Goal: Information Seeking & Learning: Find specific fact

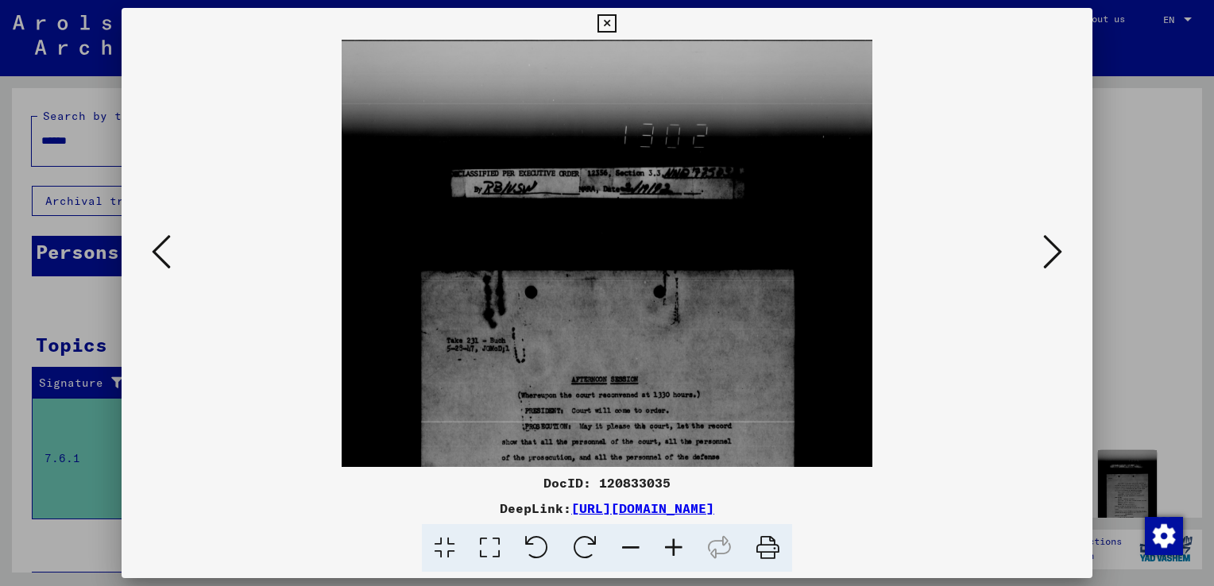
scroll to position [289, 0]
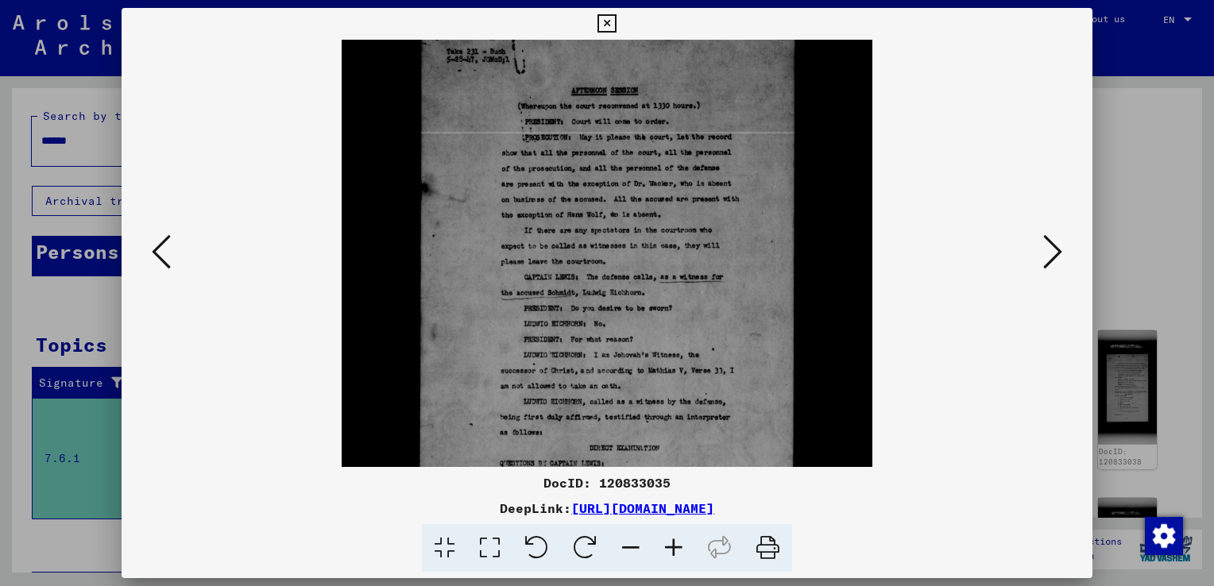
click at [98, 84] on div at bounding box center [607, 293] width 1214 height 586
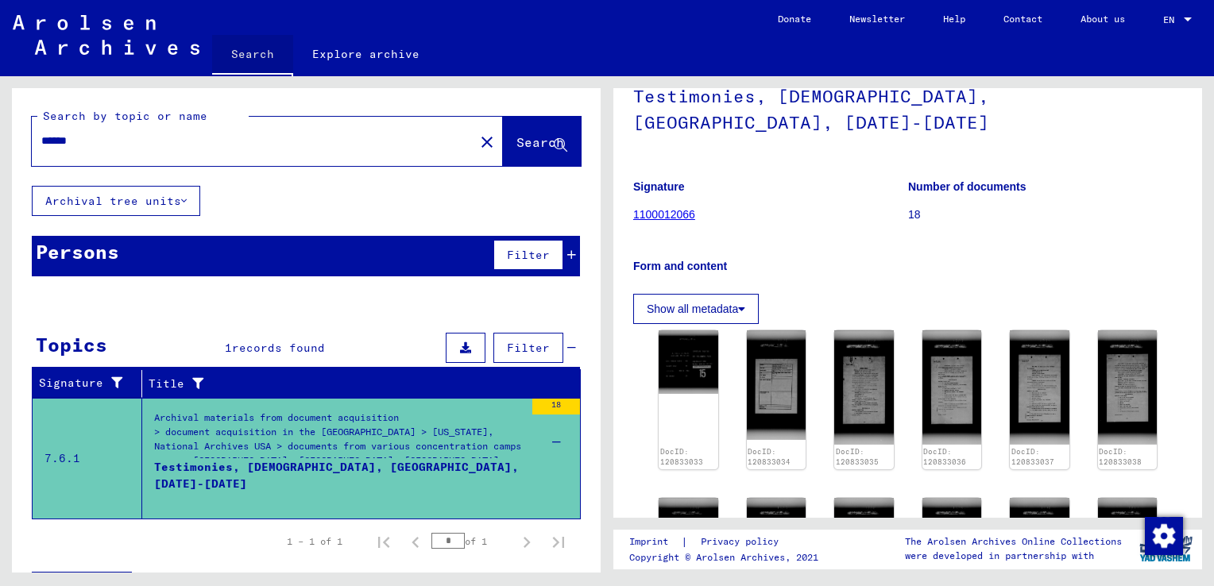
click at [258, 53] on link "Search" at bounding box center [252, 55] width 81 height 41
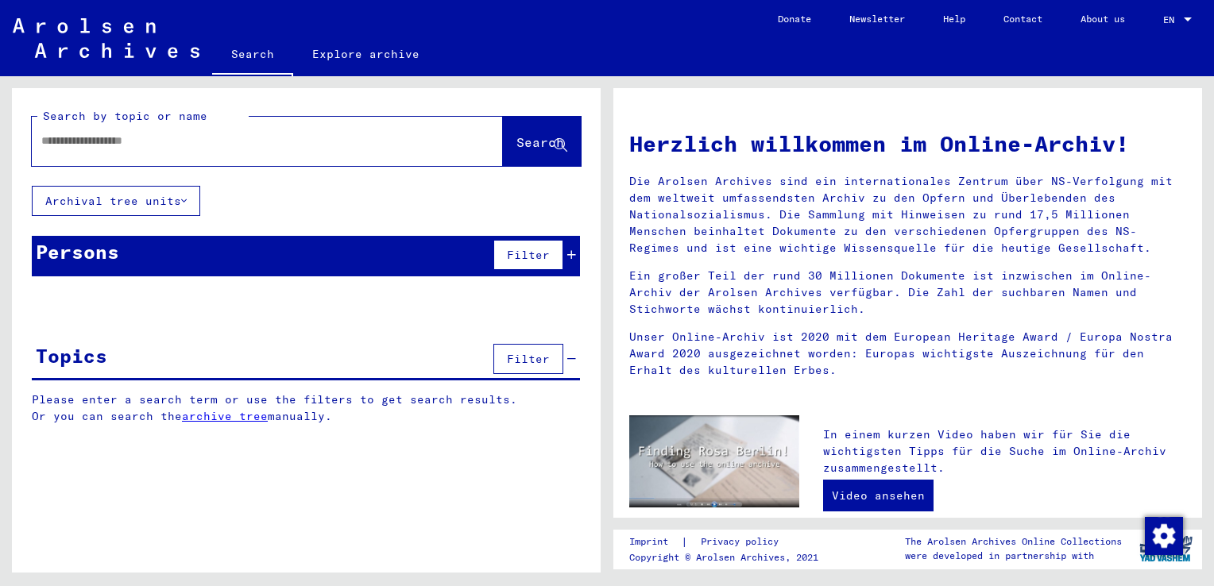
click at [206, 149] on input "text" at bounding box center [248, 141] width 414 height 17
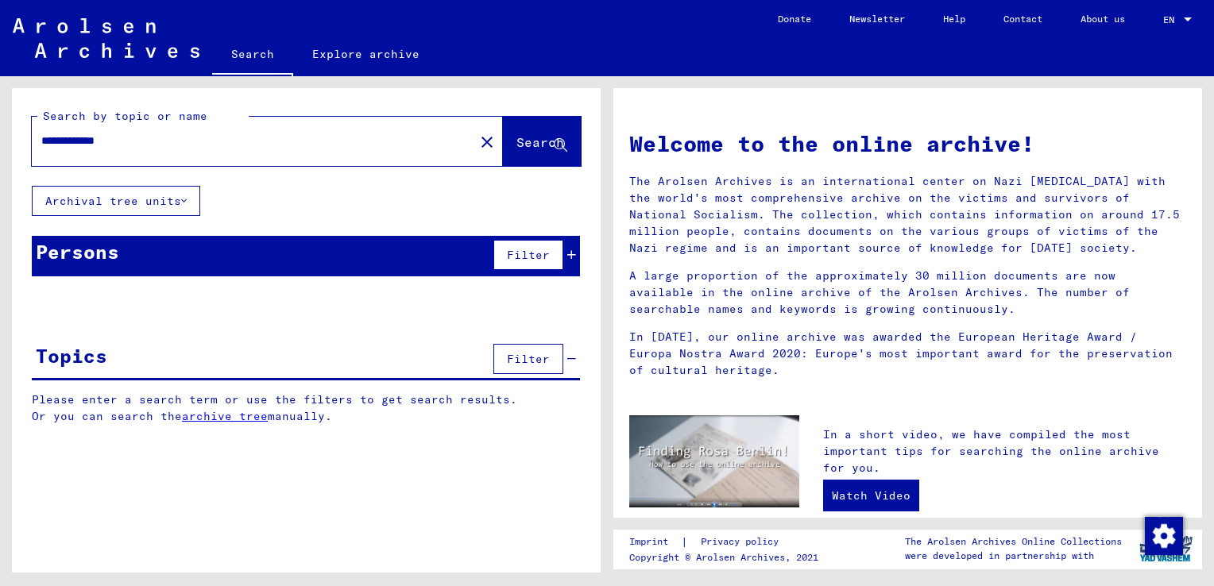
type input "**********"
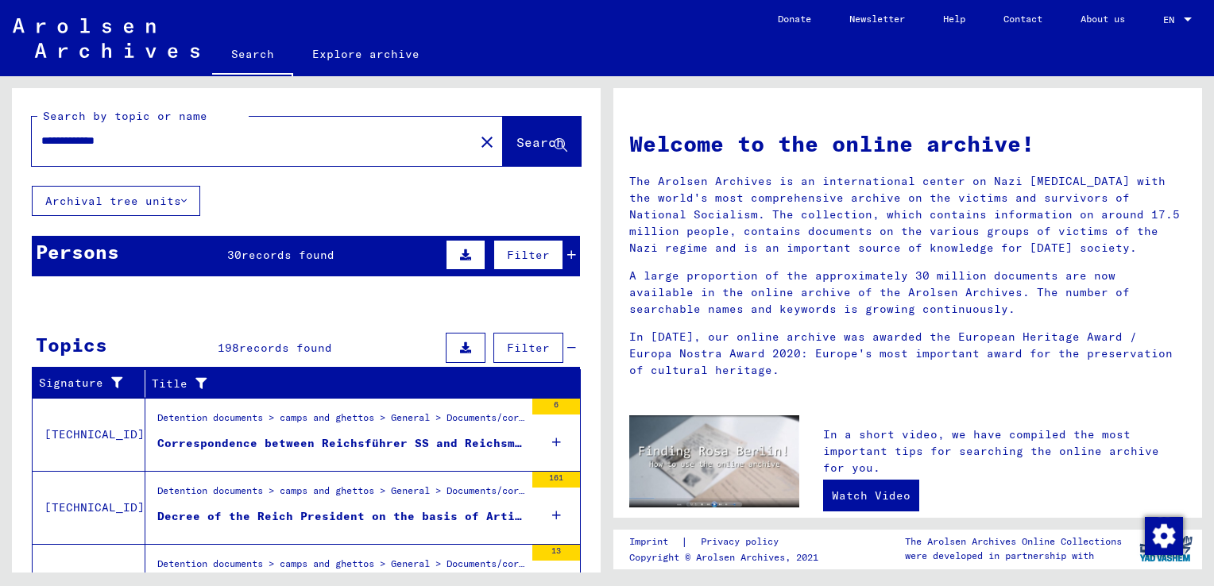
click at [241, 250] on span "records found" at bounding box center [287, 255] width 93 height 14
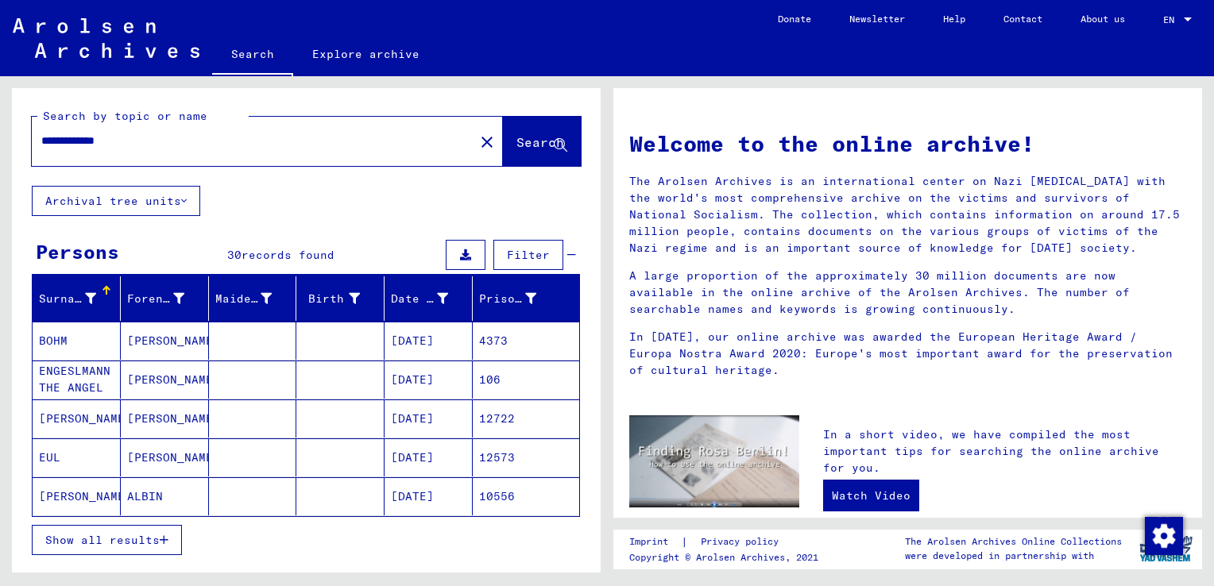
click at [121, 540] on span "Show all results" at bounding box center [102, 540] width 114 height 14
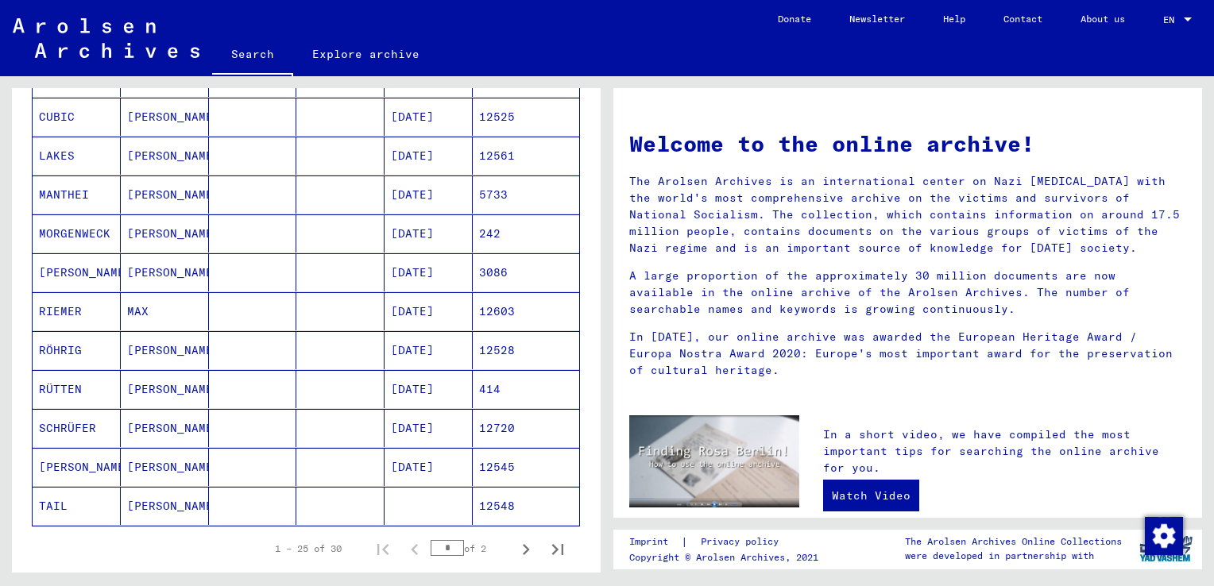
scroll to position [778, 0]
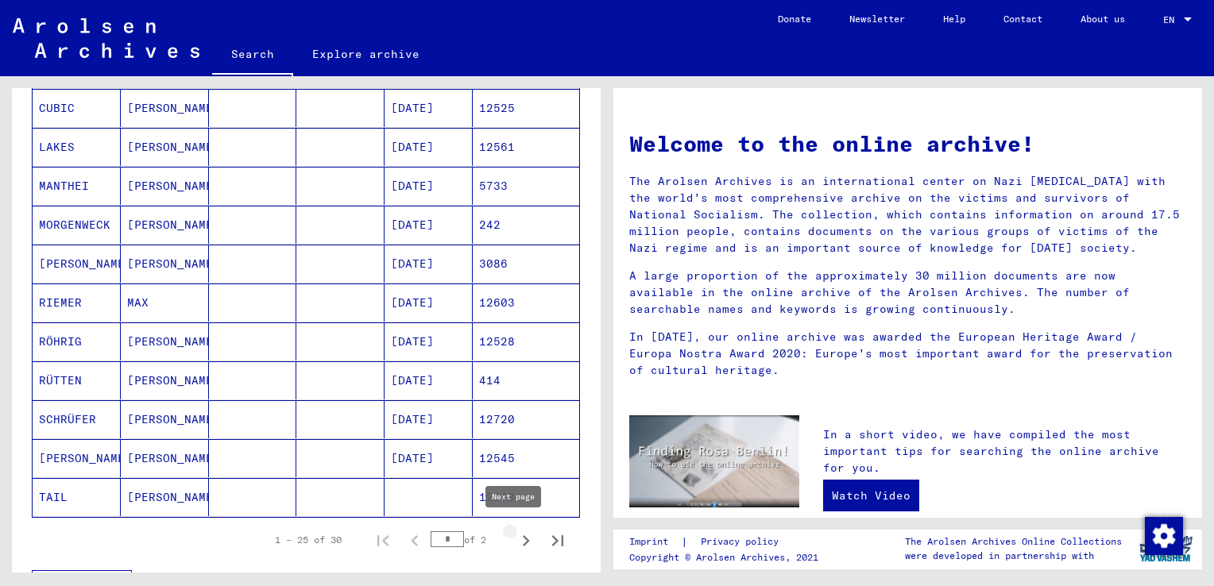
click at [515, 536] on icon "Next page" at bounding box center [526, 541] width 22 height 22
type input "*"
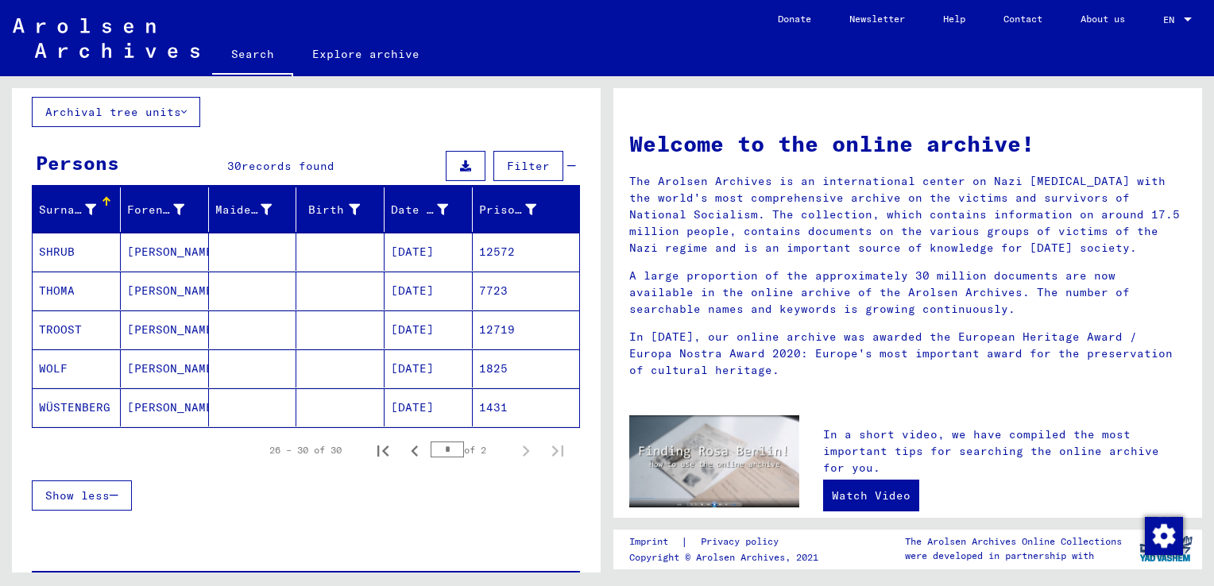
scroll to position [0, 0]
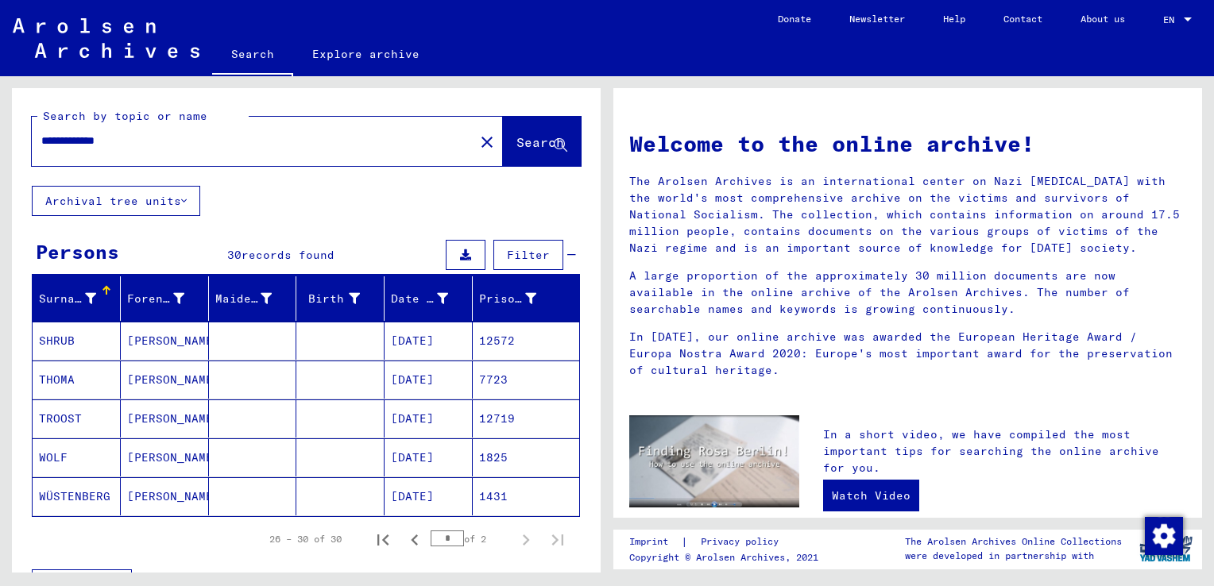
click at [149, 143] on input "**********" at bounding box center [248, 141] width 414 height 17
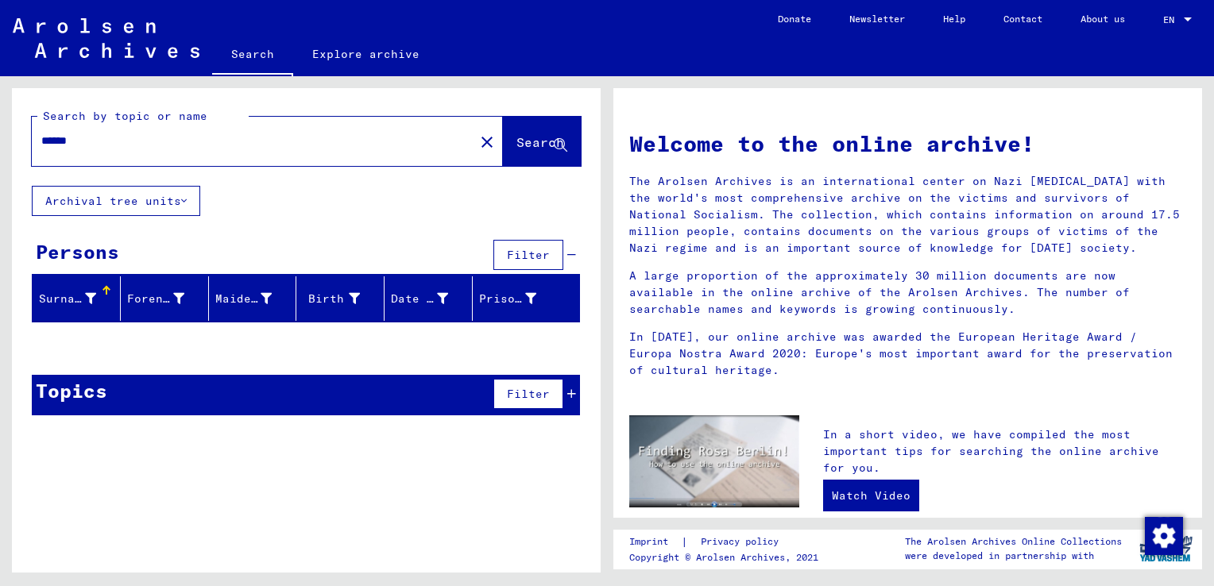
type input "******"
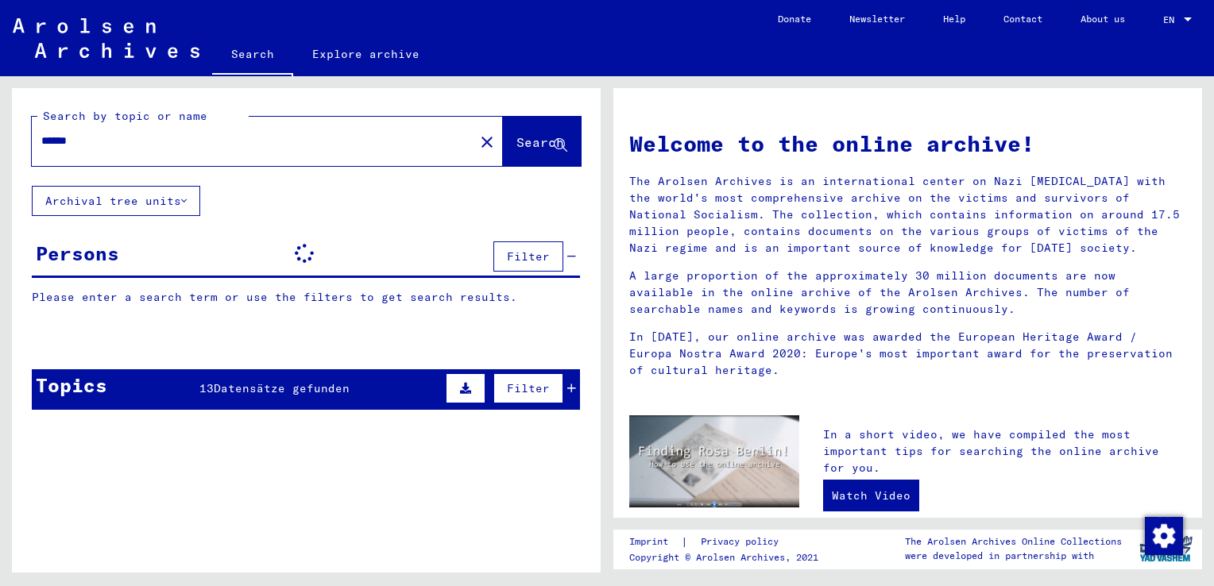
click at [149, 143] on input "******" at bounding box center [248, 141] width 414 height 17
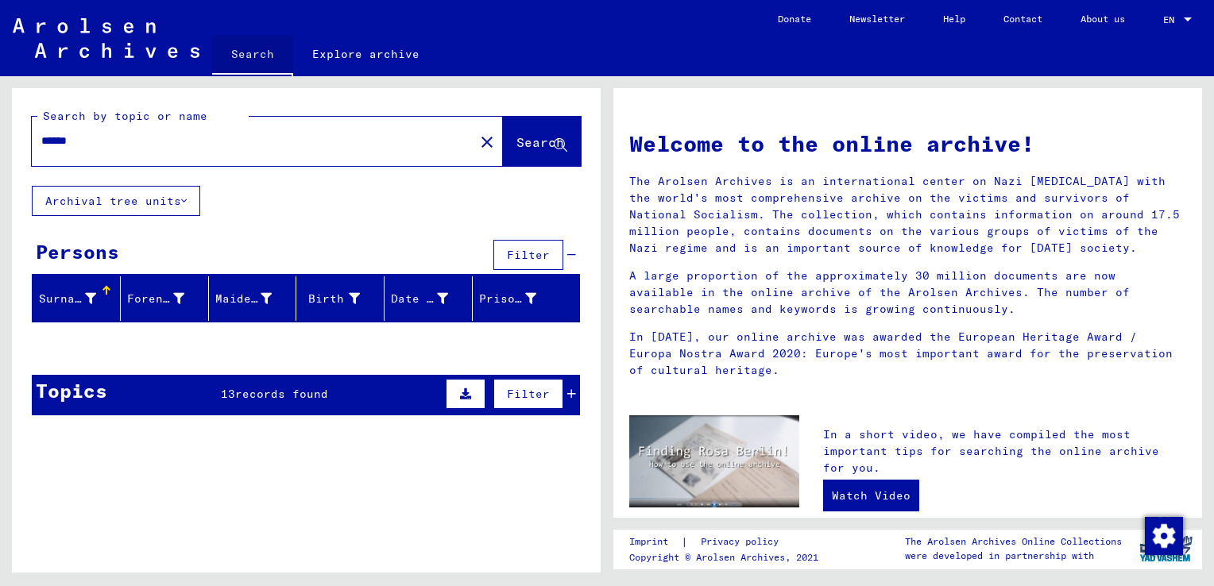
click at [246, 54] on link "Search" at bounding box center [252, 55] width 81 height 41
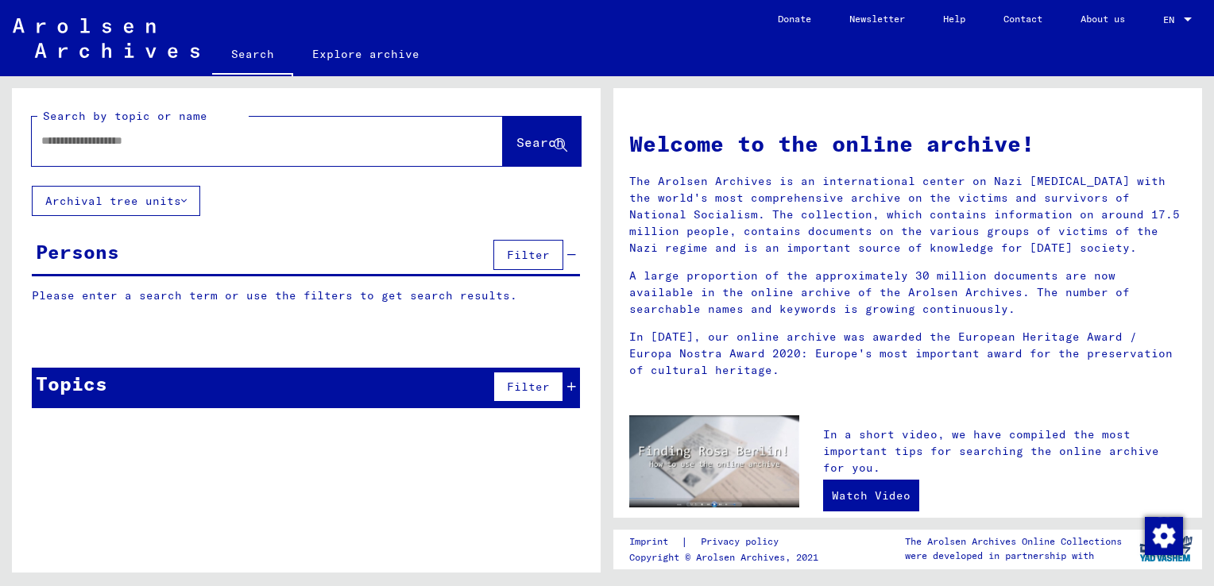
click at [199, 150] on div at bounding box center [243, 141] width 423 height 36
click at [165, 149] on input "text" at bounding box center [248, 141] width 414 height 17
click at [103, 145] on input "text" at bounding box center [248, 141] width 414 height 17
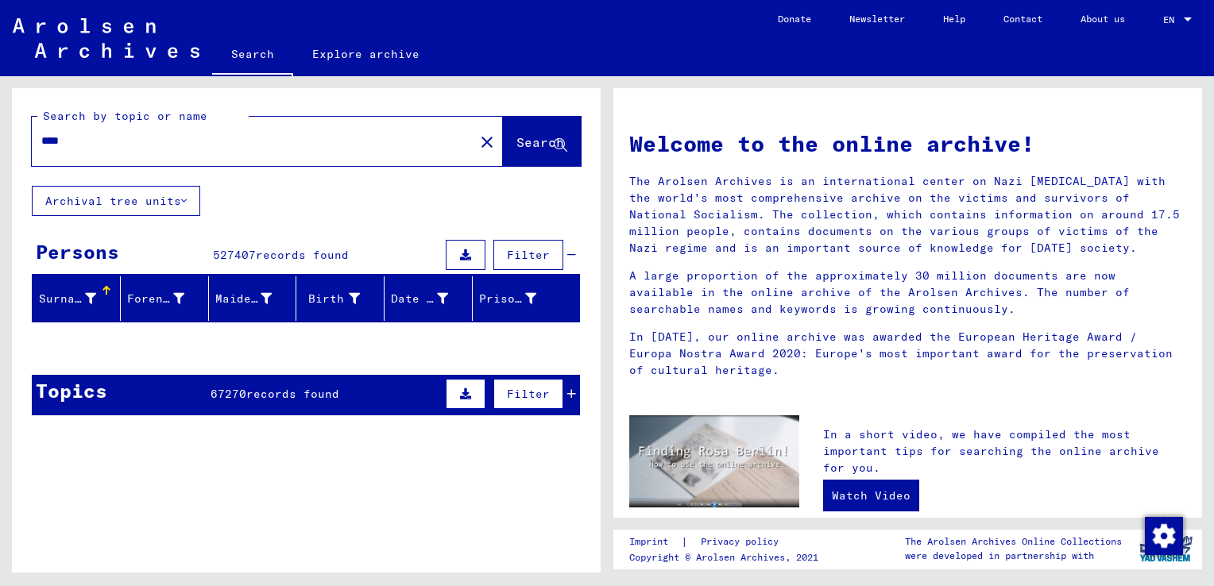
click at [253, 145] on input "****" at bounding box center [248, 141] width 414 height 17
paste input "**********"
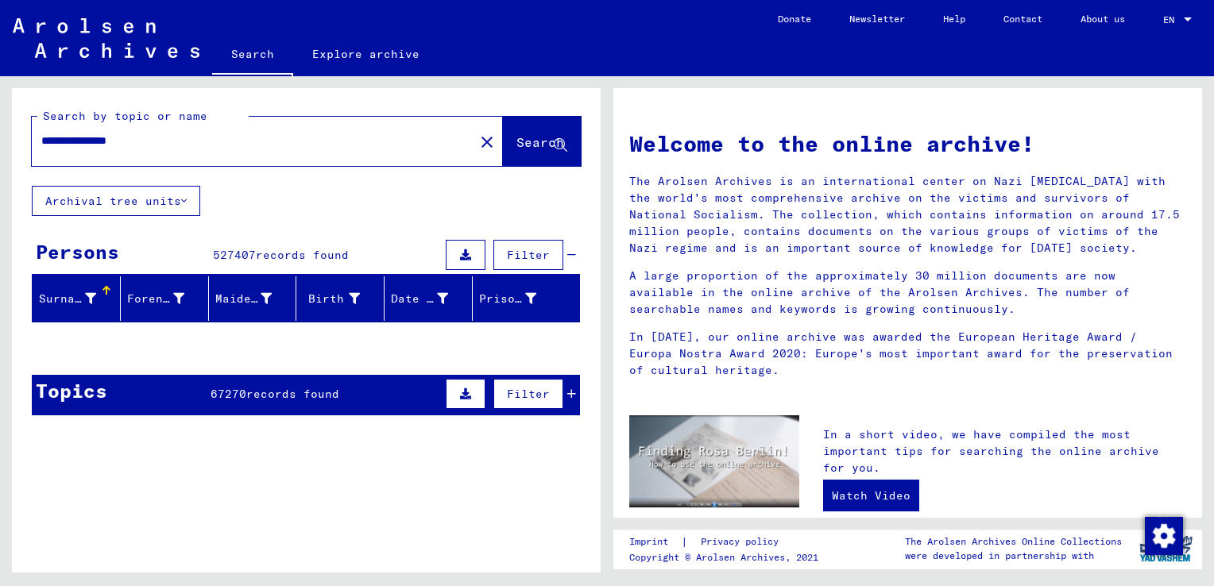
type input "**********"
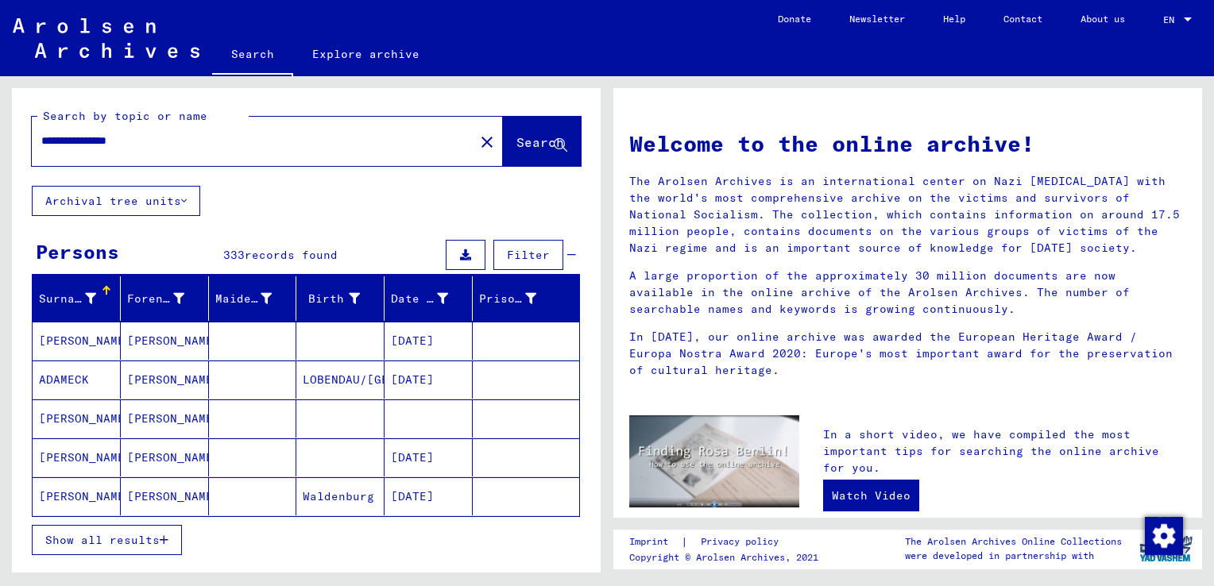
click at [139, 527] on button "Show all results" at bounding box center [107, 540] width 150 height 30
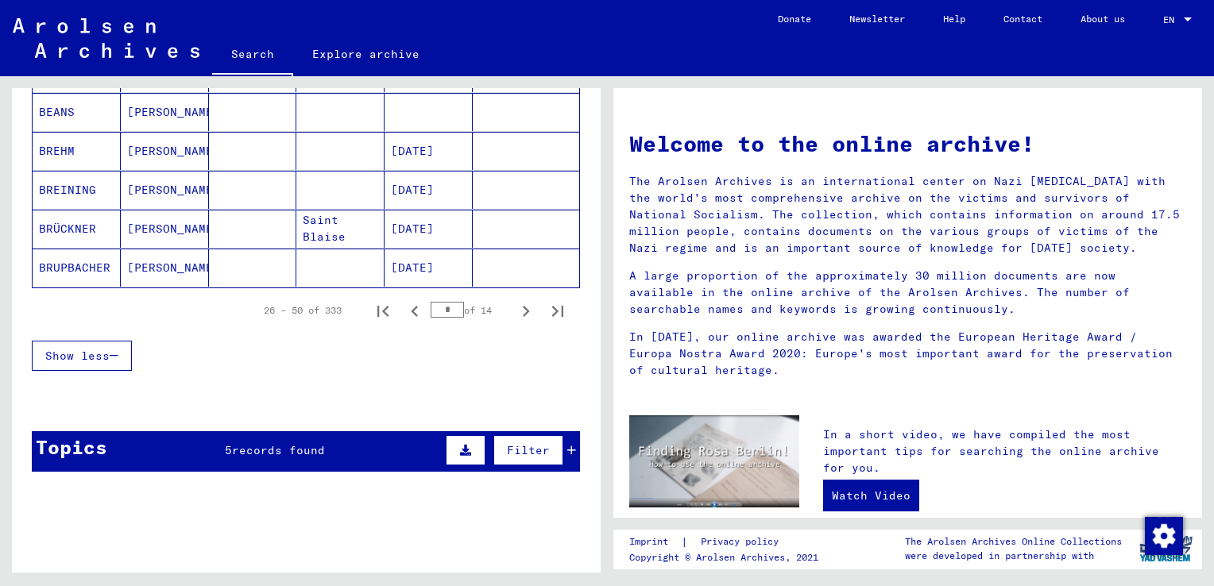
scroll to position [1007, 0]
click at [515, 303] on icon "Next page" at bounding box center [526, 311] width 22 height 22
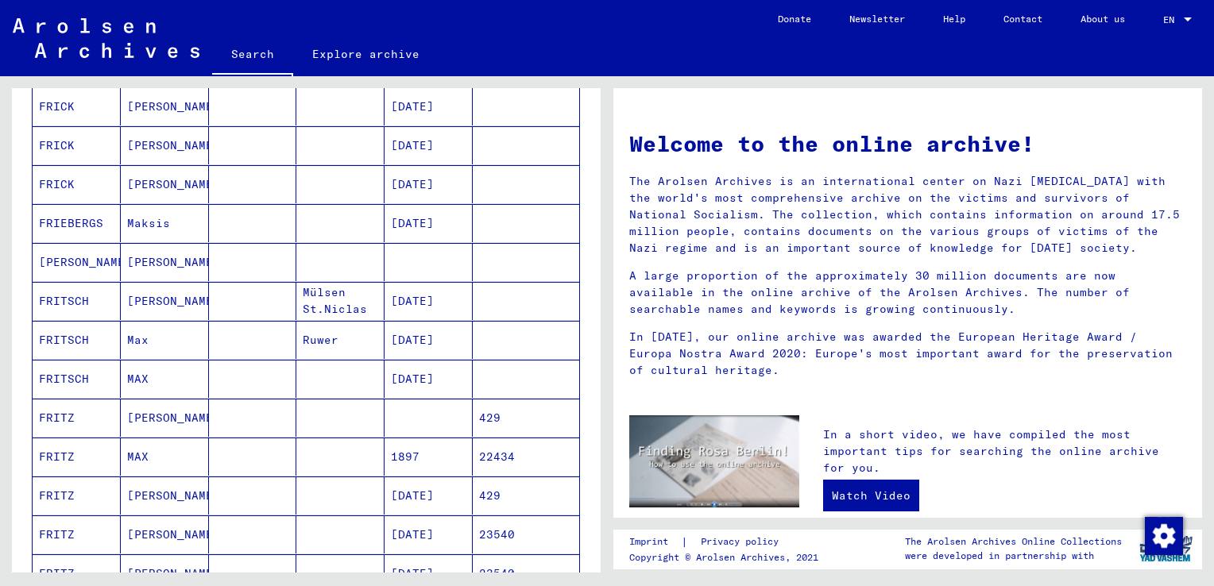
scroll to position [512, 0]
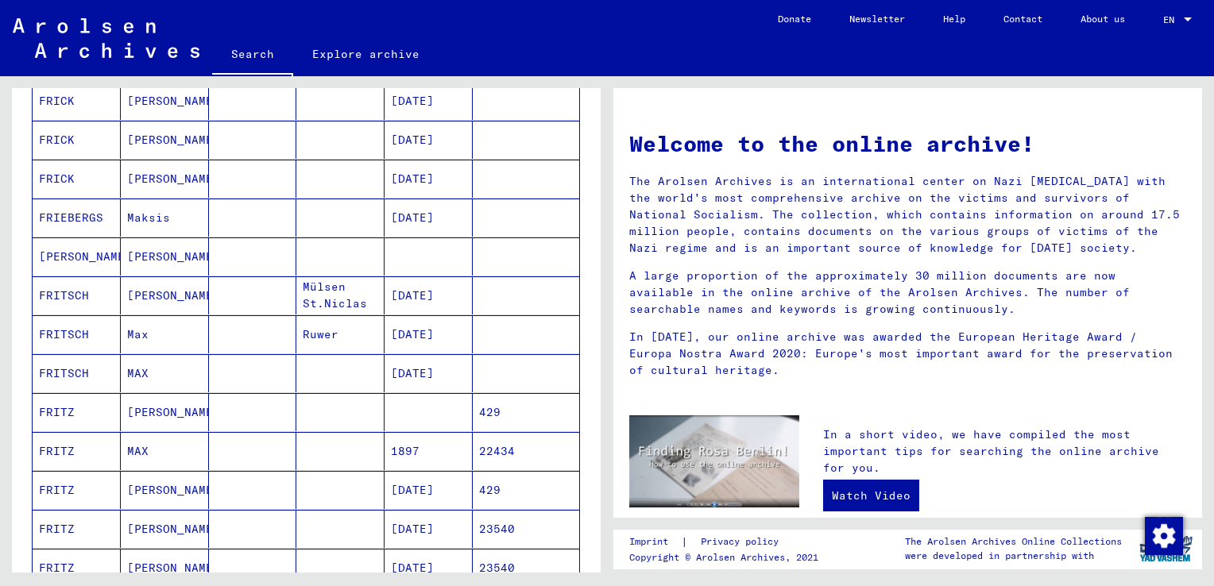
click at [346, 399] on mat-cell at bounding box center [340, 412] width 88 height 38
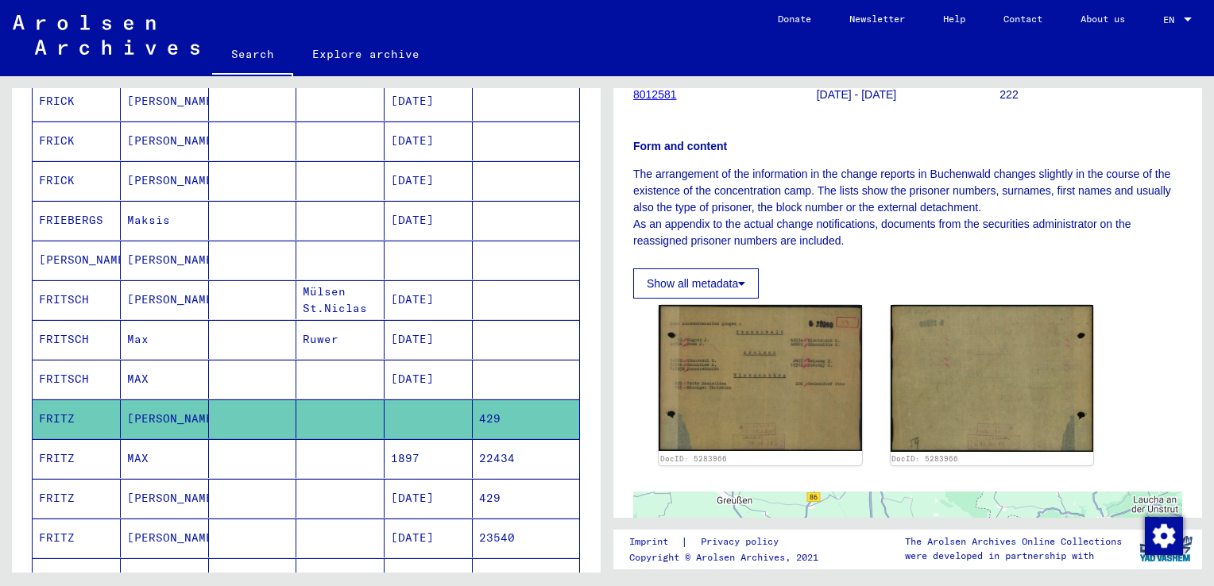
scroll to position [291, 0]
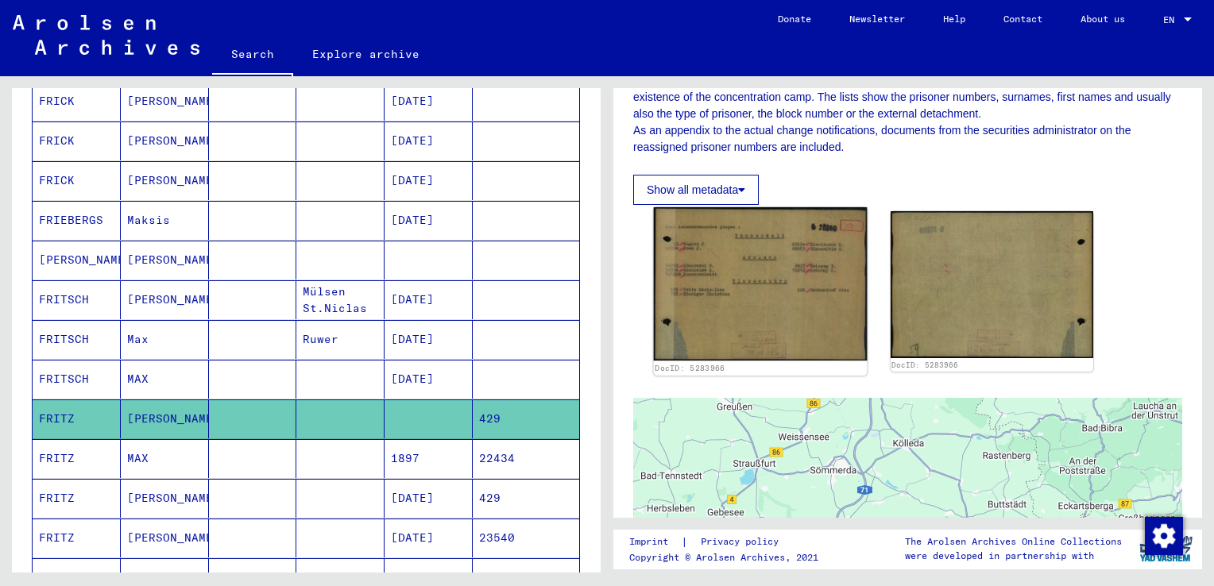
click at [770, 320] on img at bounding box center [760, 283] width 213 height 153
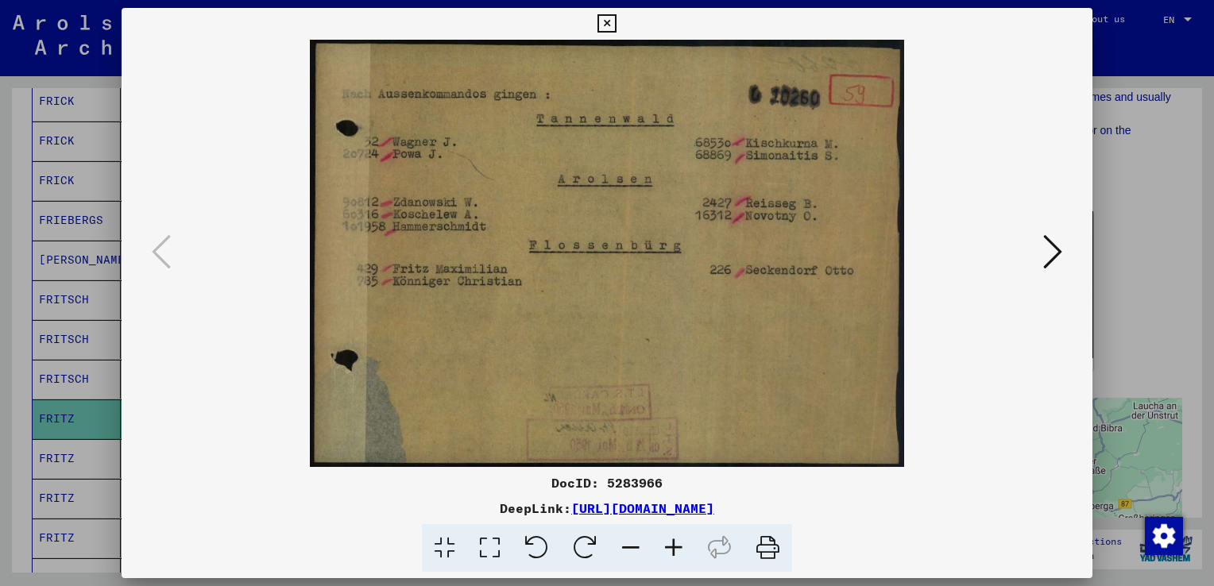
click at [1056, 240] on icon at bounding box center [1052, 252] width 19 height 38
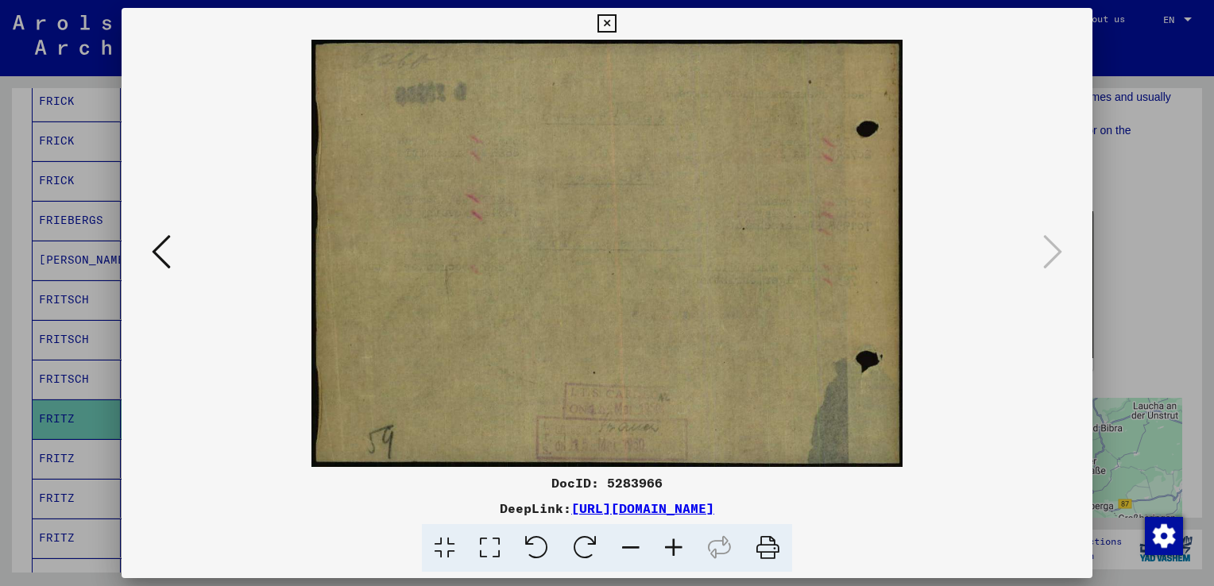
click at [1109, 257] on div at bounding box center [607, 293] width 1214 height 586
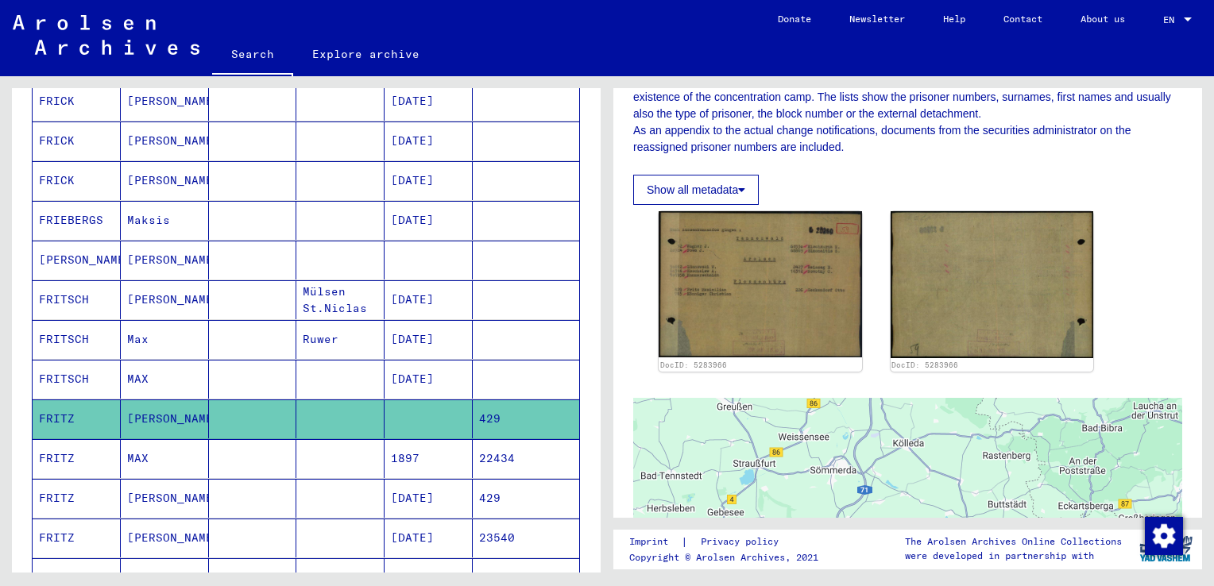
click at [442, 454] on mat-cell "1897" at bounding box center [428, 458] width 88 height 39
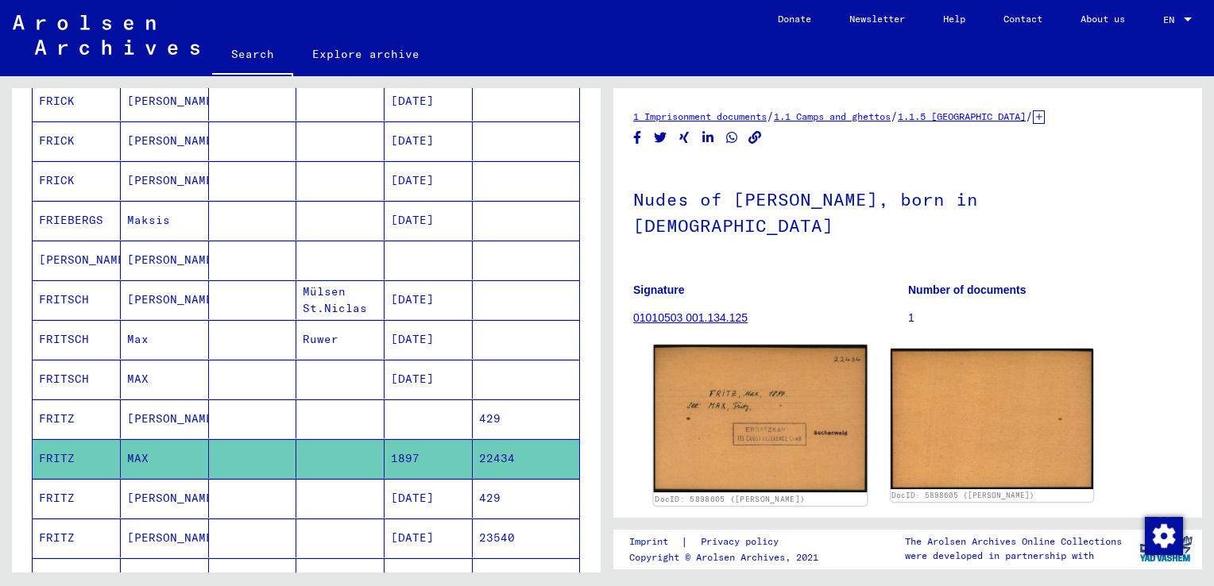
click at [758, 383] on img at bounding box center [760, 418] width 213 height 147
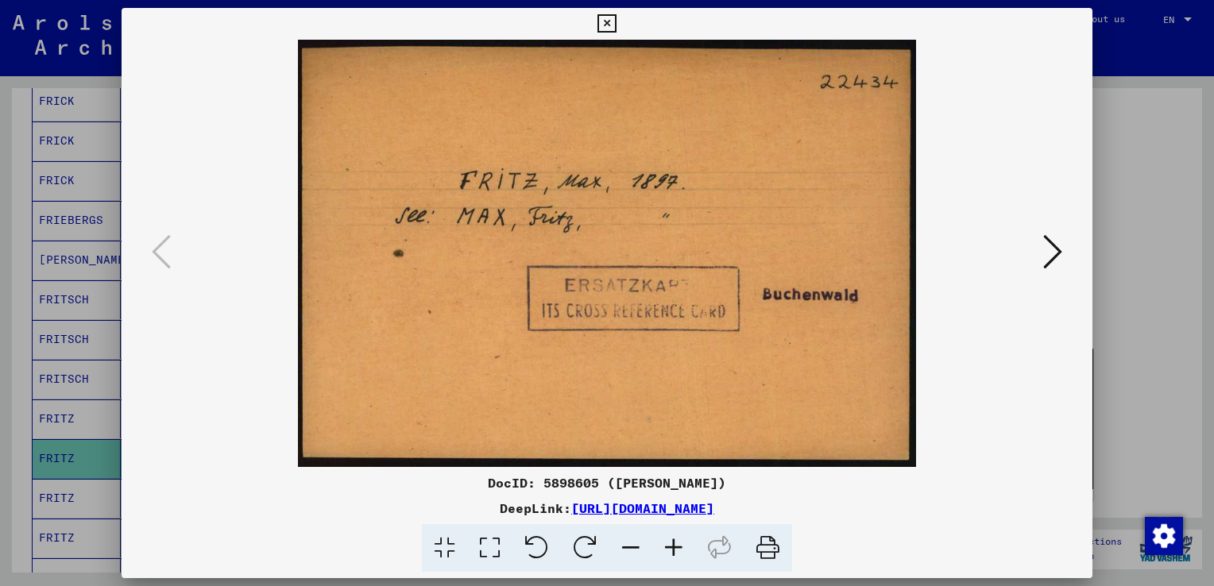
click at [1063, 254] on button at bounding box center [1052, 252] width 29 height 45
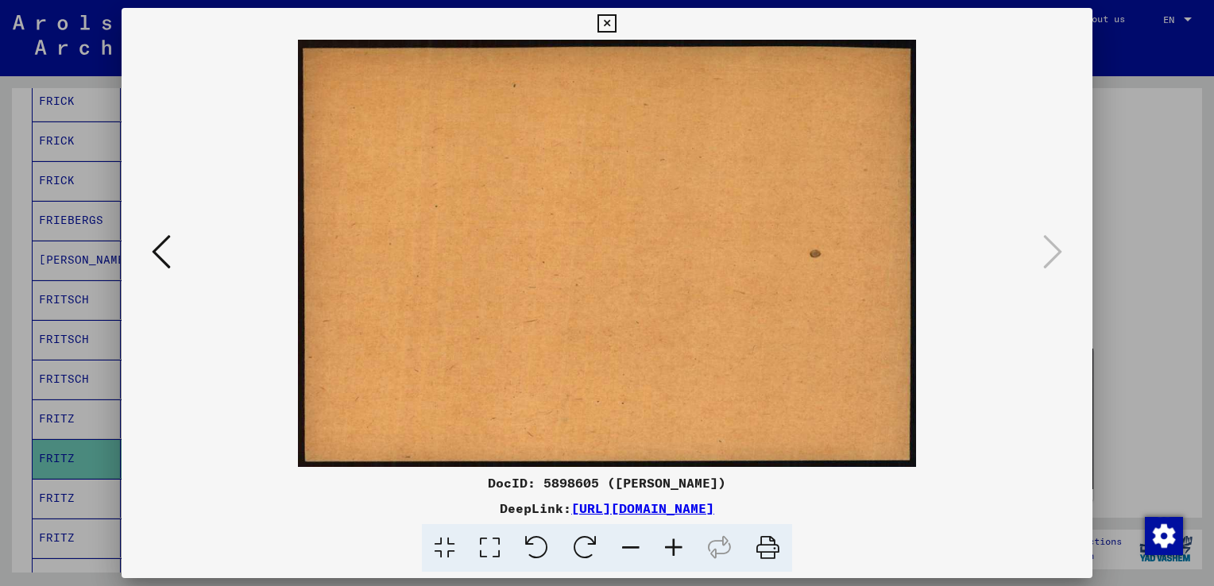
click at [1146, 263] on div at bounding box center [607, 293] width 1214 height 586
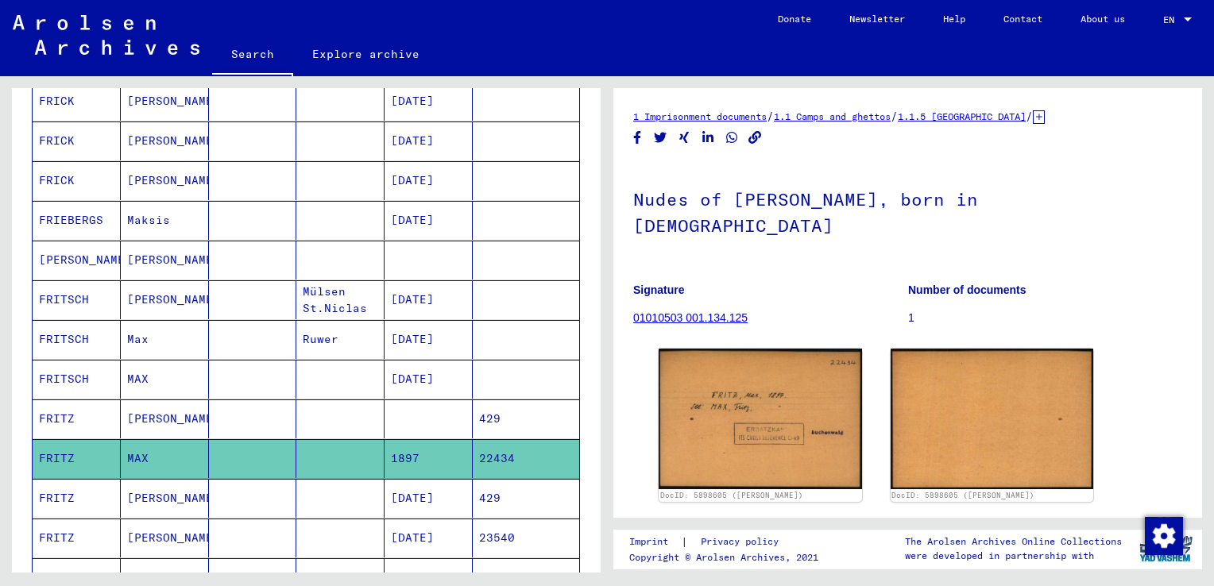
click at [473, 503] on mat-cell "429" at bounding box center [526, 498] width 106 height 39
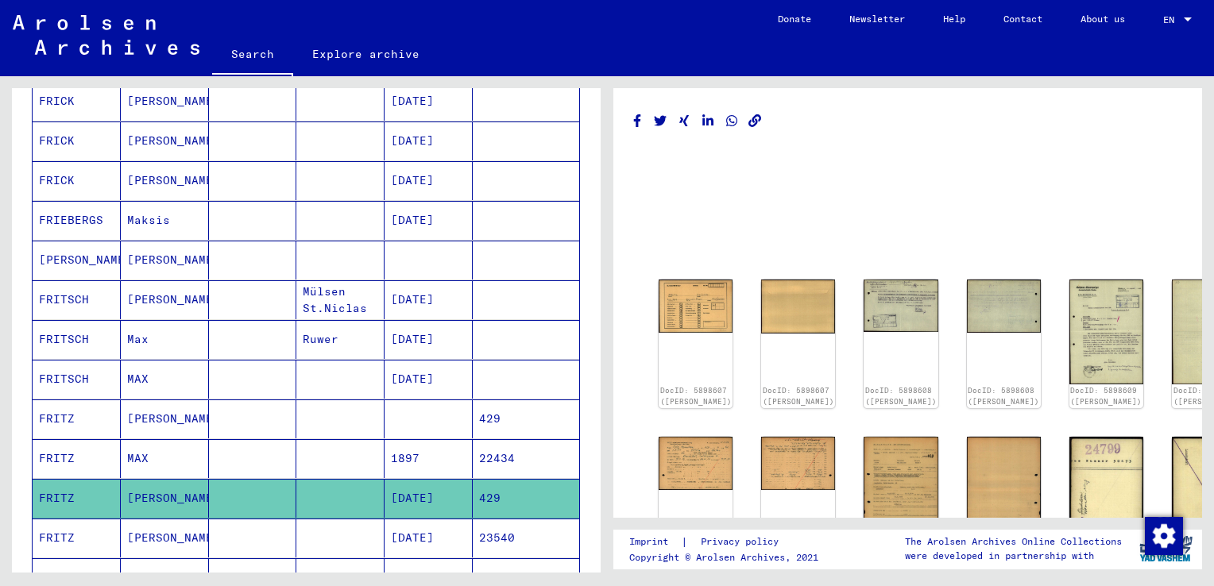
click at [497, 481] on mat-cell "429" at bounding box center [526, 498] width 106 height 39
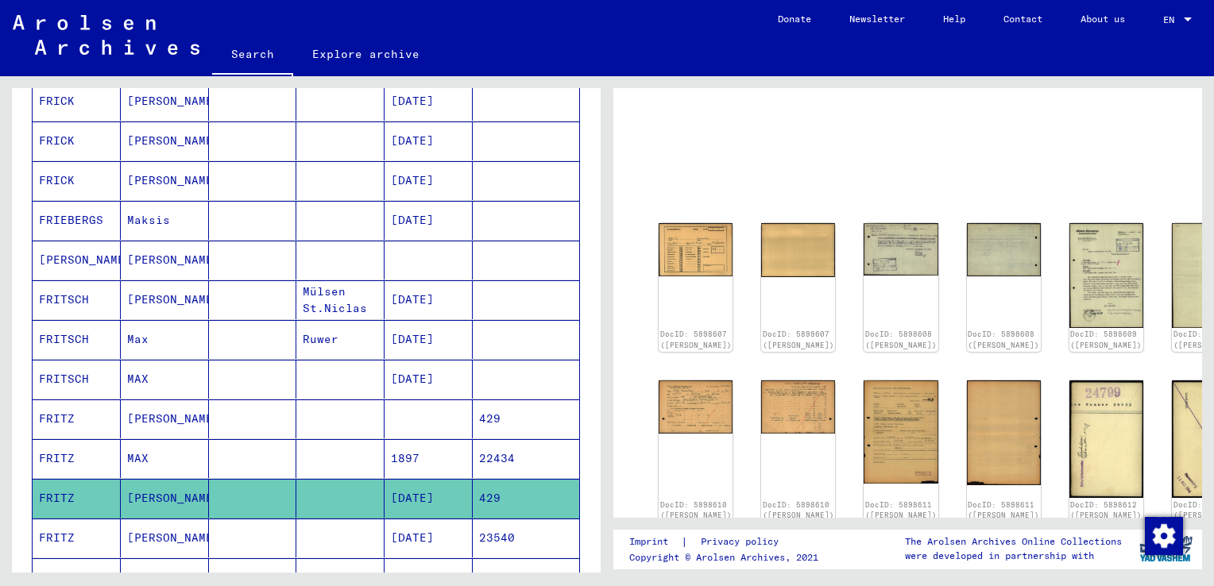
scroll to position [52, 0]
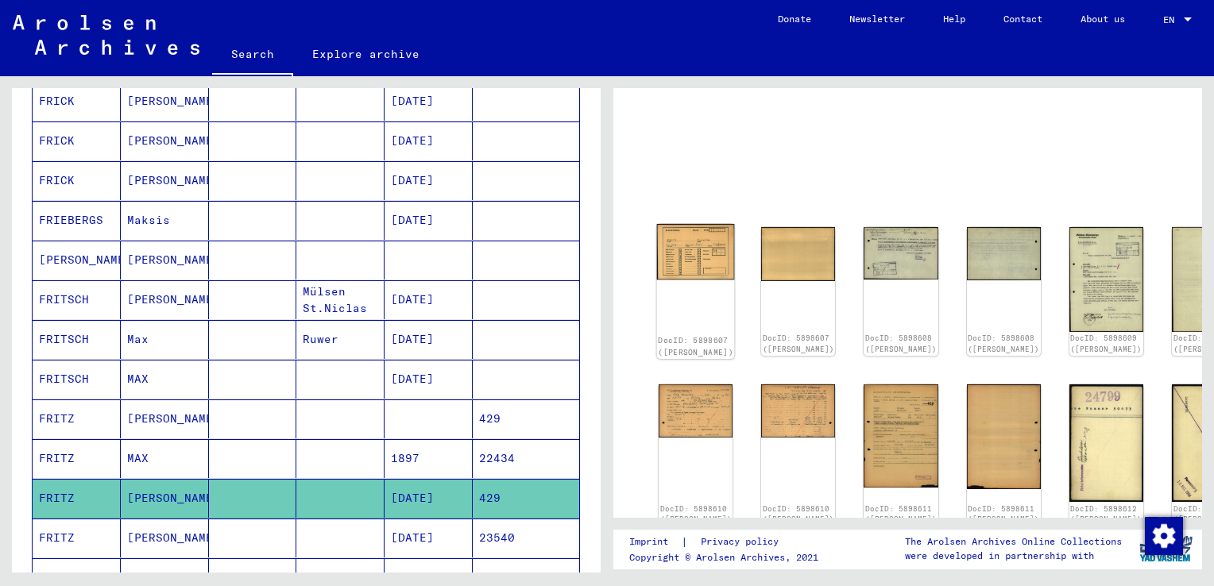
click at [681, 276] on div "DocID: 5898607 ([PERSON_NAME])" at bounding box center [696, 291] width 78 height 135
click at [681, 256] on img at bounding box center [696, 252] width 78 height 56
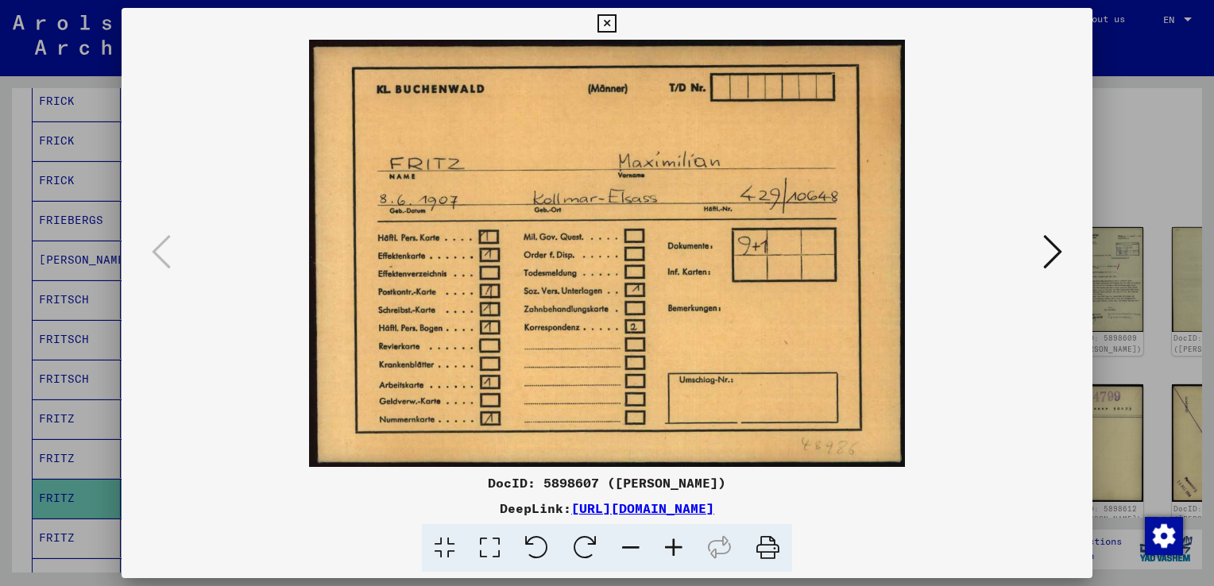
click at [1017, 262] on img at bounding box center [607, 253] width 863 height 427
click at [1045, 254] on icon at bounding box center [1052, 252] width 19 height 38
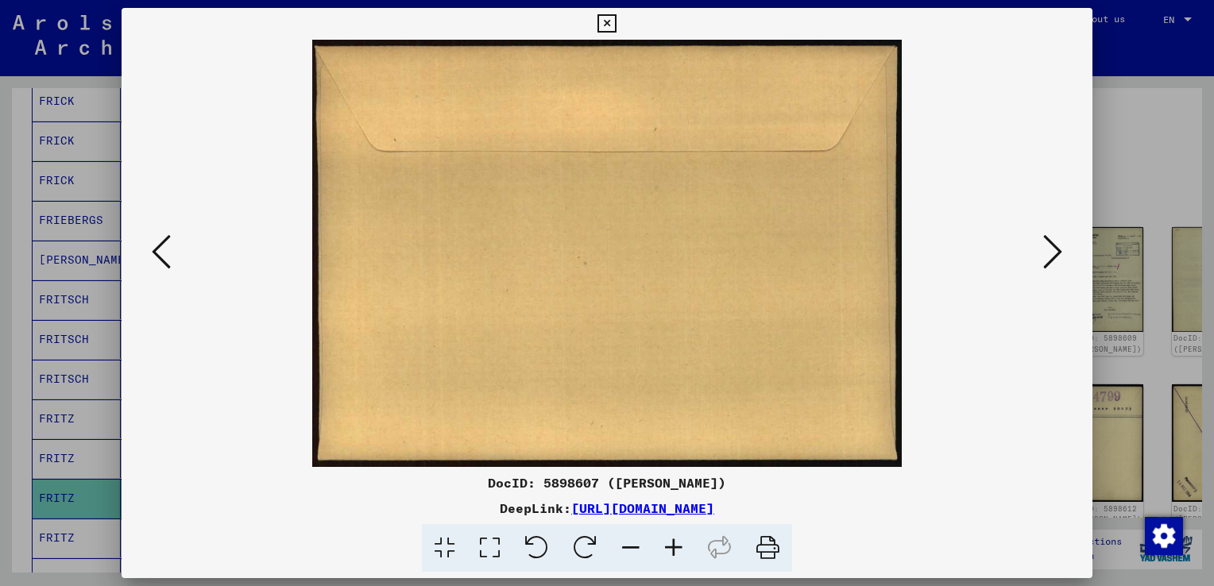
click at [1045, 254] on icon at bounding box center [1052, 252] width 19 height 38
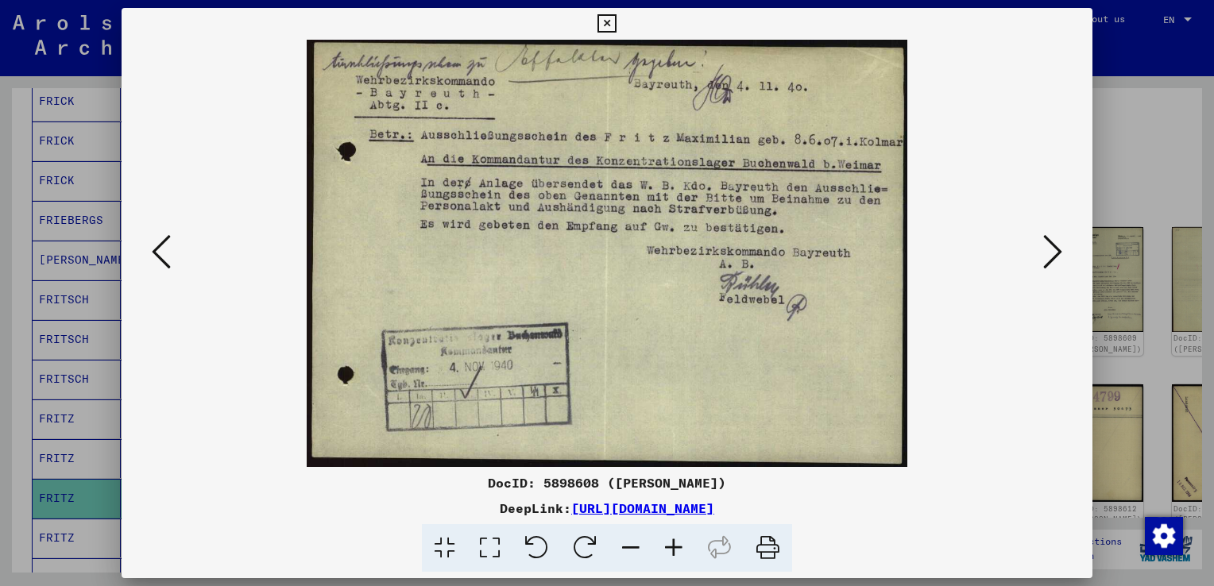
click at [1045, 254] on icon at bounding box center [1052, 252] width 19 height 38
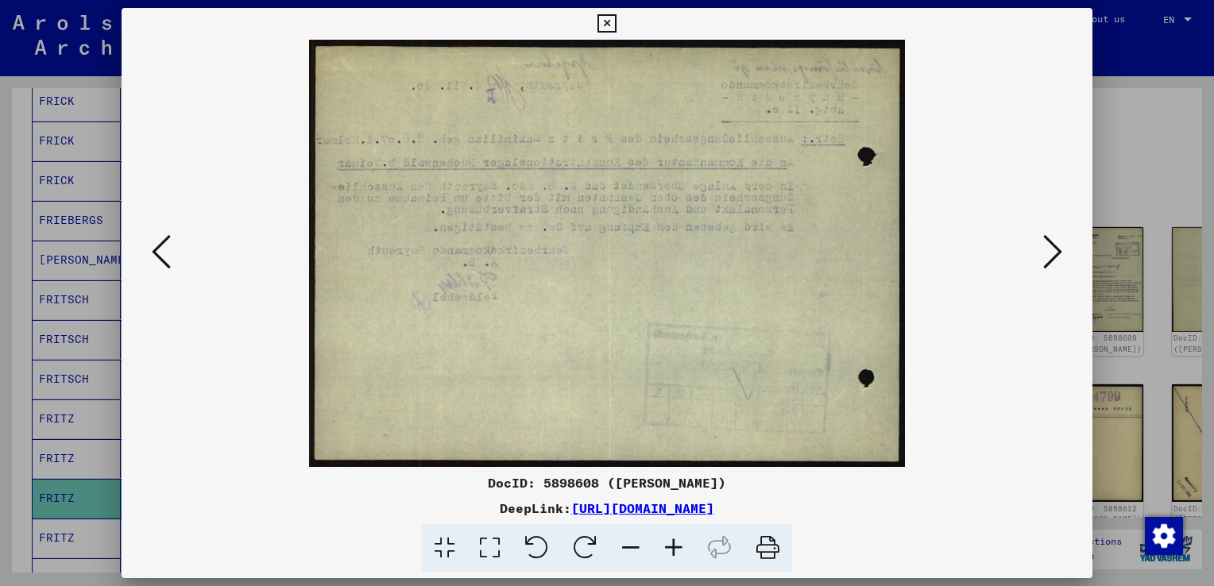
click at [1045, 254] on icon at bounding box center [1052, 252] width 19 height 38
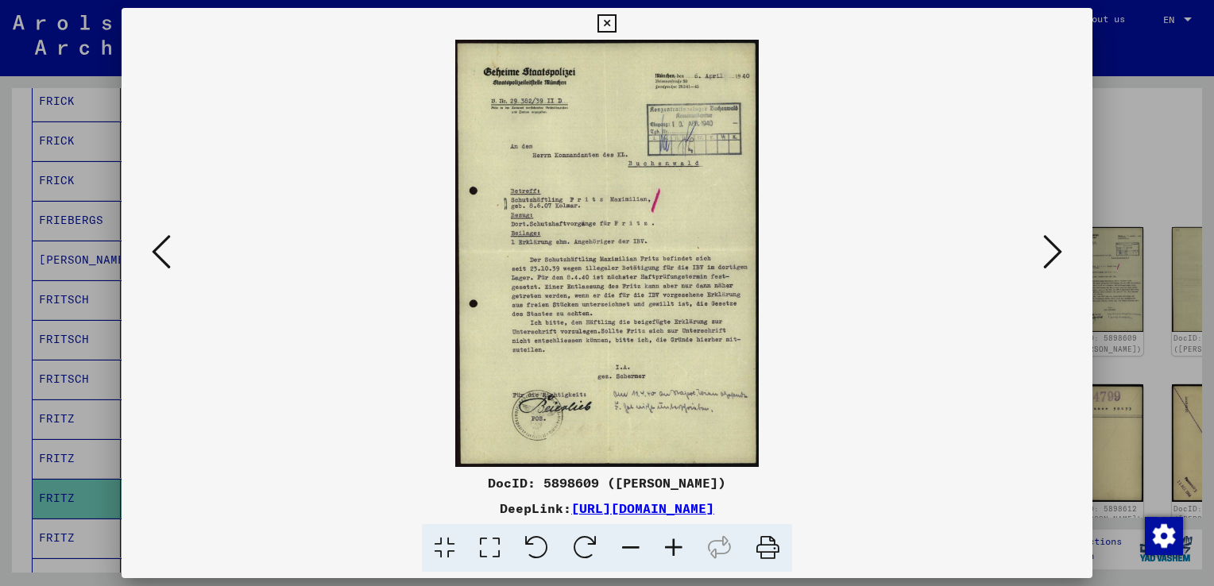
click at [731, 395] on img at bounding box center [607, 253] width 863 height 427
click at [674, 558] on icon at bounding box center [673, 548] width 43 height 48
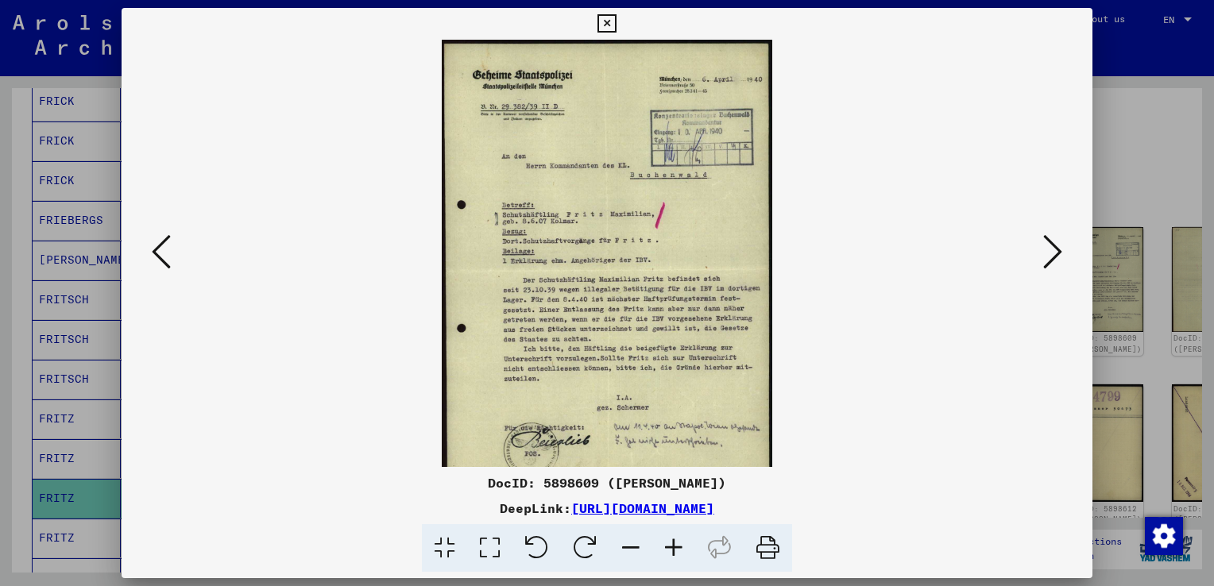
click at [665, 546] on icon at bounding box center [673, 548] width 43 height 48
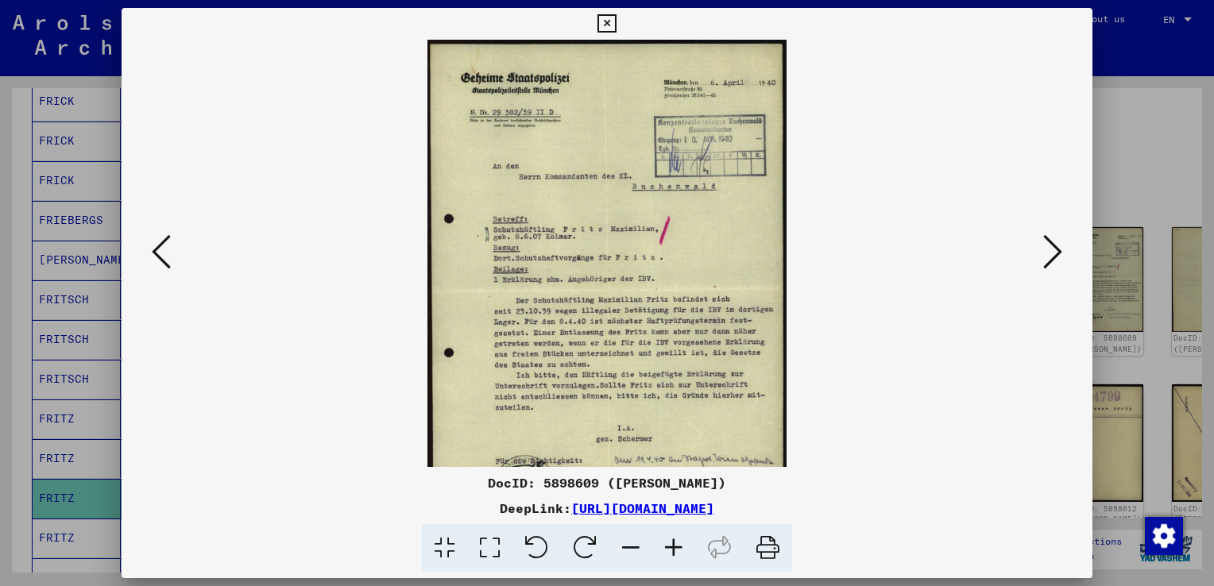
click at [665, 546] on icon at bounding box center [673, 548] width 43 height 48
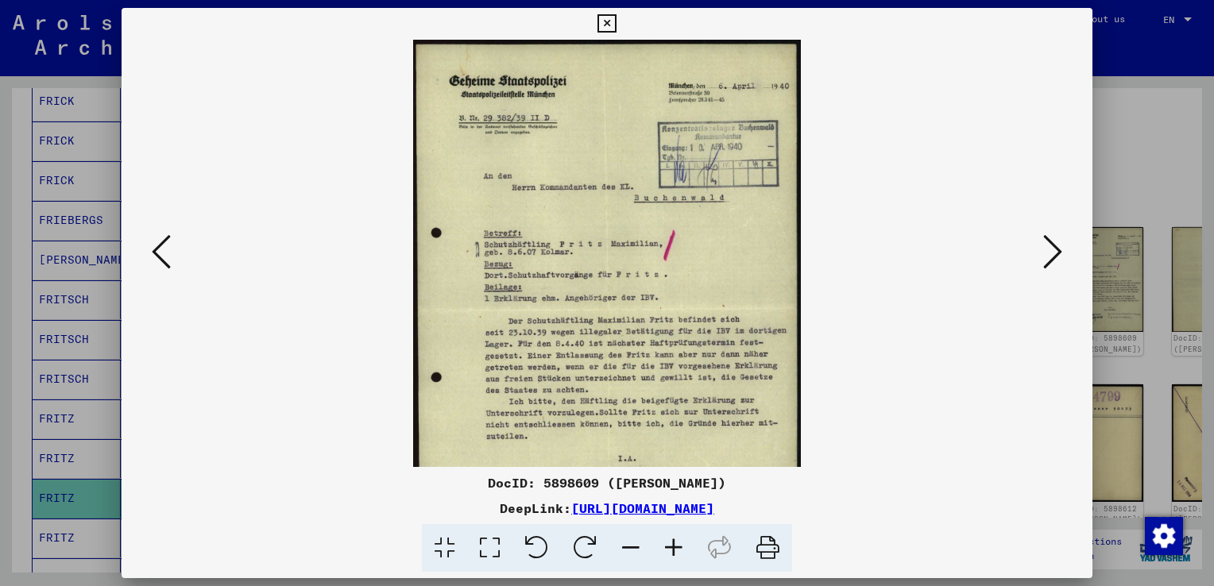
click at [665, 546] on icon at bounding box center [673, 548] width 43 height 48
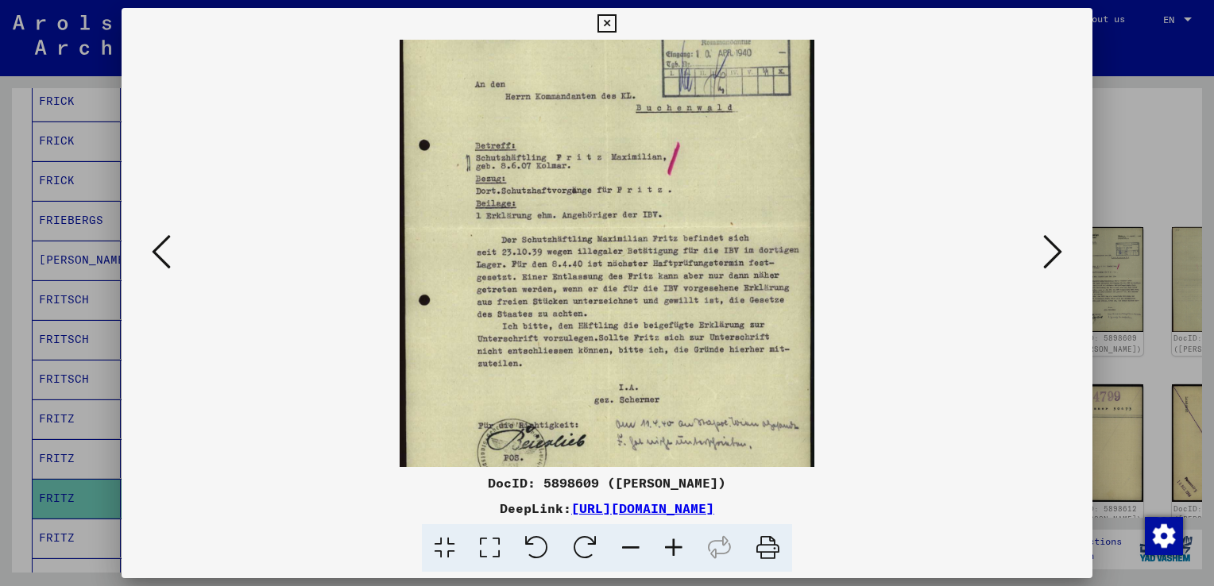
drag, startPoint x: 702, startPoint y: 396, endPoint x: 704, endPoint y: 294, distance: 101.7
click at [704, 294] on img at bounding box center [606, 231] width 415 height 586
click at [1062, 262] on button at bounding box center [1052, 252] width 29 height 45
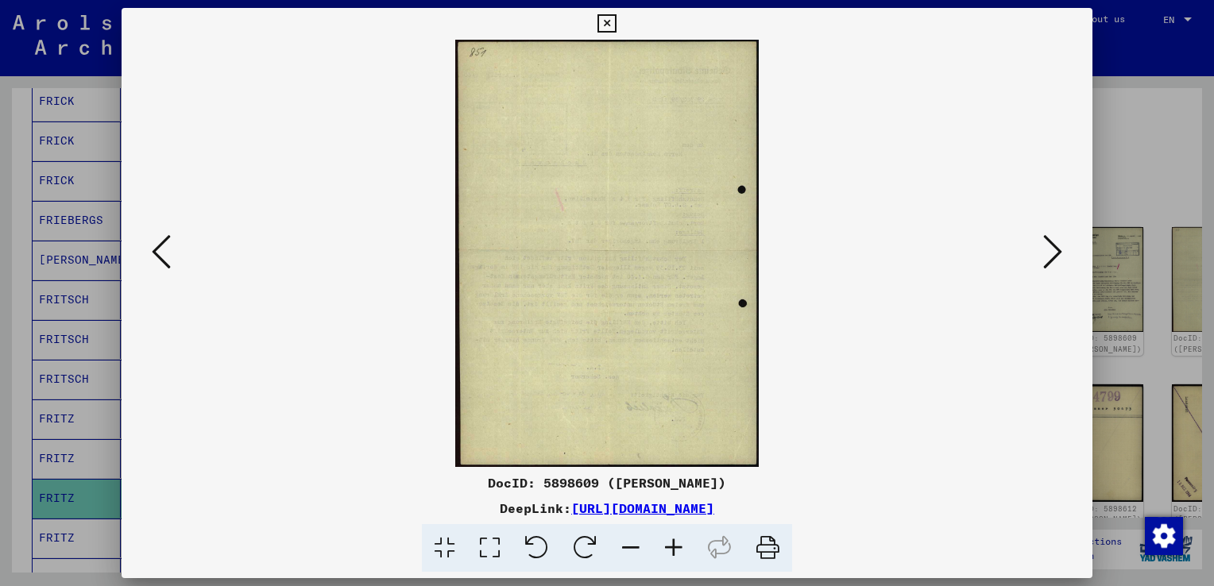
click at [1062, 262] on button at bounding box center [1052, 252] width 29 height 45
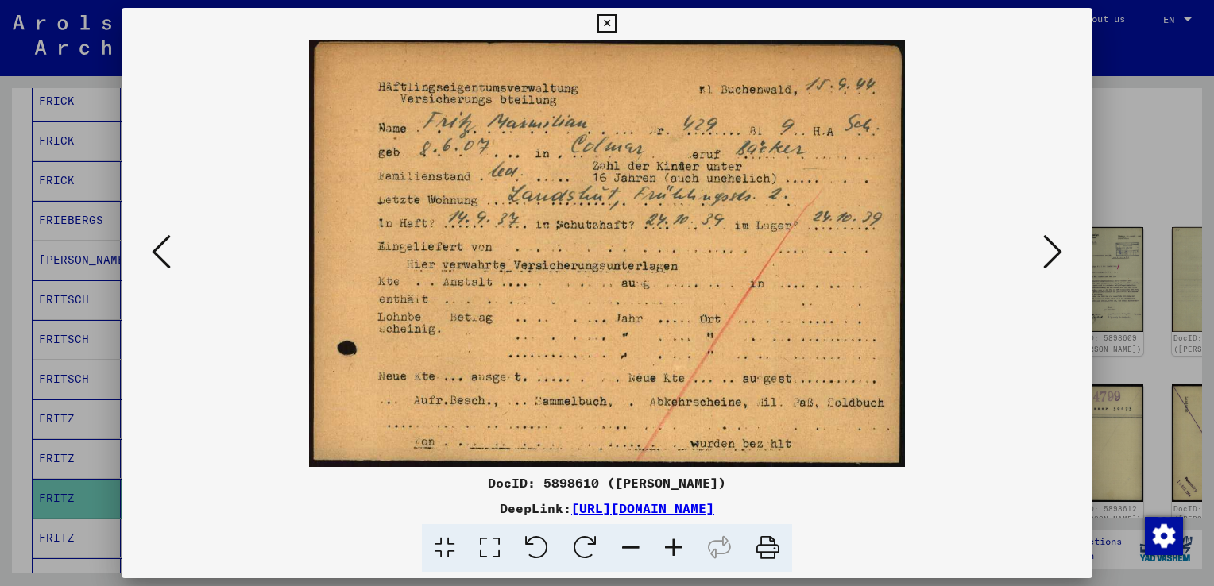
click at [1062, 262] on button at bounding box center [1052, 252] width 29 height 45
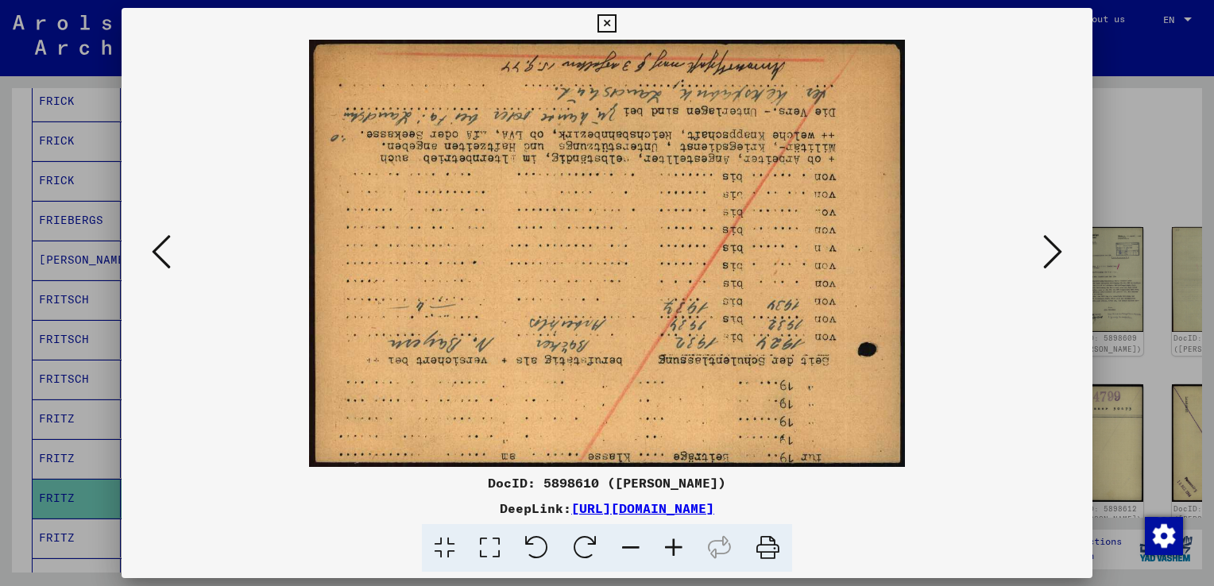
click at [1062, 262] on button at bounding box center [1052, 252] width 29 height 45
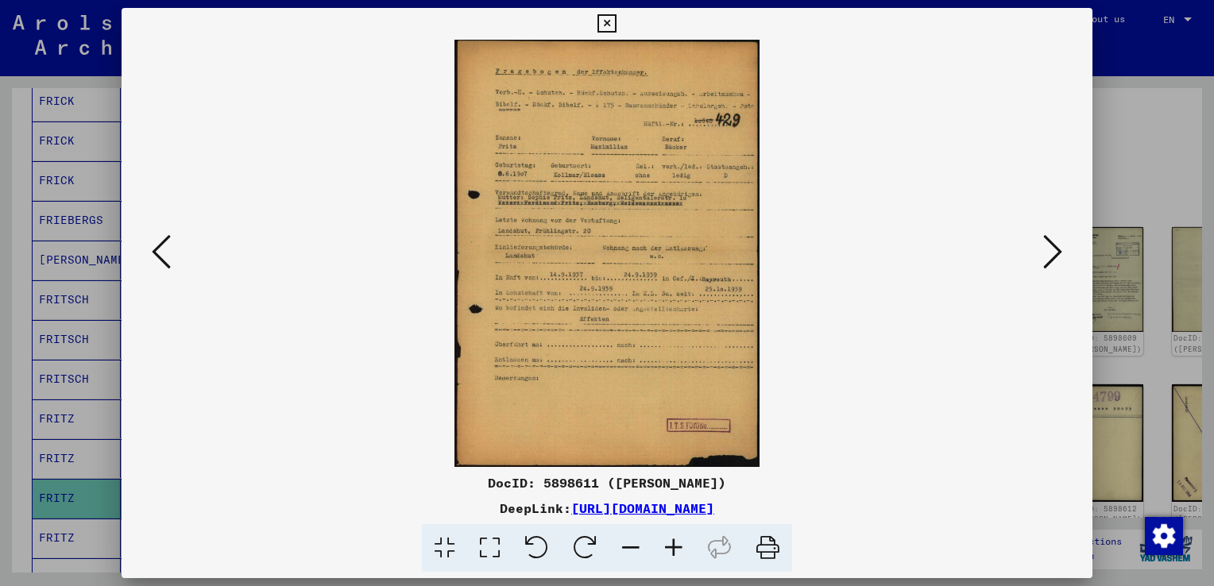
click at [664, 558] on icon at bounding box center [673, 548] width 43 height 48
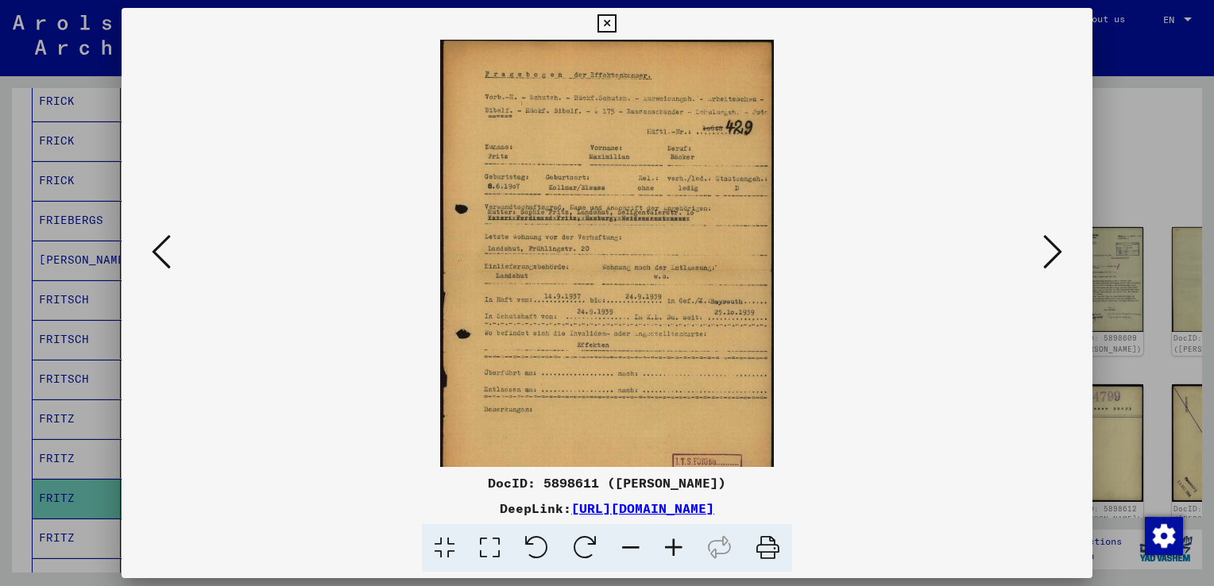
click at [664, 558] on icon at bounding box center [673, 548] width 43 height 48
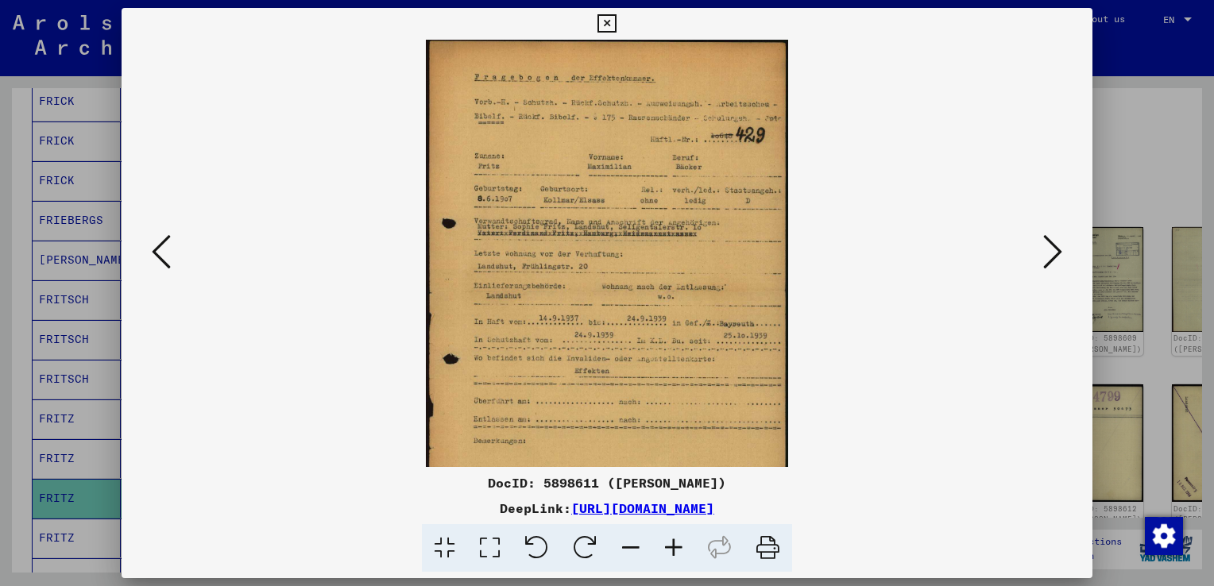
click at [664, 558] on icon at bounding box center [673, 548] width 43 height 48
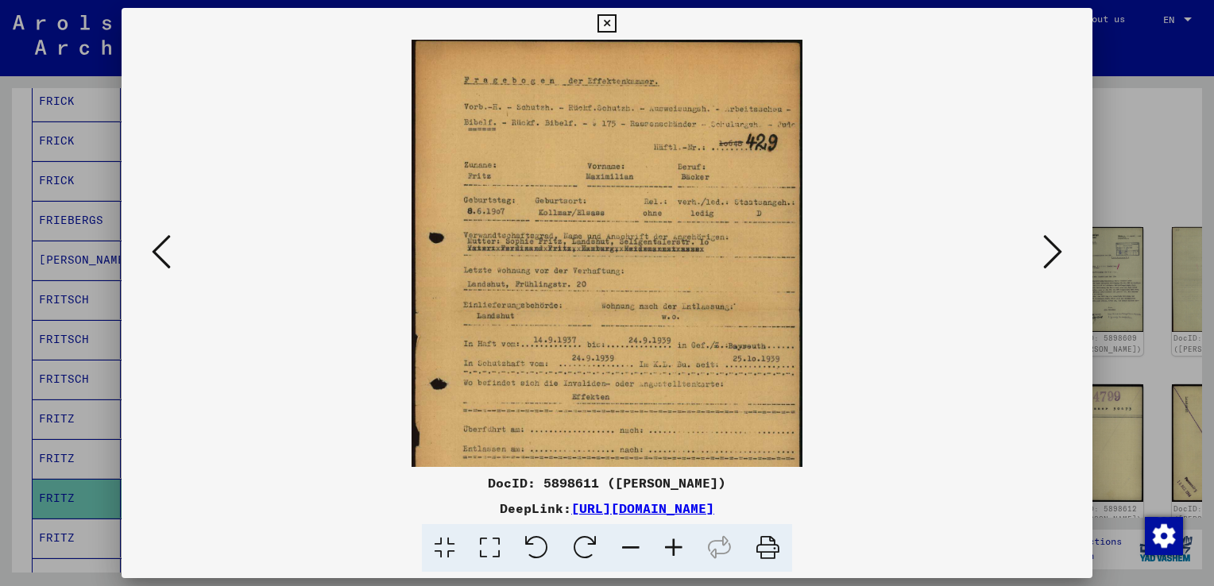
click at [664, 558] on icon at bounding box center [673, 548] width 43 height 48
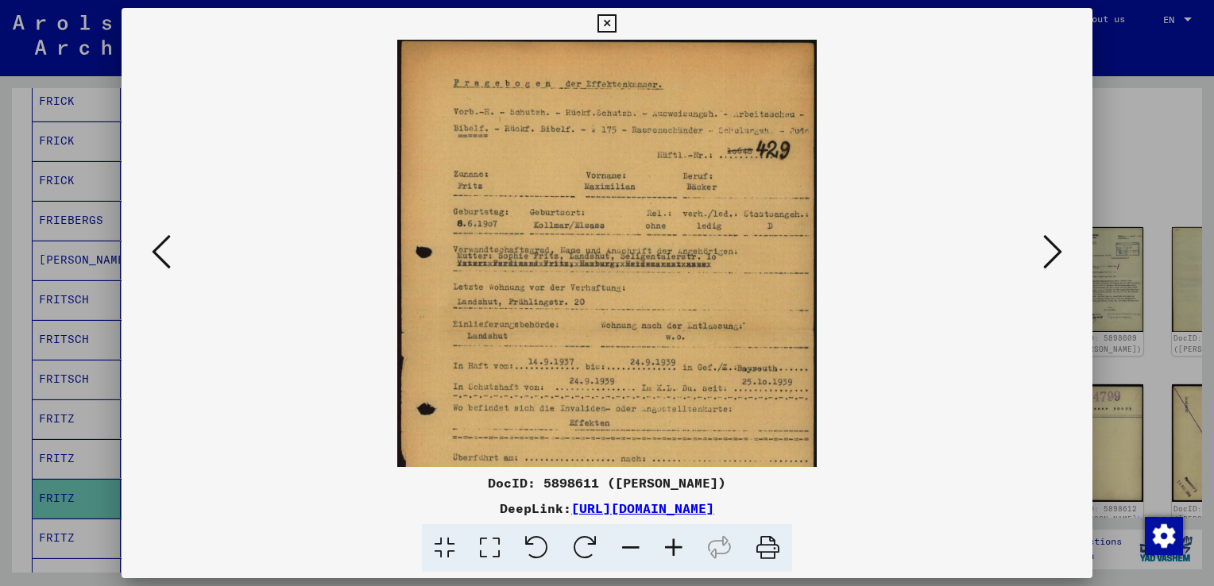
click at [664, 558] on icon at bounding box center [673, 548] width 43 height 48
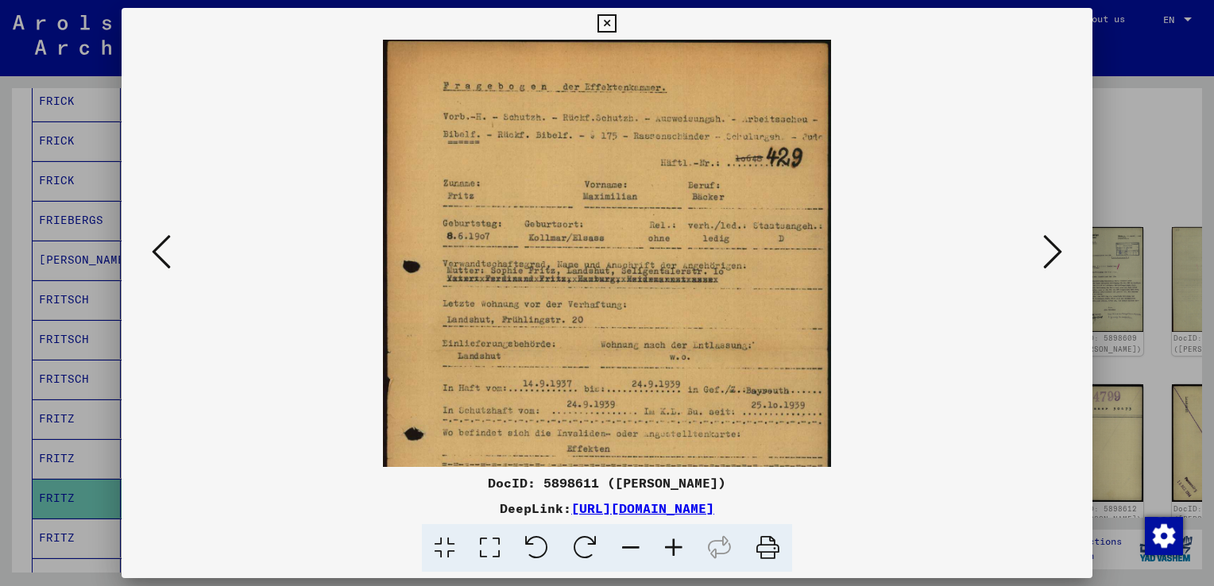
click at [664, 558] on icon at bounding box center [673, 548] width 43 height 48
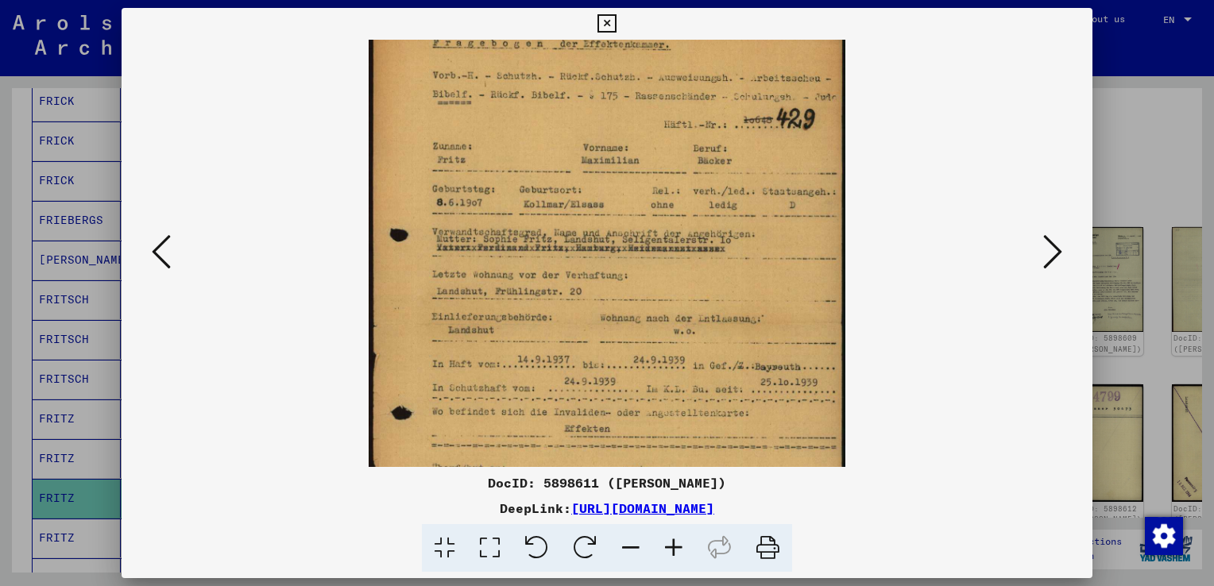
drag, startPoint x: 700, startPoint y: 424, endPoint x: 689, endPoint y: 317, distance: 107.7
click at [689, 317] on img at bounding box center [607, 327] width 476 height 666
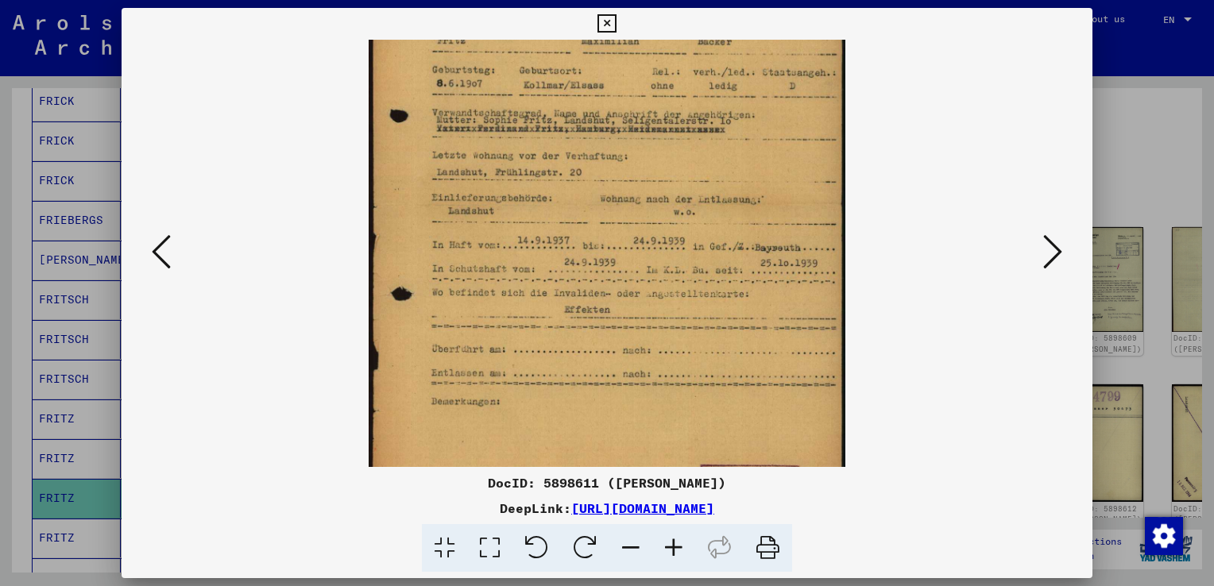
drag, startPoint x: 629, startPoint y: 438, endPoint x: 632, endPoint y: 311, distance: 127.9
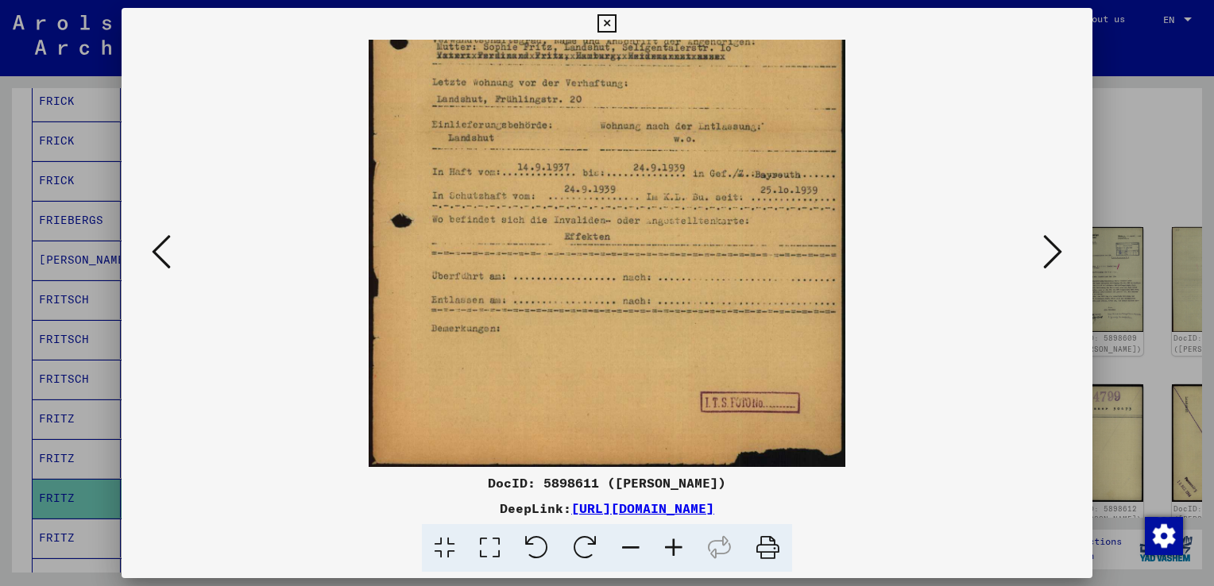
drag, startPoint x: 632, startPoint y: 311, endPoint x: 1042, endPoint y: 249, distance: 414.4
click at [1042, 249] on button at bounding box center [1052, 252] width 29 height 45
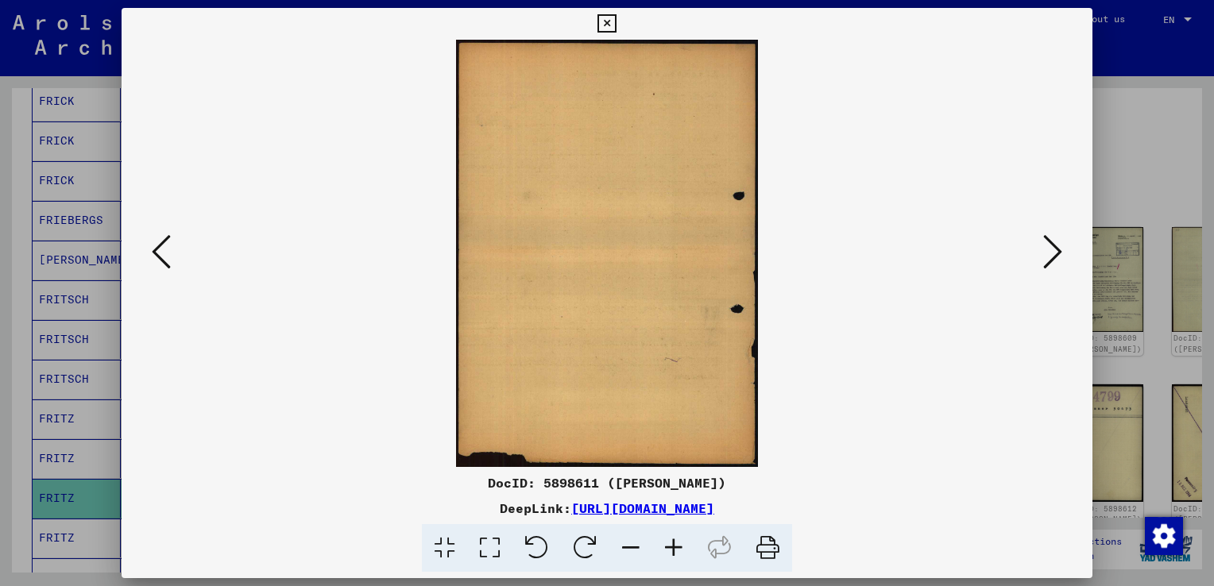
click at [1043, 249] on icon at bounding box center [1052, 252] width 19 height 38
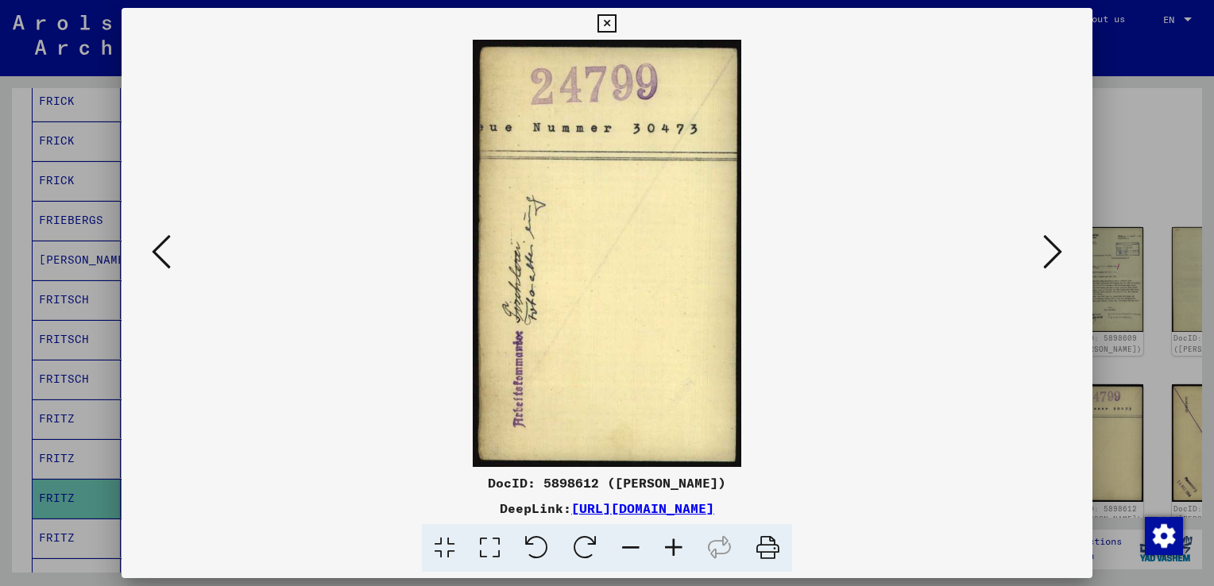
click at [1043, 249] on icon at bounding box center [1052, 252] width 19 height 38
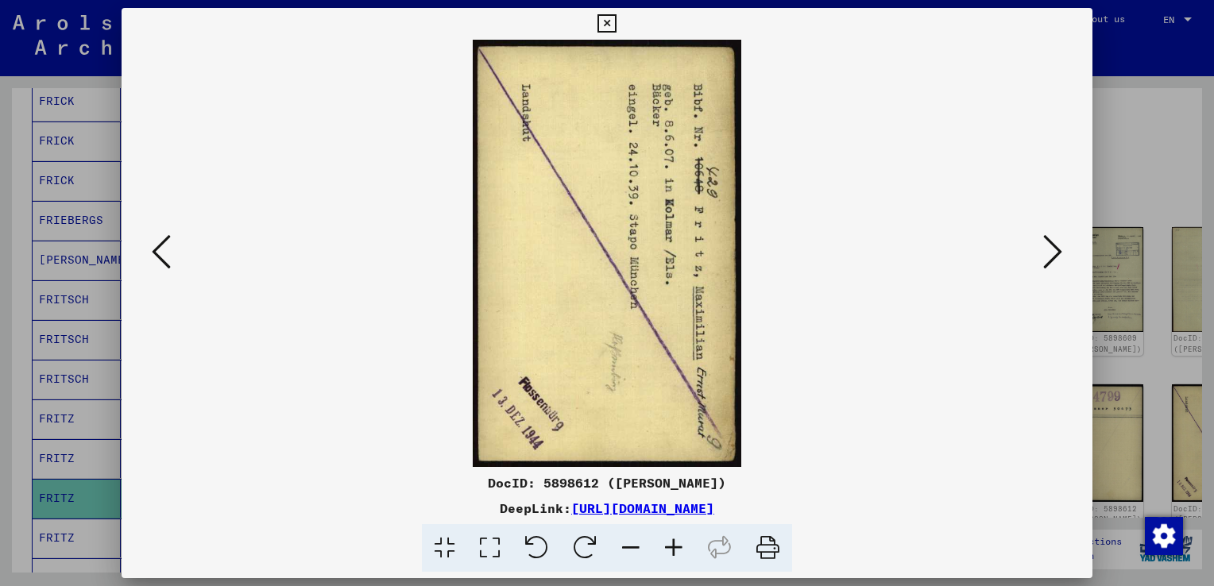
click at [1043, 249] on icon at bounding box center [1052, 252] width 19 height 38
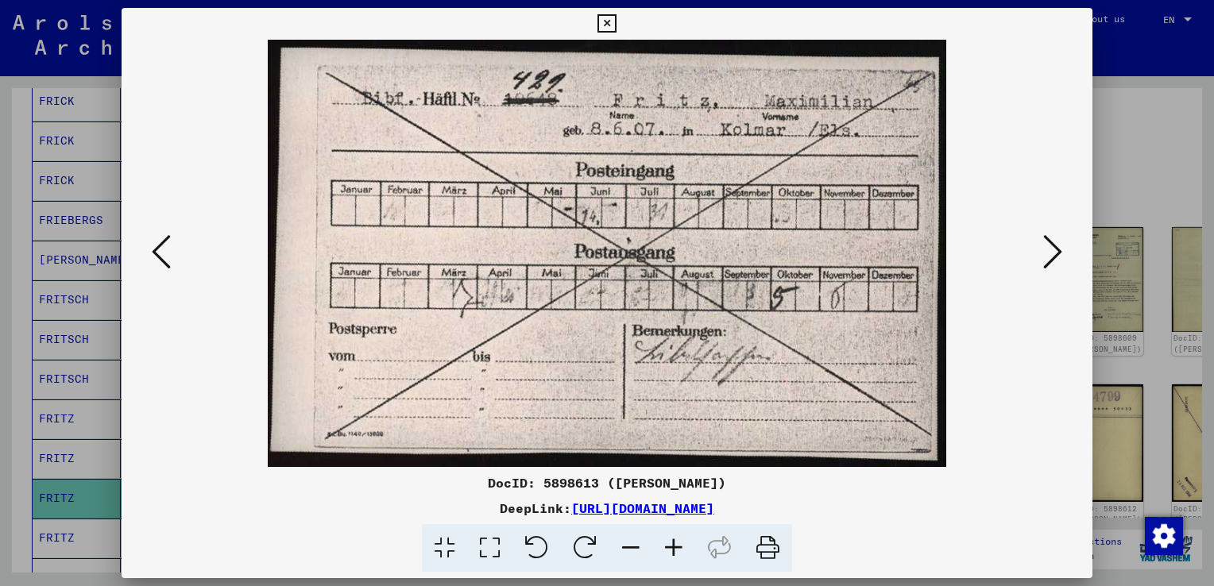
click at [1043, 249] on icon at bounding box center [1052, 252] width 19 height 38
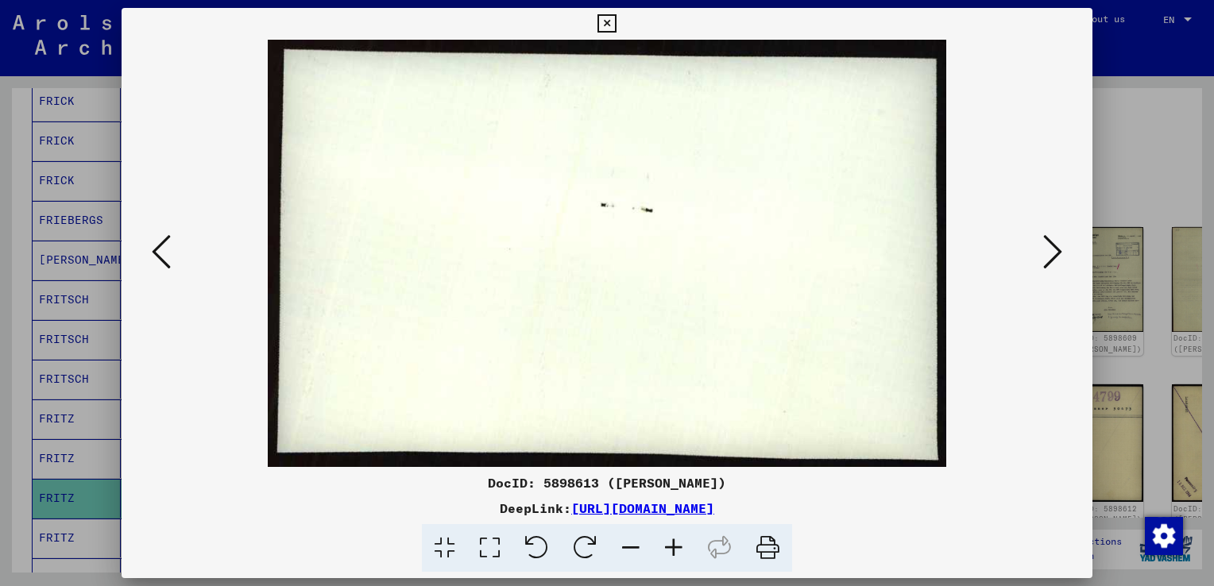
click at [1043, 249] on icon at bounding box center [1052, 252] width 19 height 38
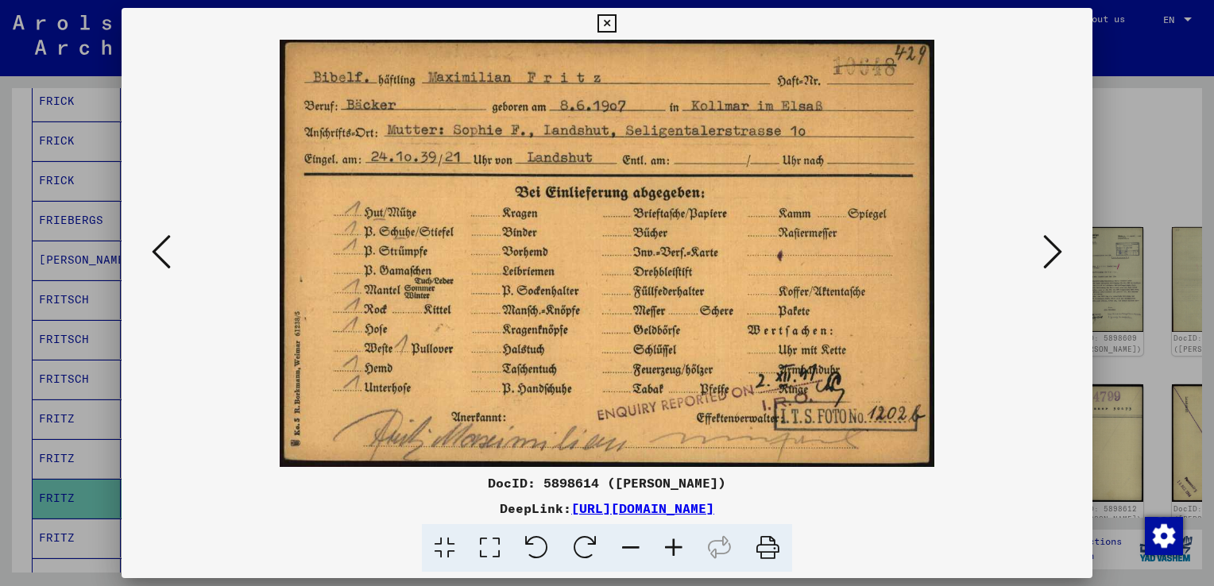
click at [1043, 249] on icon at bounding box center [1052, 252] width 19 height 38
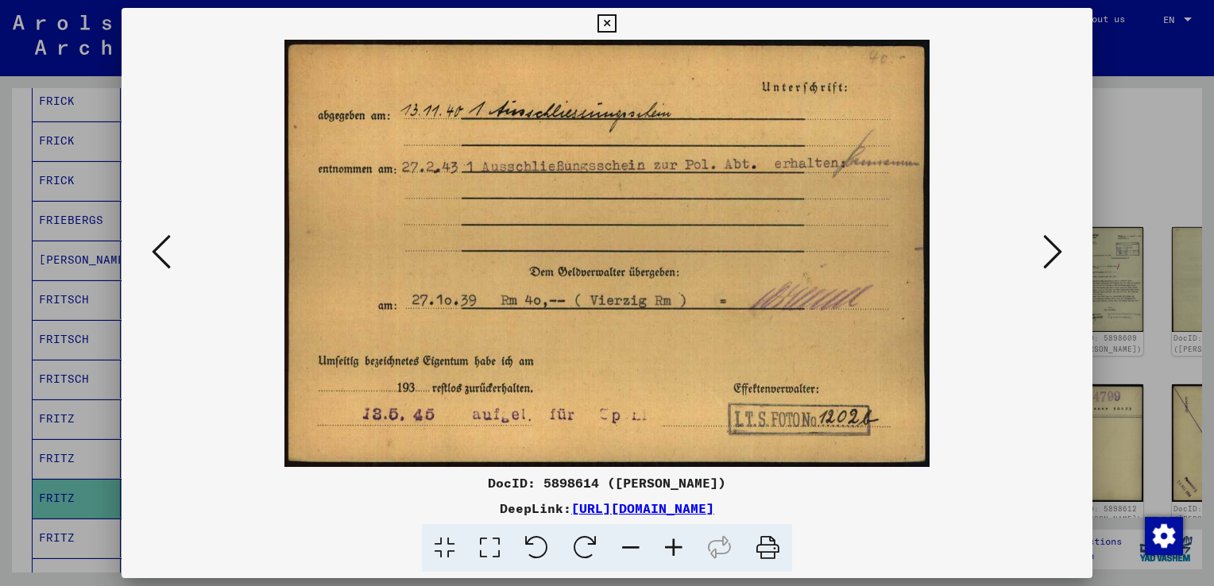
click at [170, 257] on icon at bounding box center [161, 252] width 19 height 38
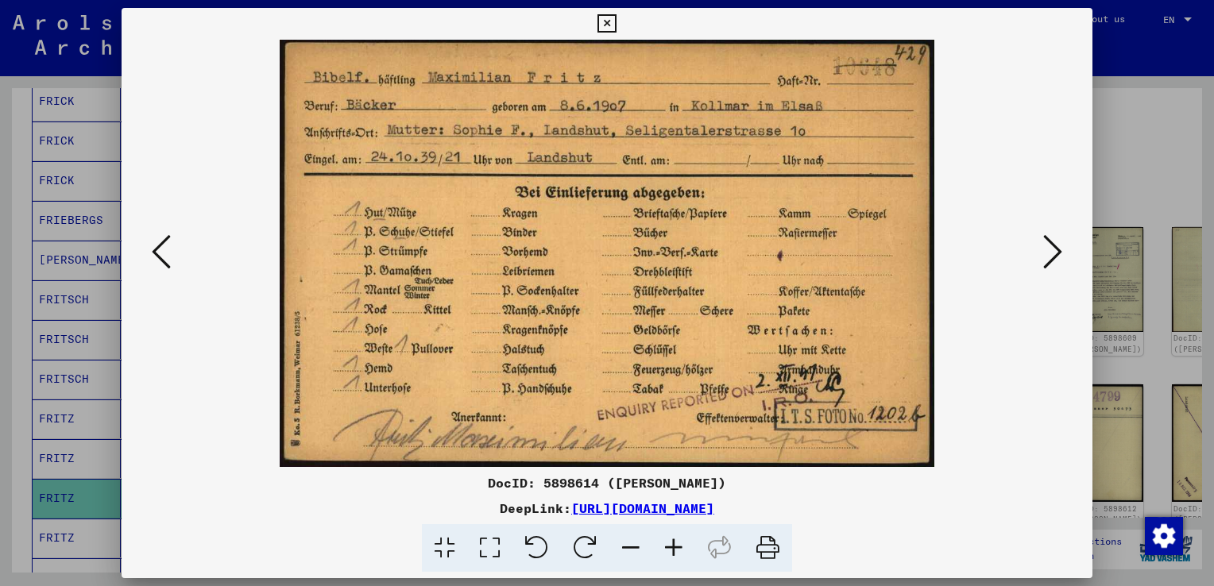
click at [1048, 254] on icon at bounding box center [1052, 252] width 19 height 38
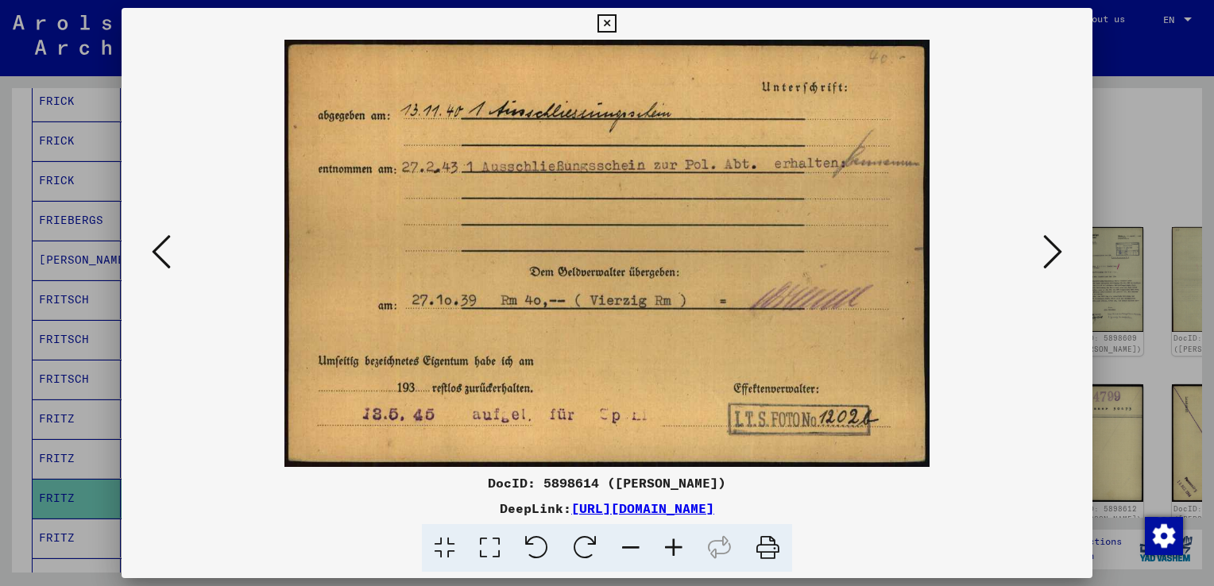
click at [1048, 254] on icon at bounding box center [1052, 252] width 19 height 38
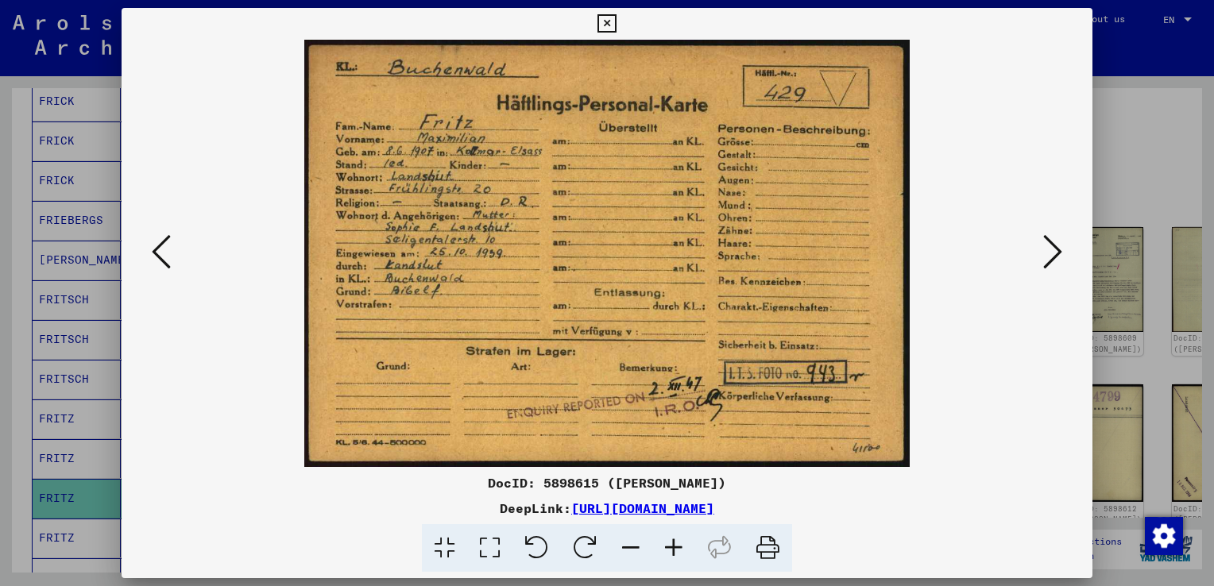
click at [1048, 254] on icon at bounding box center [1052, 252] width 19 height 38
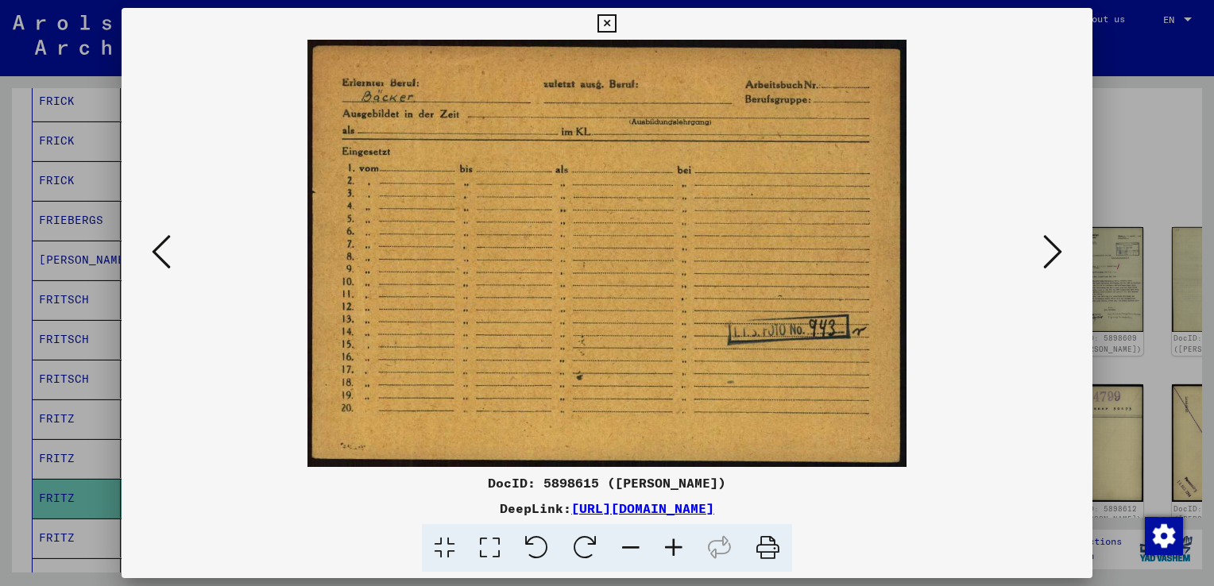
click at [1048, 254] on icon at bounding box center [1052, 252] width 19 height 38
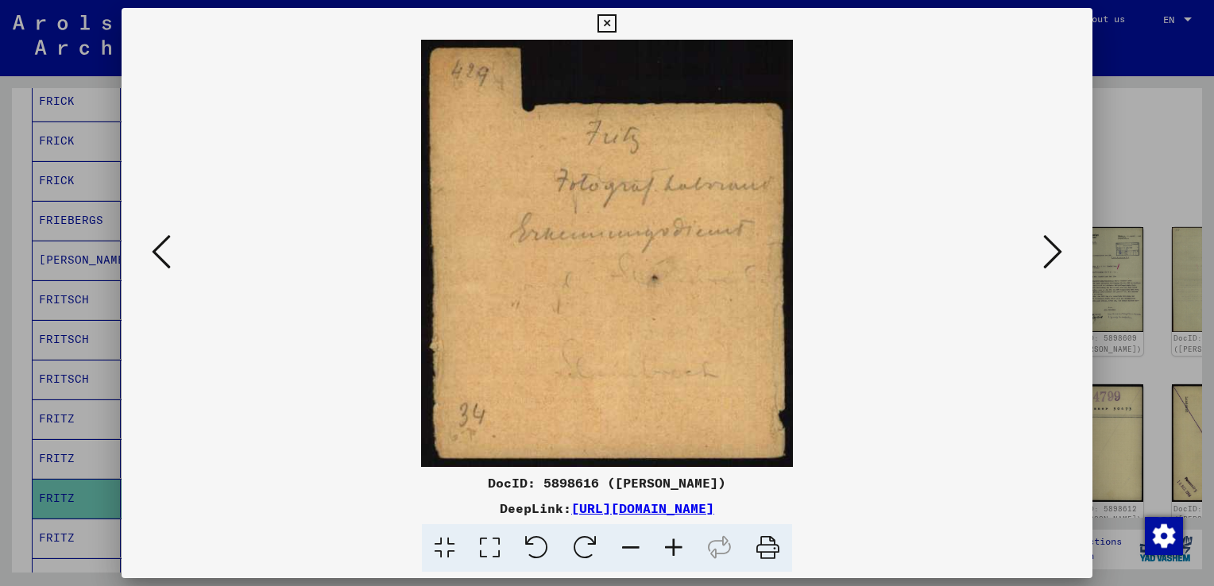
click at [1048, 254] on icon at bounding box center [1052, 252] width 19 height 38
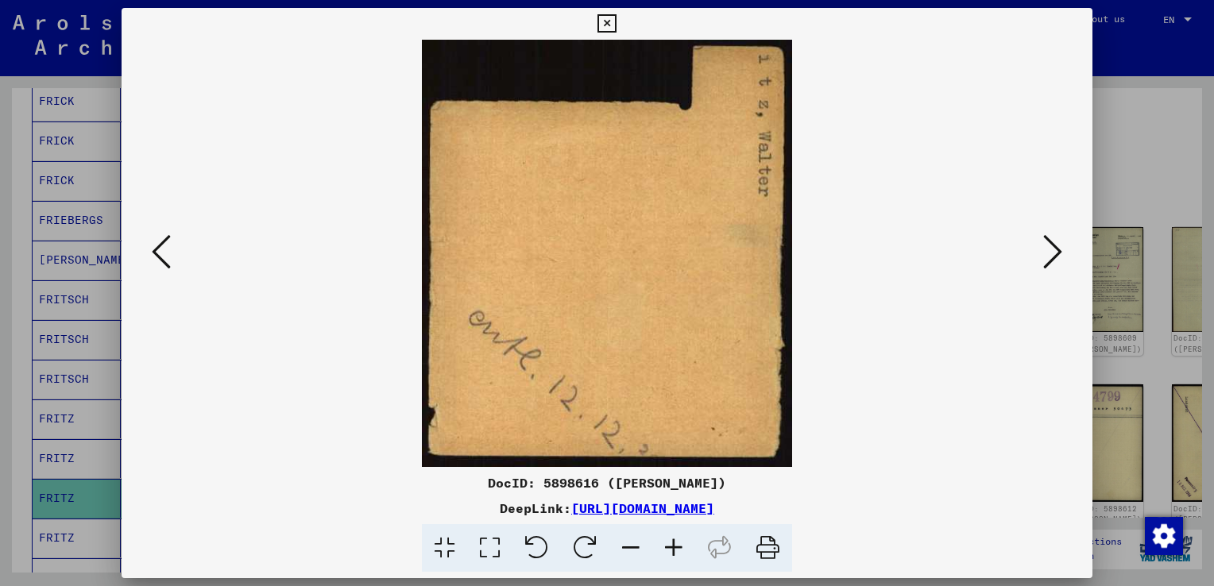
click at [1048, 254] on icon at bounding box center [1052, 252] width 19 height 38
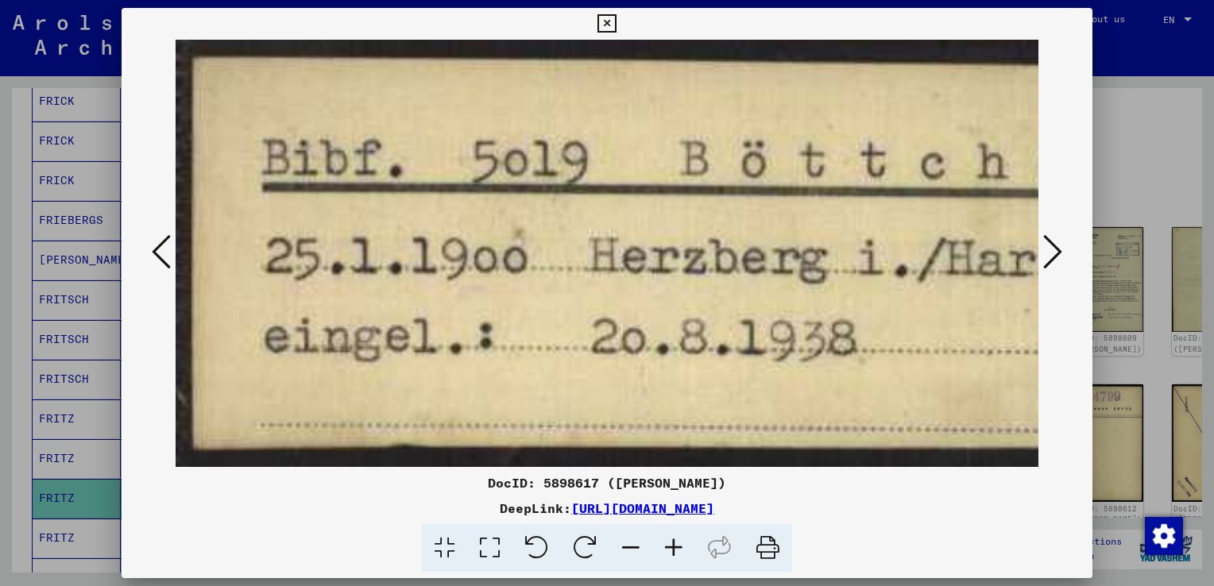
click at [143, 248] on div at bounding box center [607, 253] width 971 height 427
click at [159, 251] on icon at bounding box center [161, 252] width 19 height 38
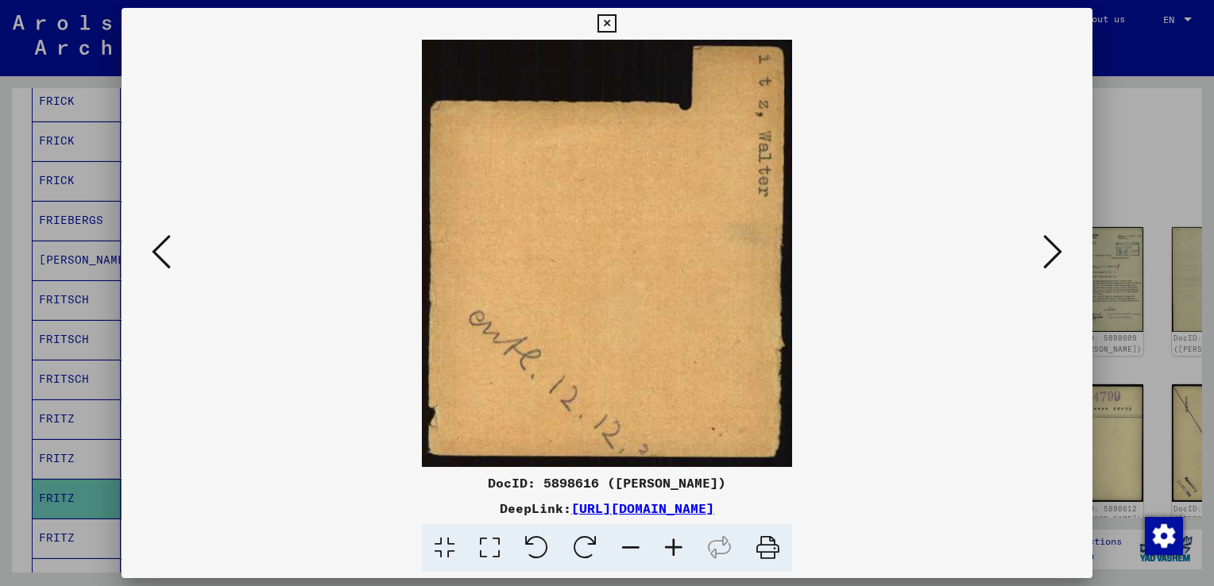
click at [1048, 262] on icon at bounding box center [1052, 252] width 19 height 38
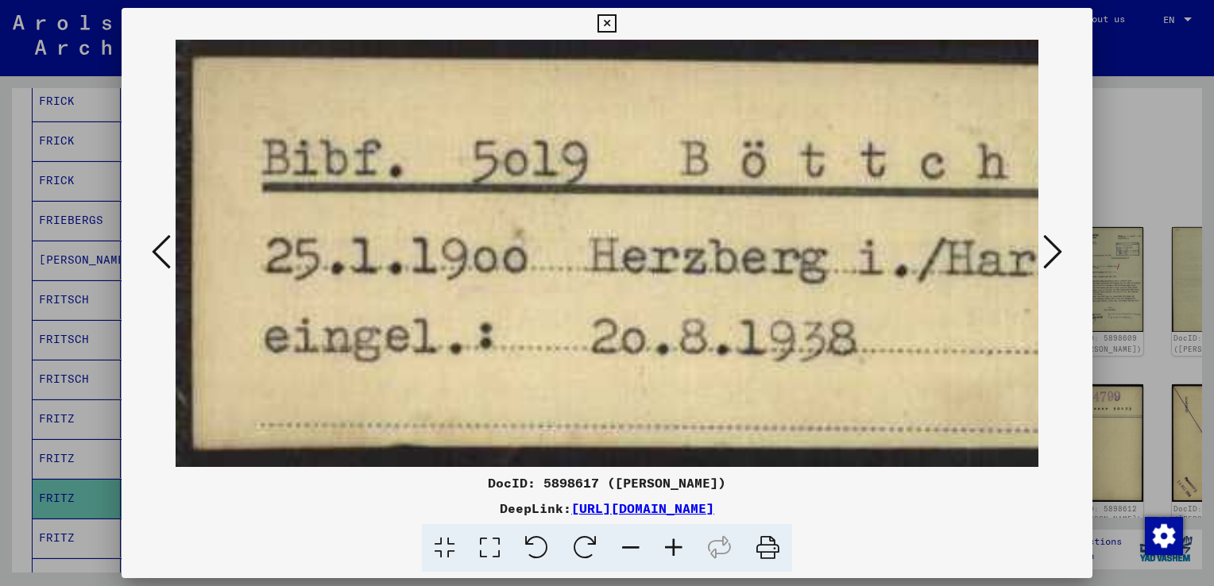
click at [1048, 262] on icon at bounding box center [1052, 252] width 19 height 38
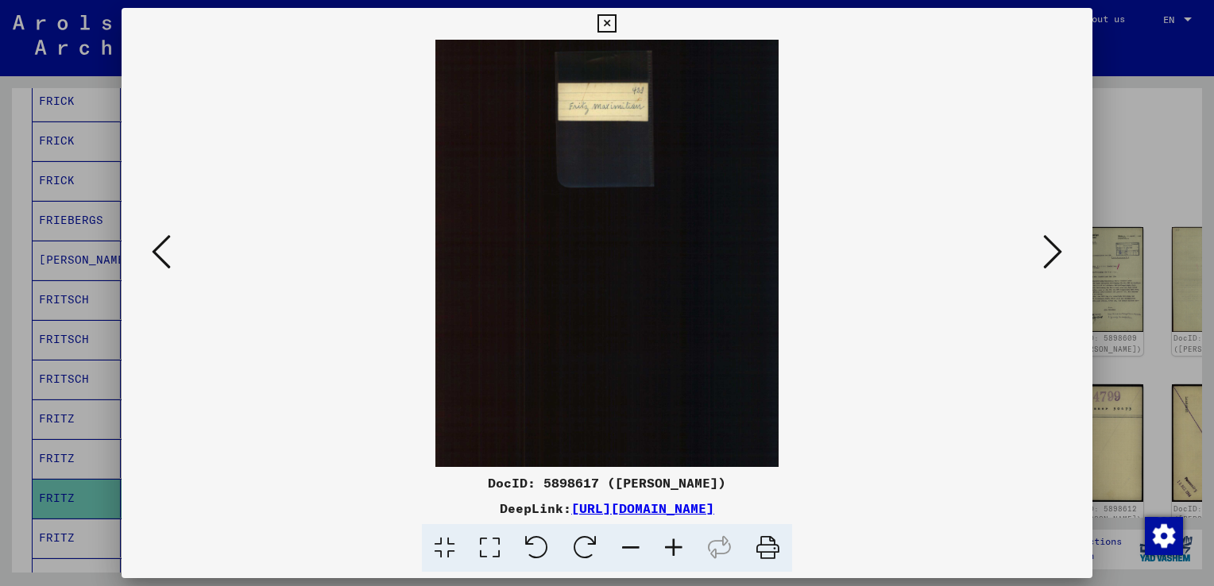
click at [1048, 262] on icon at bounding box center [1052, 252] width 19 height 38
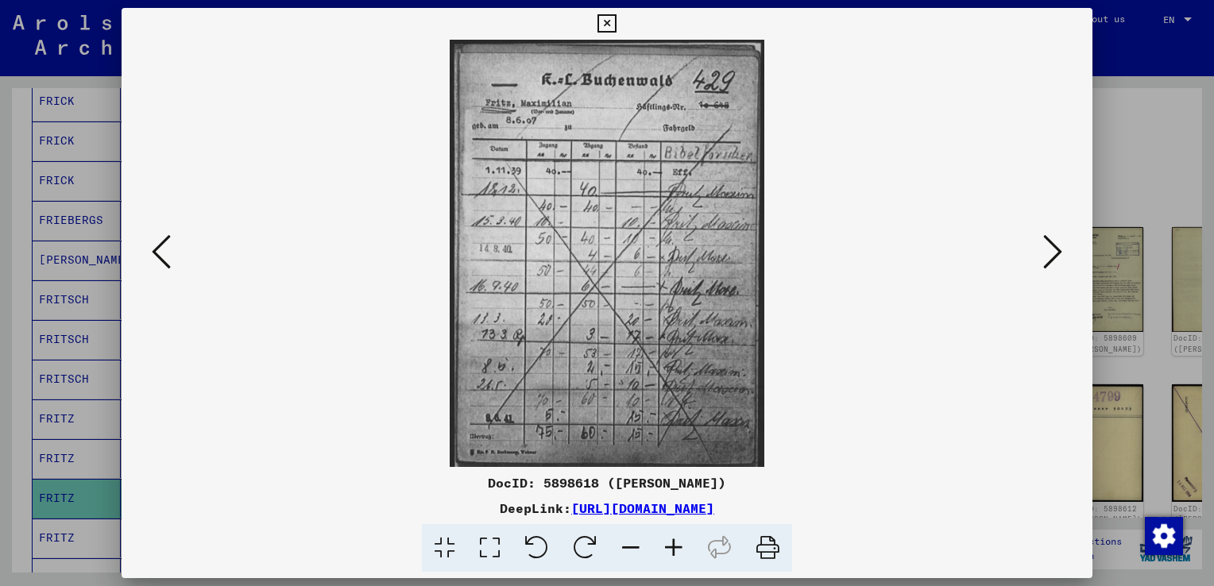
click at [1048, 262] on icon at bounding box center [1052, 252] width 19 height 38
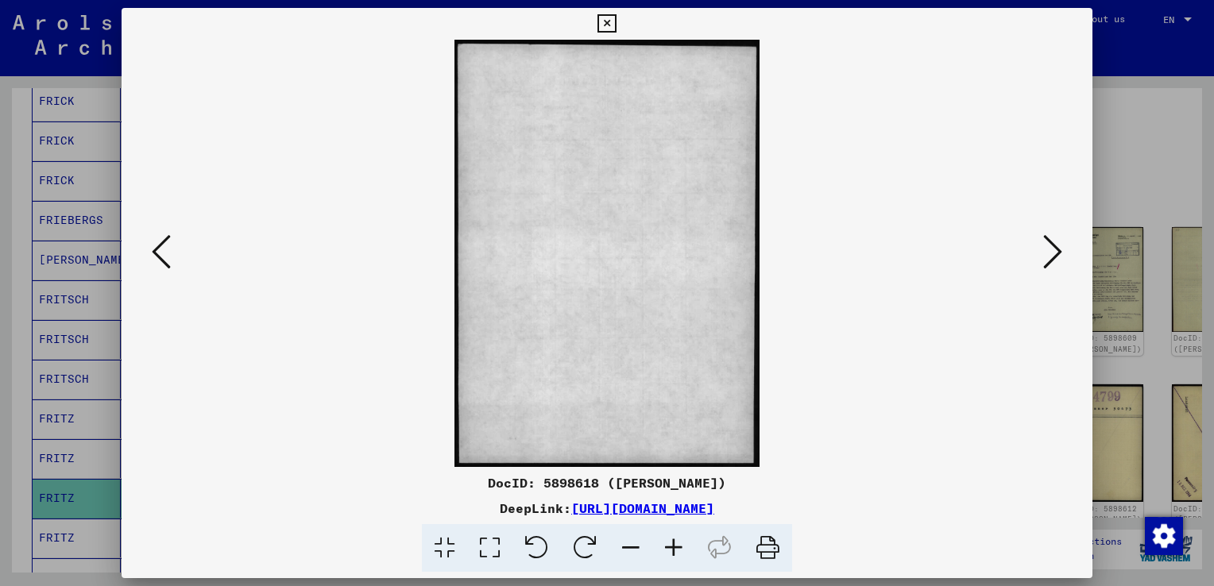
click at [1048, 262] on icon at bounding box center [1052, 252] width 19 height 38
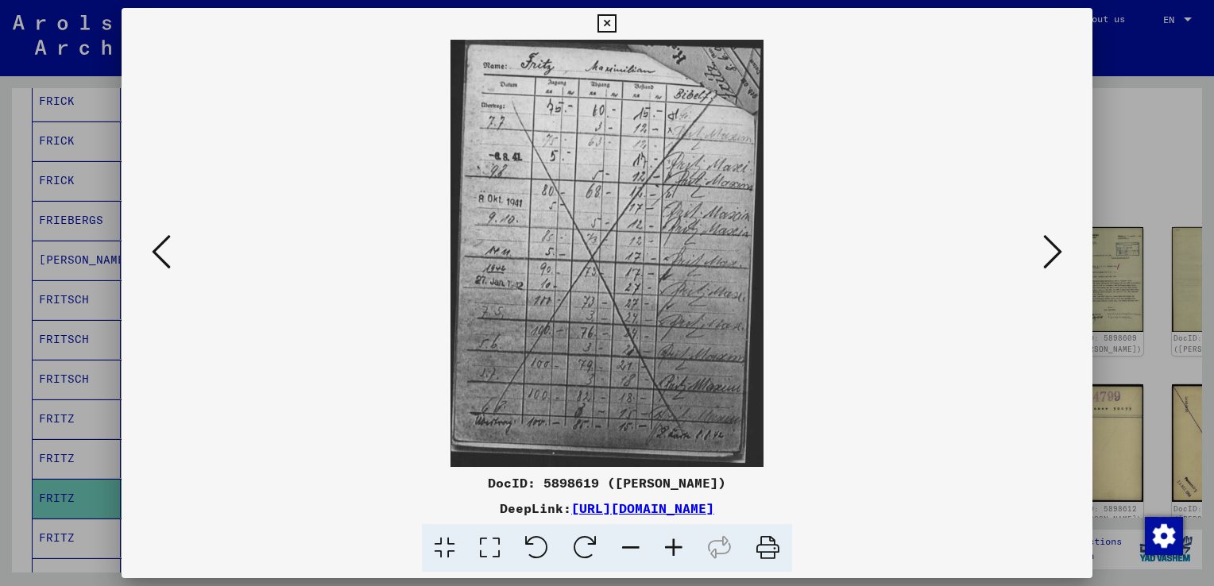
click at [1048, 262] on icon at bounding box center [1052, 252] width 19 height 38
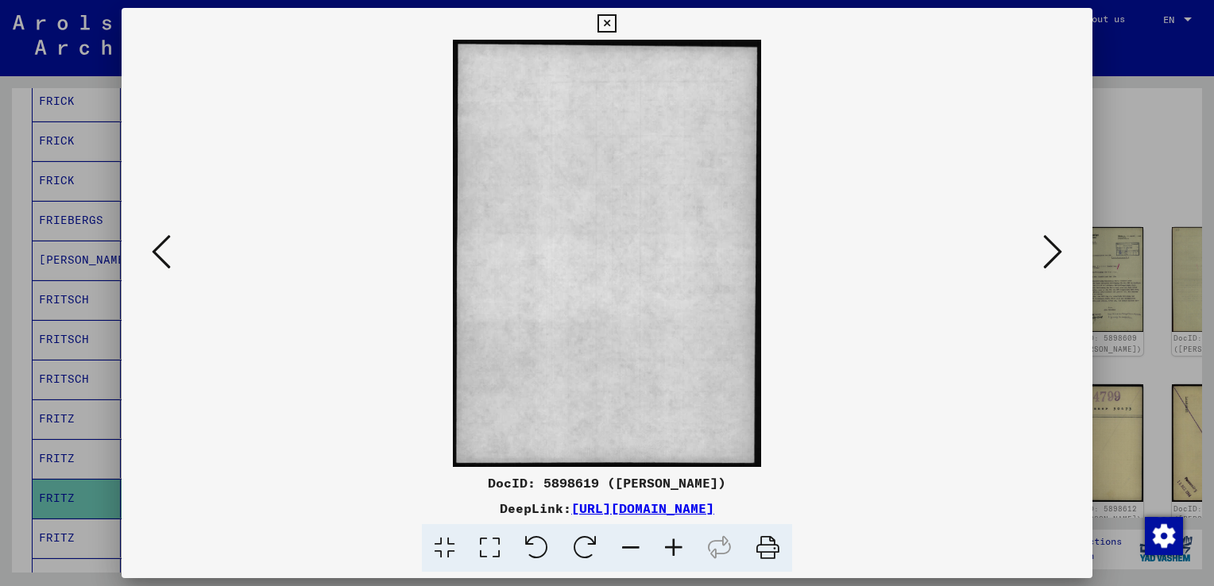
click at [1048, 262] on icon at bounding box center [1052, 252] width 19 height 38
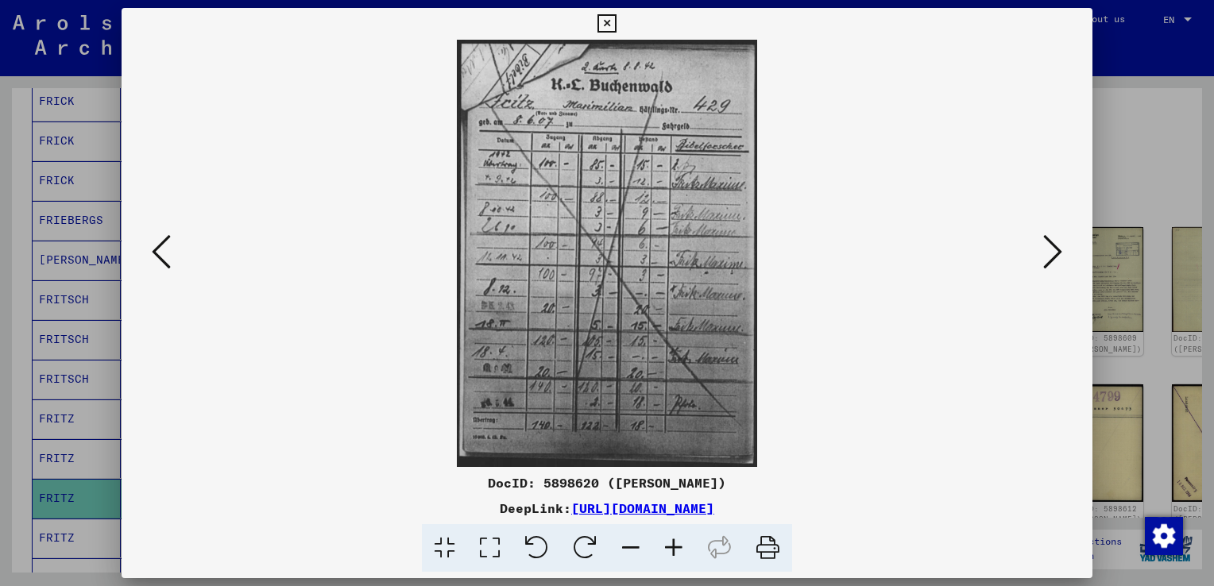
click at [1048, 262] on icon at bounding box center [1052, 252] width 19 height 38
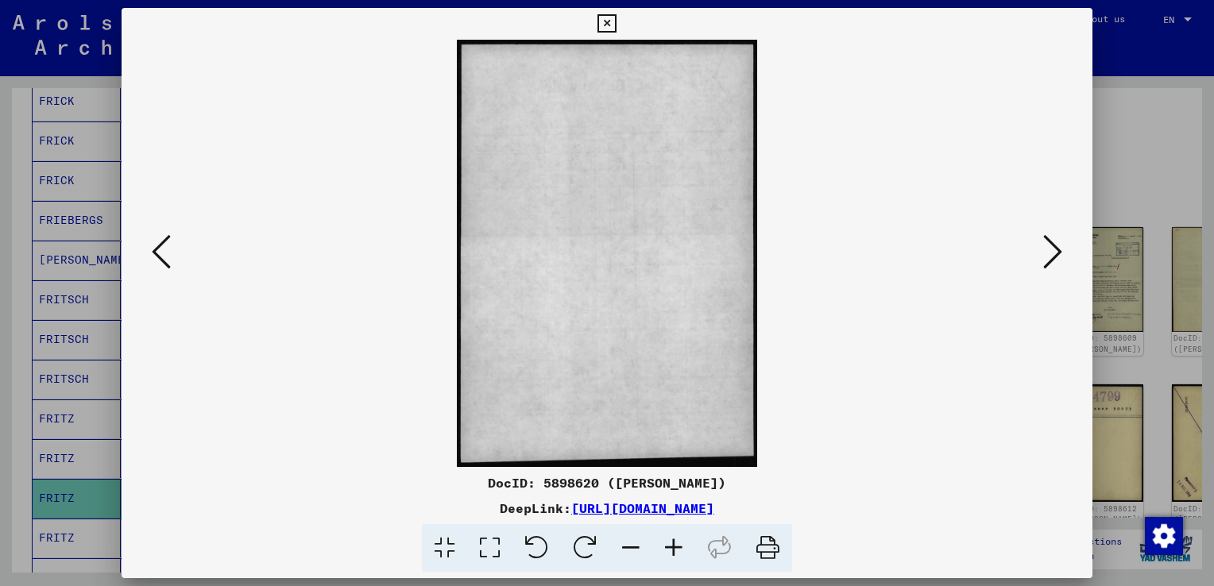
click at [1048, 262] on icon at bounding box center [1052, 252] width 19 height 38
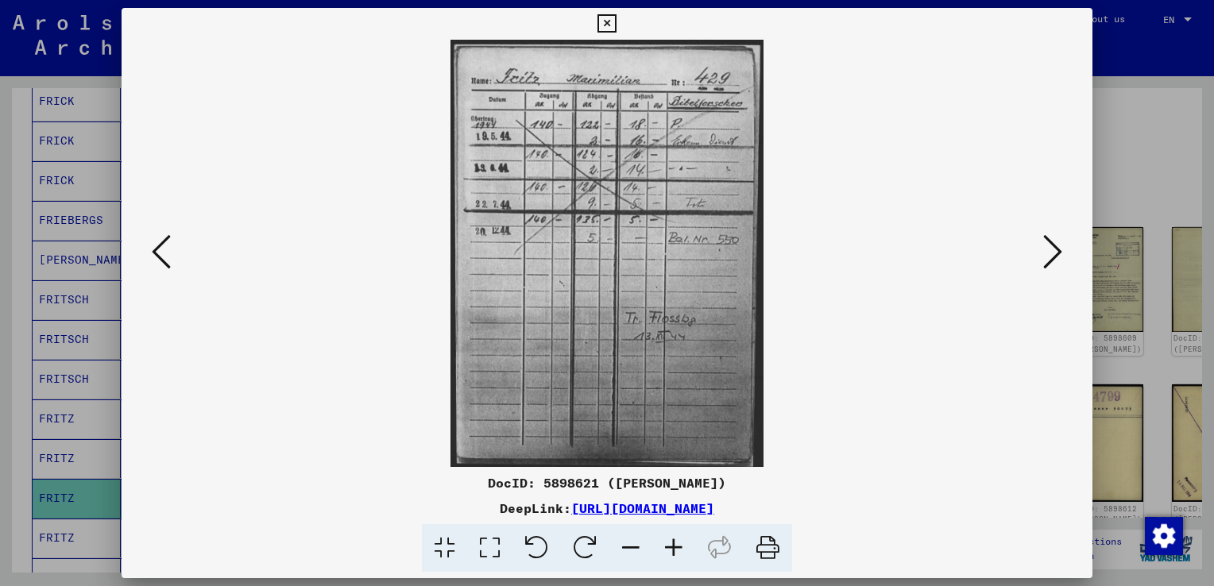
click at [1048, 262] on icon at bounding box center [1052, 252] width 19 height 38
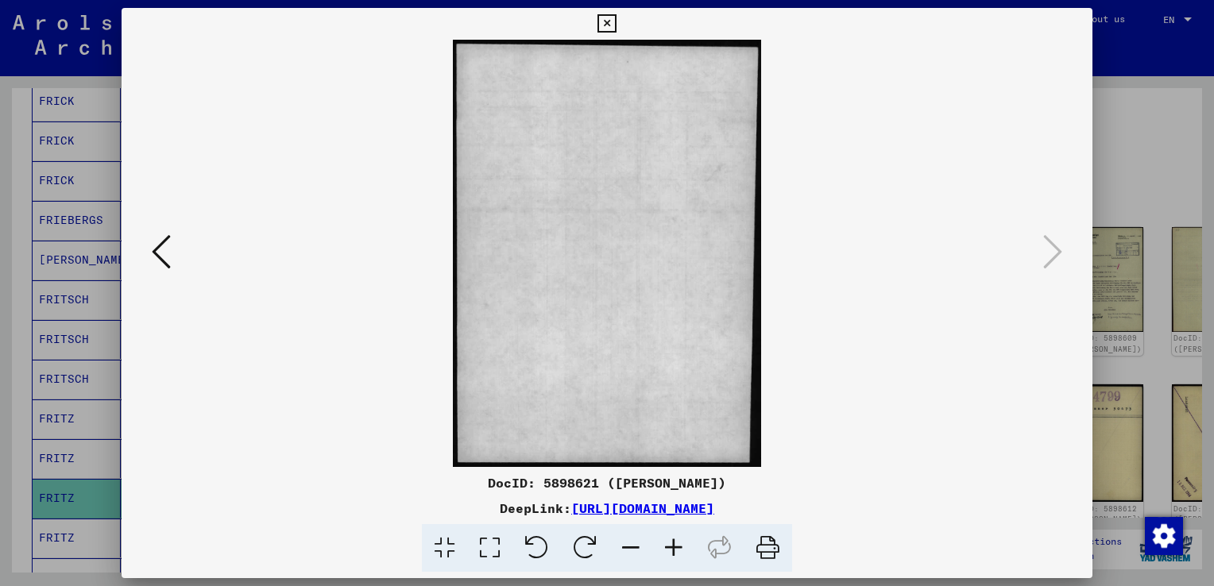
click at [1184, 199] on div at bounding box center [607, 293] width 1214 height 586
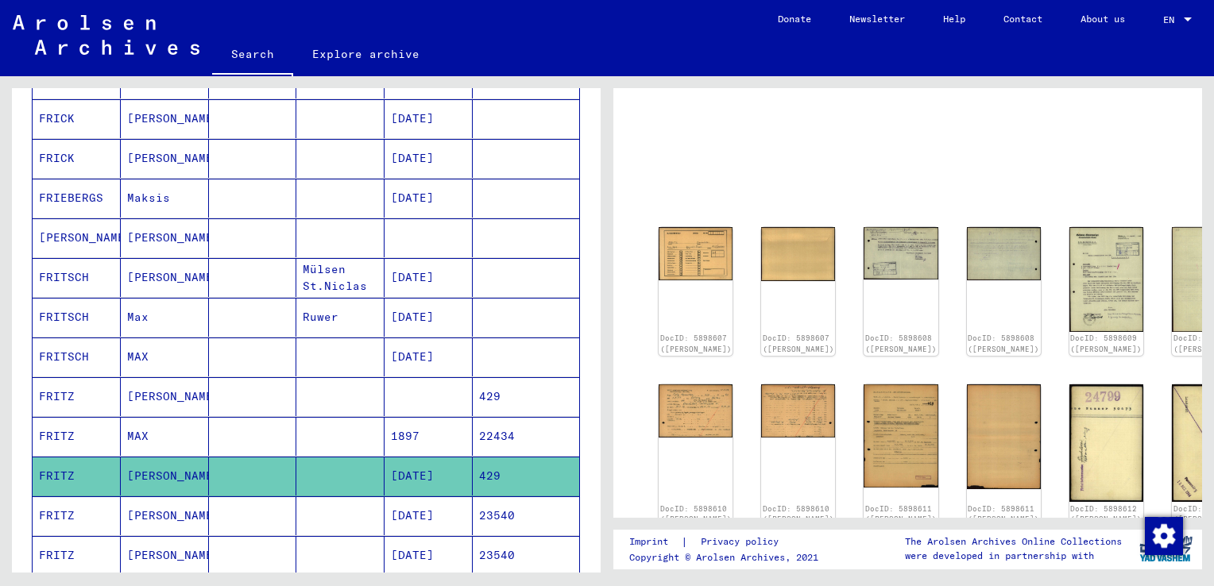
scroll to position [600, 0]
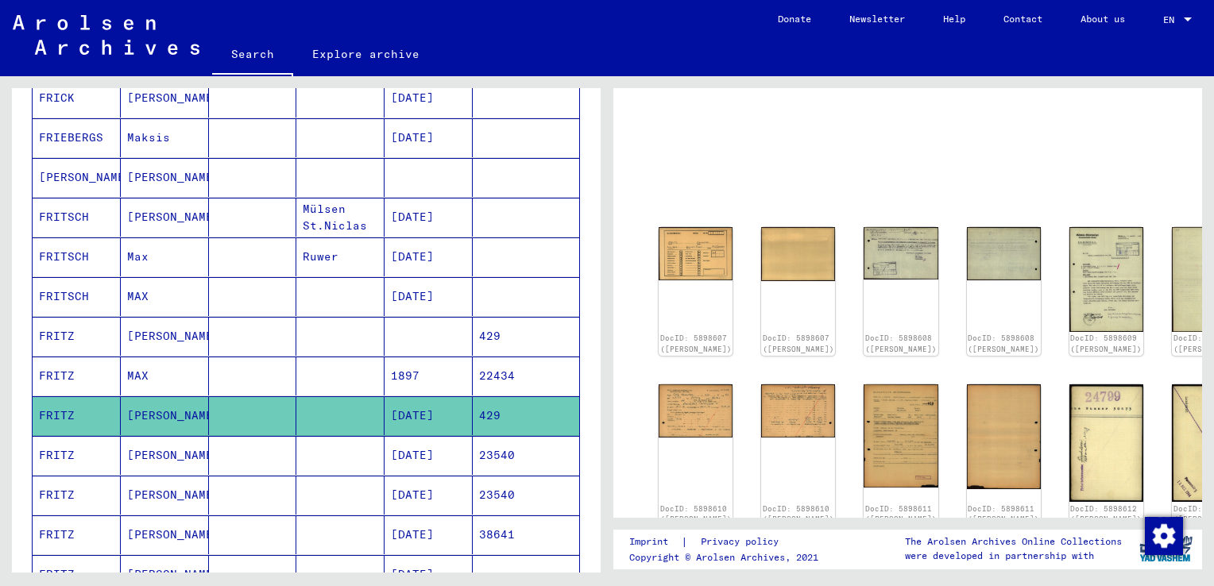
click at [339, 519] on mat-cell at bounding box center [340, 534] width 88 height 39
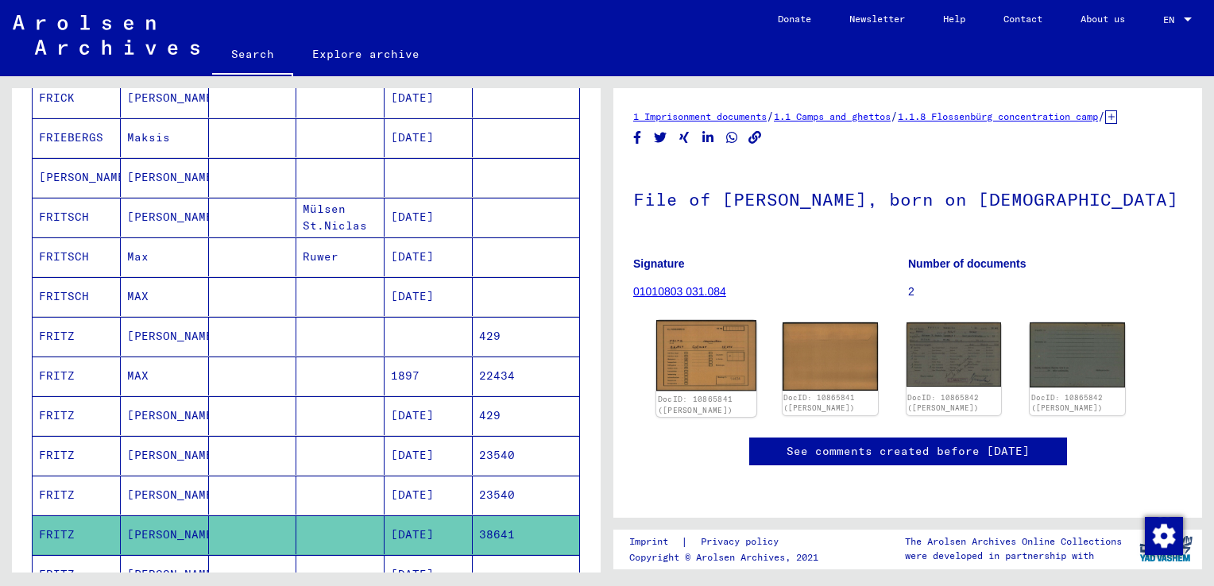
click at [705, 387] on img at bounding box center [706, 355] width 100 height 71
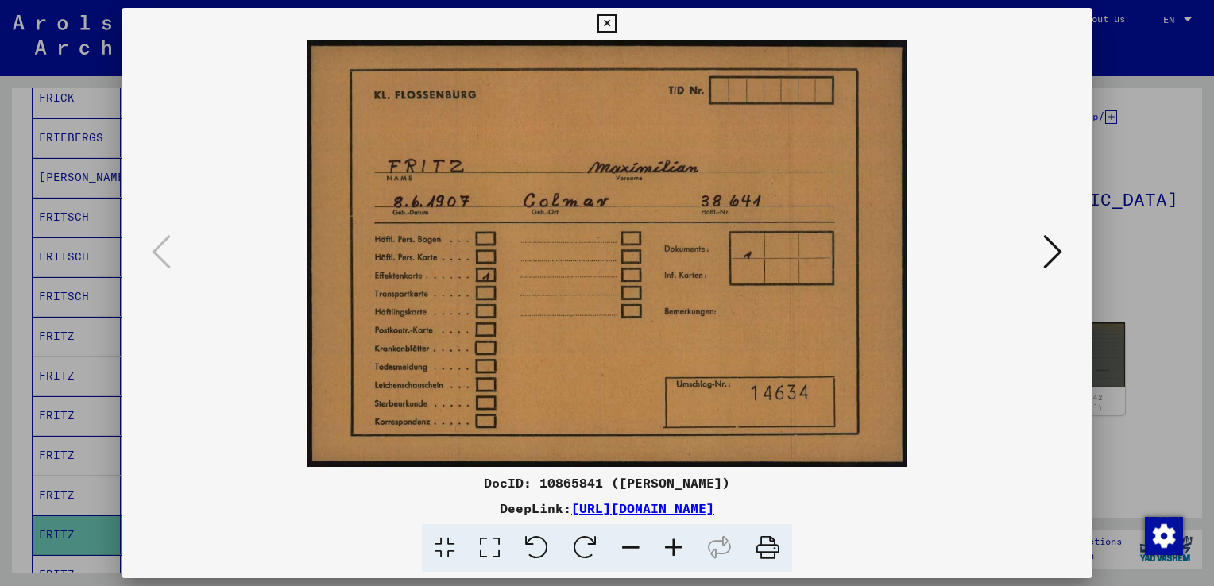
click at [1048, 267] on icon at bounding box center [1052, 252] width 19 height 38
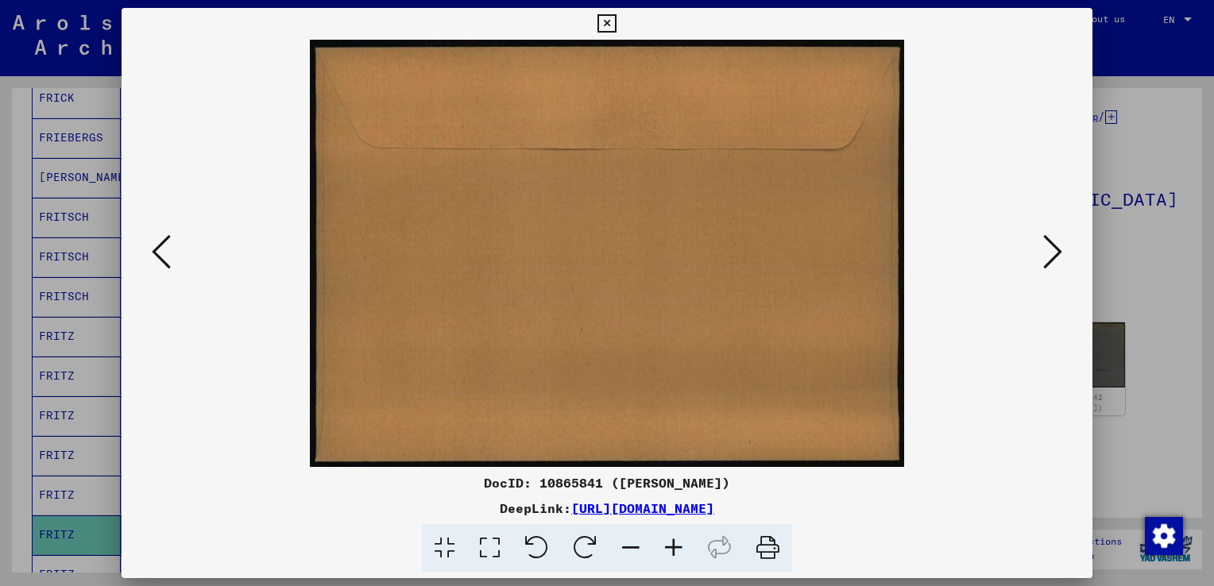
click at [1048, 267] on icon at bounding box center [1052, 252] width 19 height 38
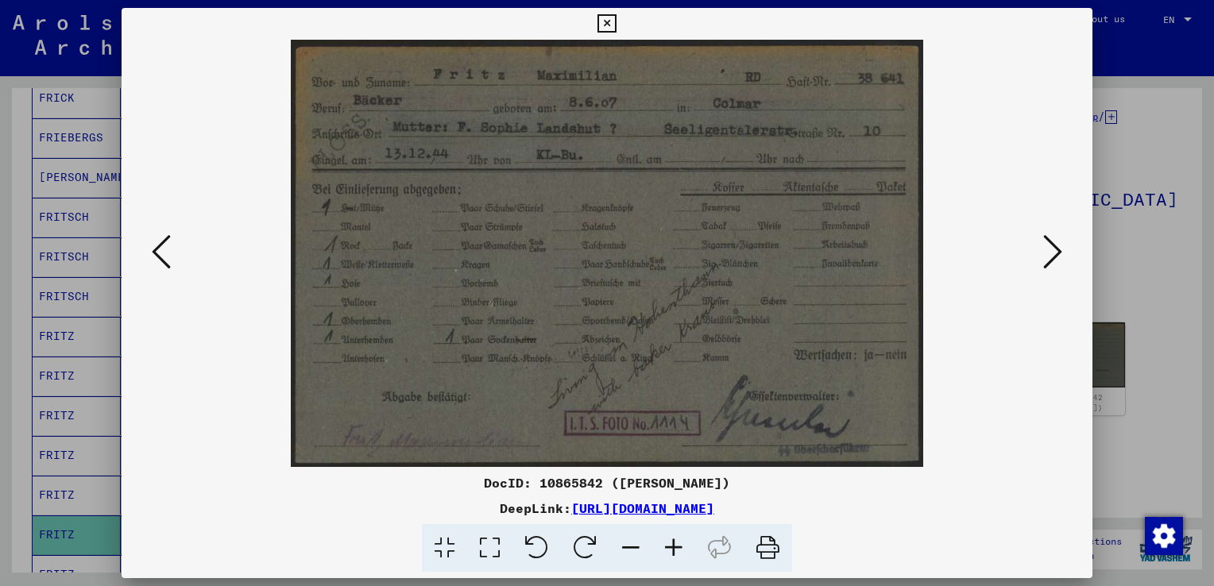
click at [790, 310] on img at bounding box center [607, 253] width 863 height 427
click at [664, 556] on icon at bounding box center [673, 548] width 43 height 48
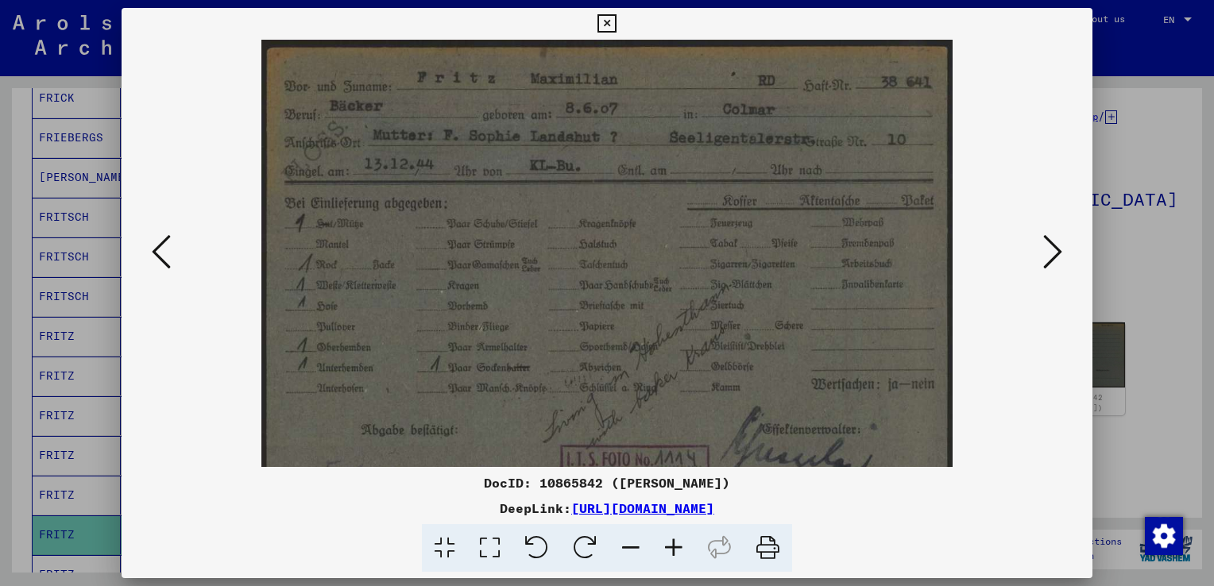
click at [664, 556] on icon at bounding box center [673, 548] width 43 height 48
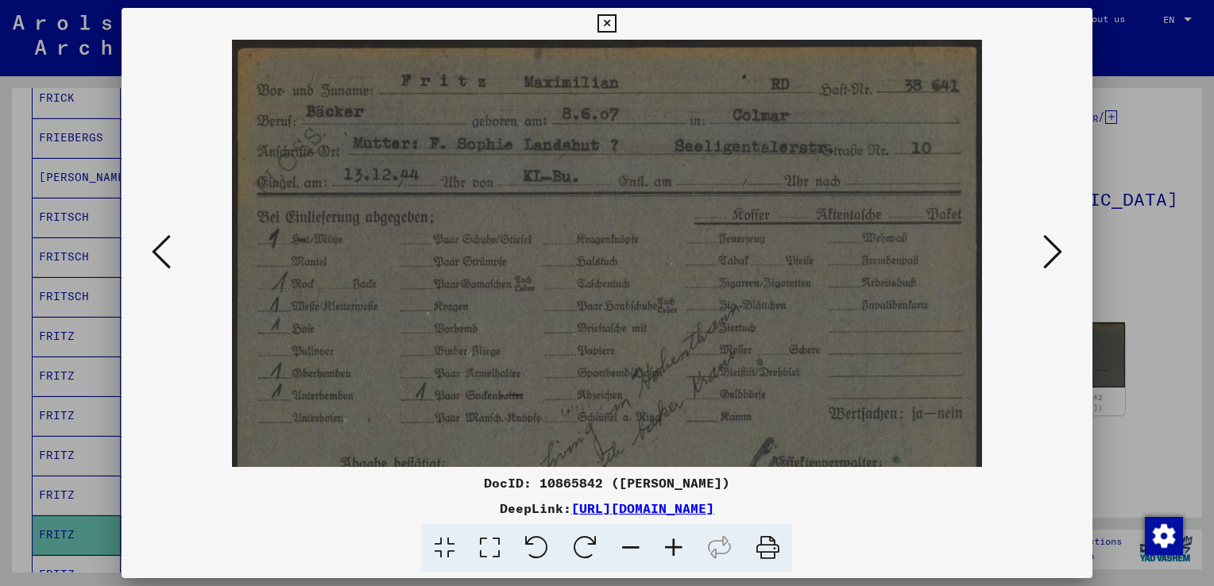
click at [664, 556] on icon at bounding box center [673, 548] width 43 height 48
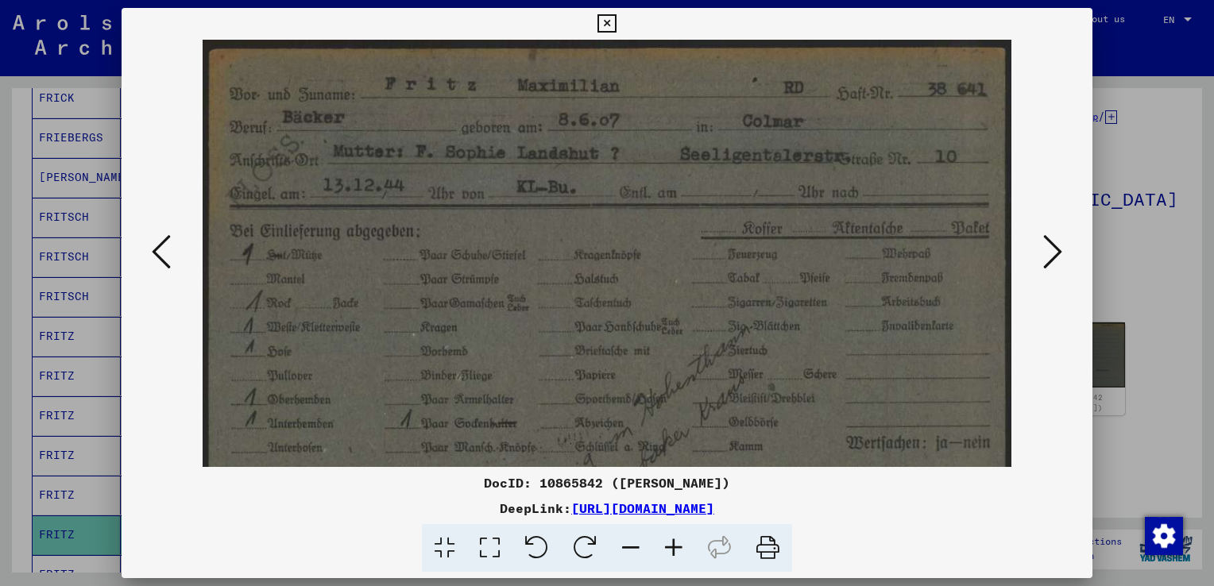
click at [664, 556] on icon at bounding box center [673, 548] width 43 height 48
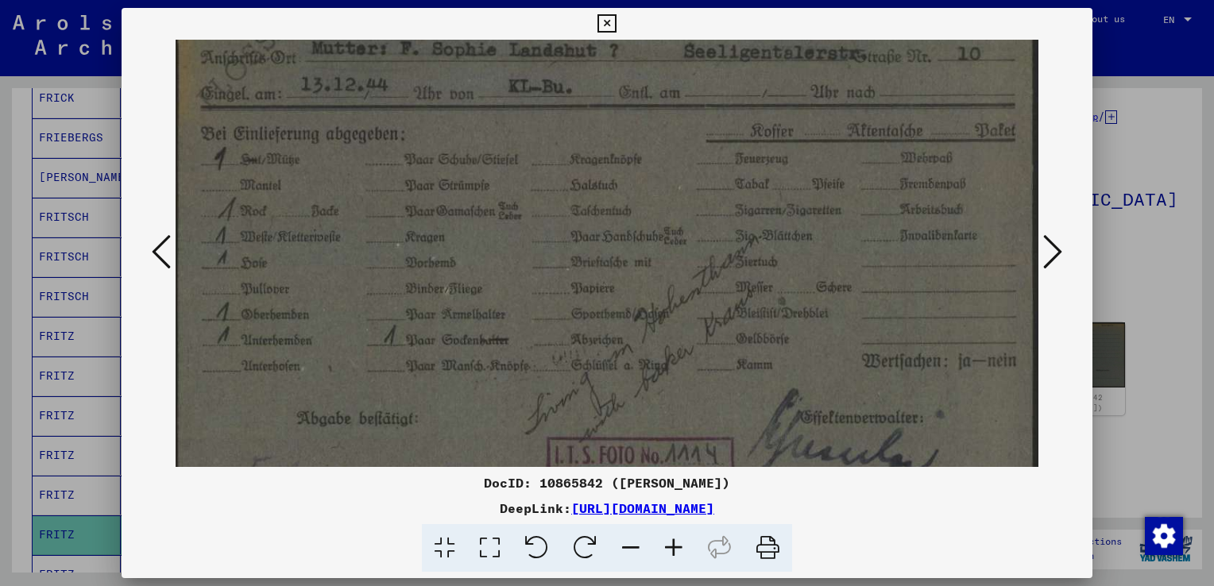
scroll to position [159, 4]
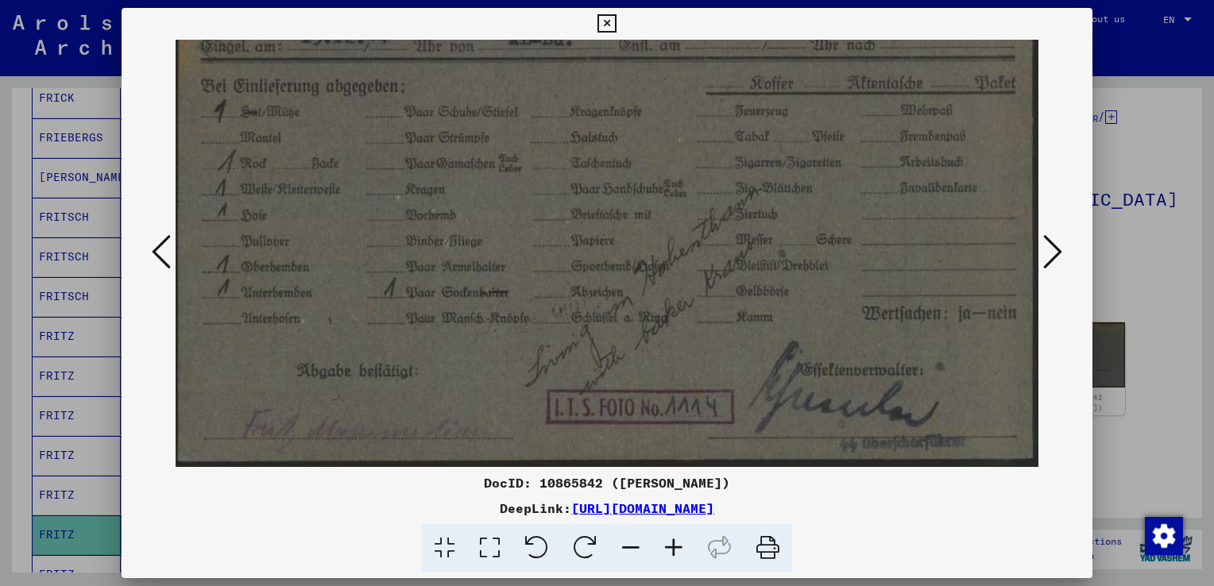
drag, startPoint x: 651, startPoint y: 434, endPoint x: 630, endPoint y: 234, distance: 201.3
click at [632, 239] on img at bounding box center [605, 174] width 867 height 586
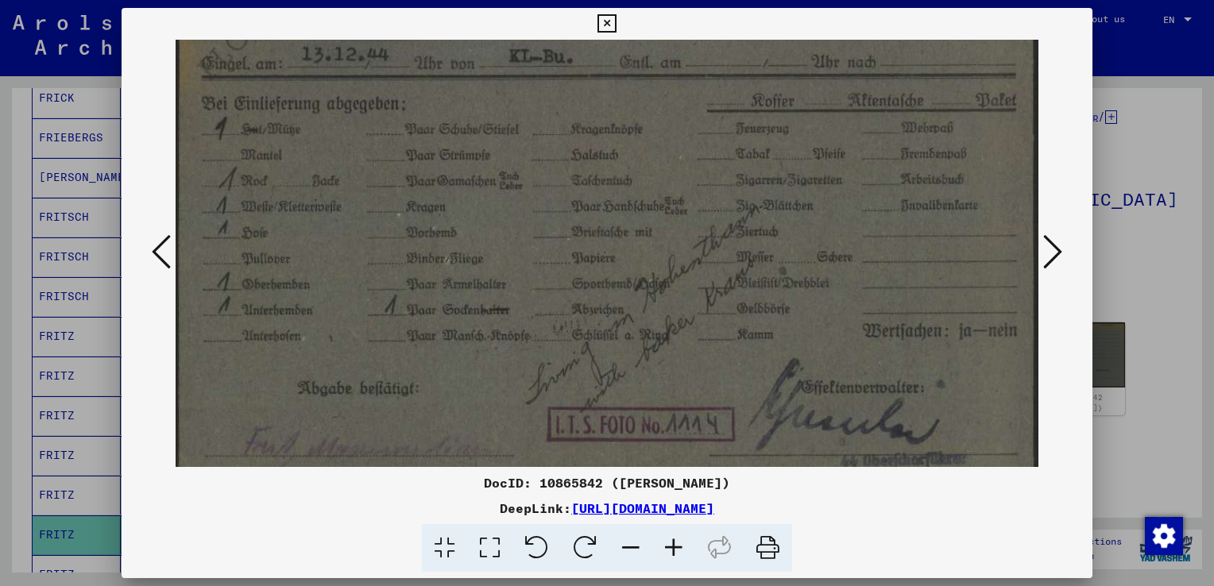
scroll to position [0, 0]
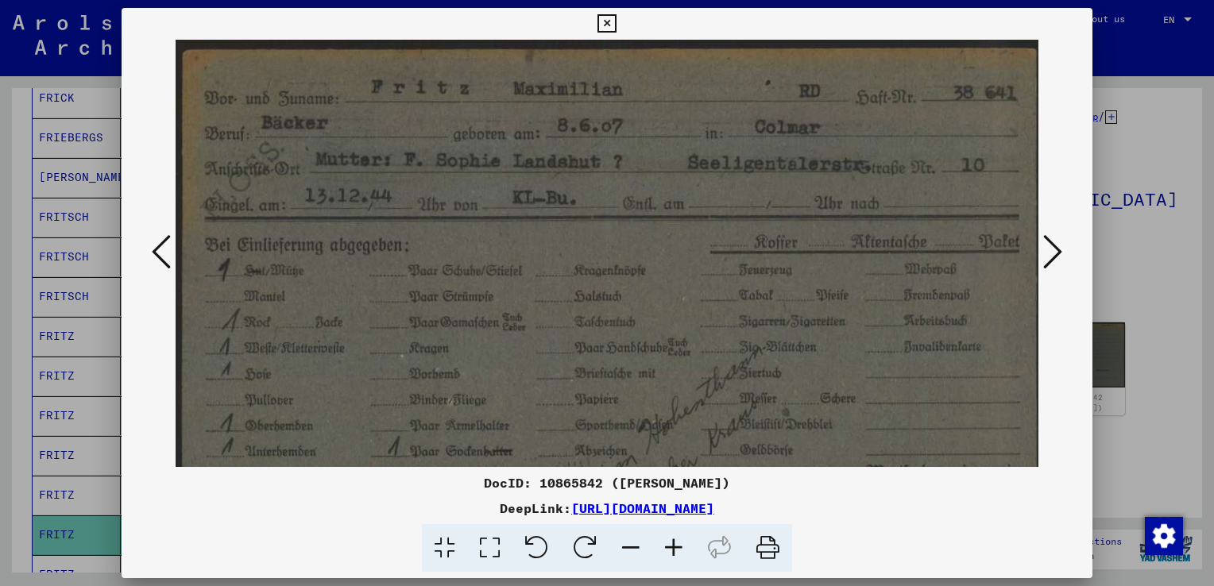
drag, startPoint x: 627, startPoint y: 230, endPoint x: 654, endPoint y: 531, distance: 303.0
click at [654, 531] on div "DocID: 10865842 ([PERSON_NAME]: [URL][DOMAIN_NAME]" at bounding box center [607, 290] width 971 height 565
click at [1045, 265] on icon at bounding box center [1052, 252] width 19 height 38
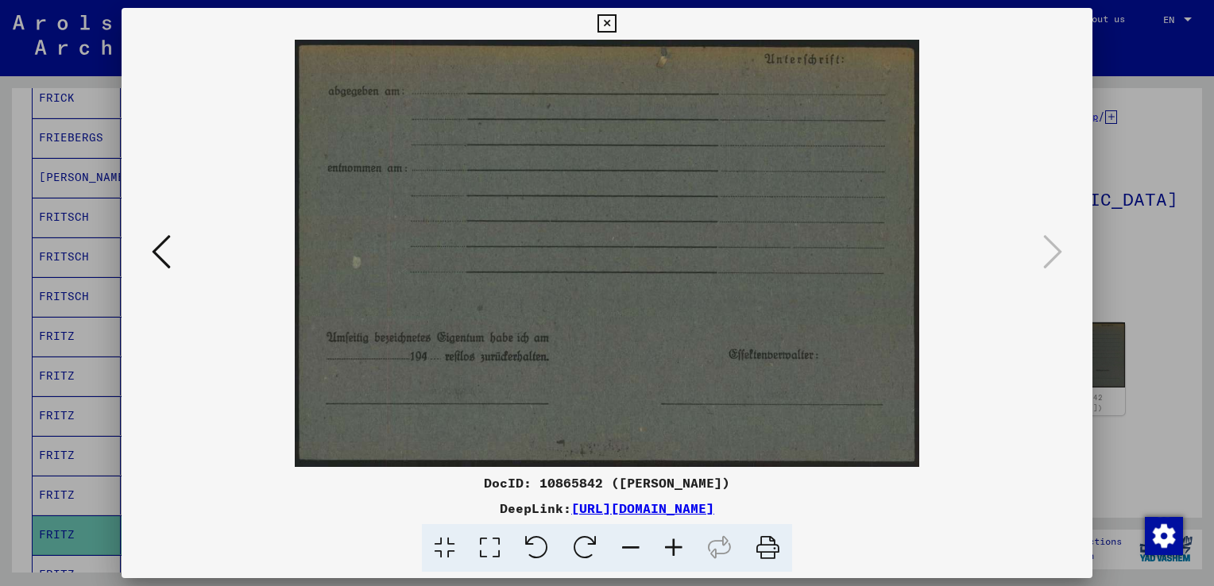
click at [1134, 307] on div at bounding box center [607, 293] width 1214 height 586
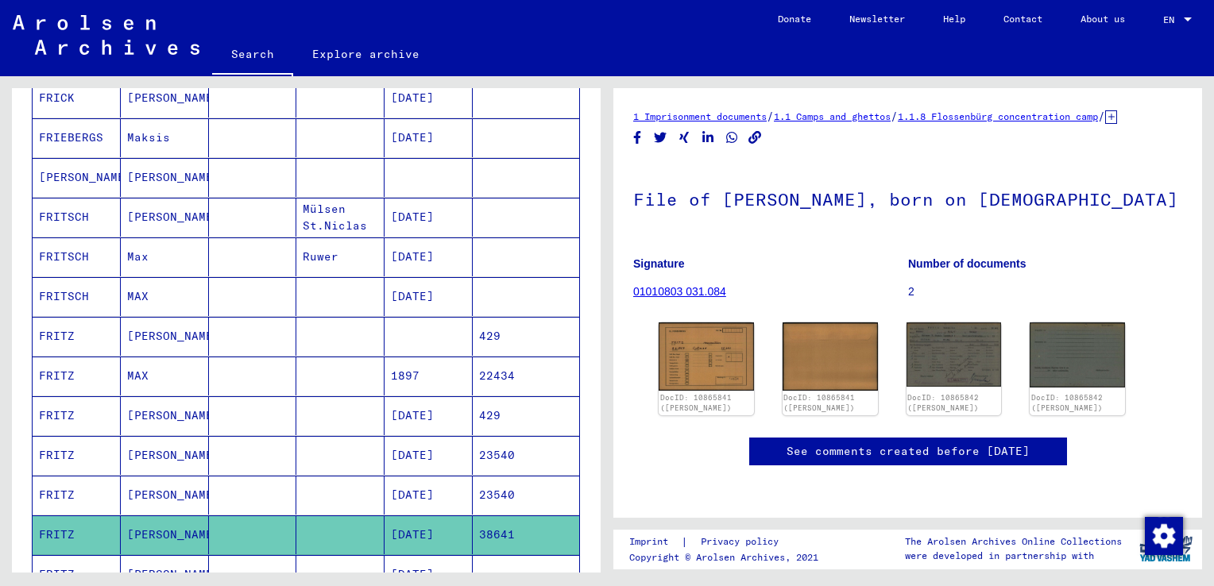
click at [482, 557] on mat-cell at bounding box center [526, 574] width 106 height 39
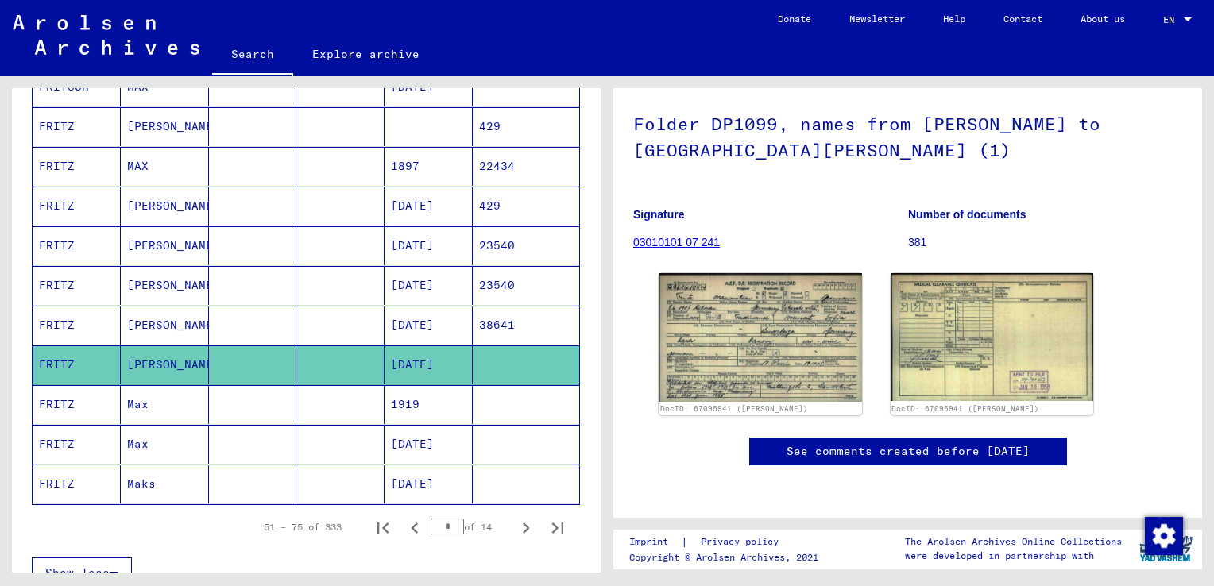
scroll to position [183, 0]
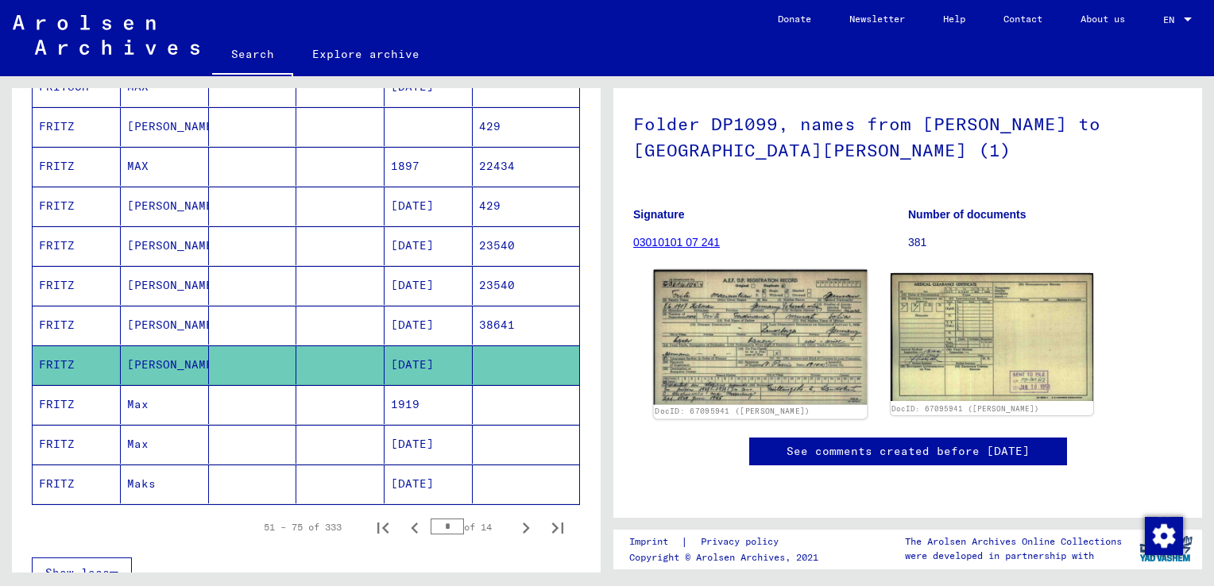
click at [729, 280] on img at bounding box center [760, 337] width 213 height 135
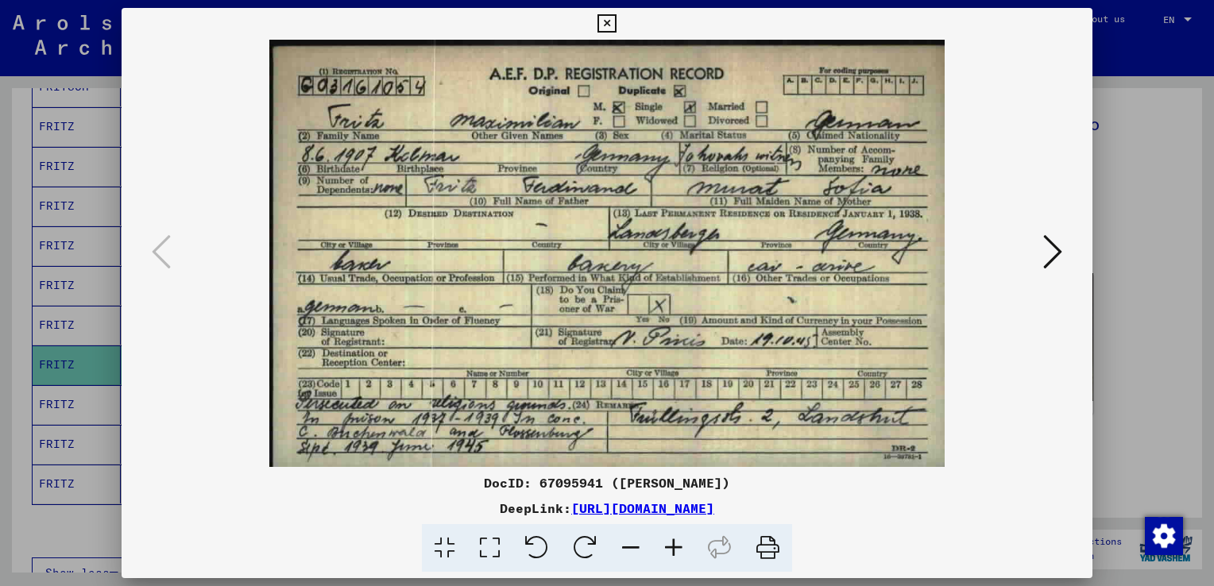
click at [672, 559] on icon at bounding box center [673, 548] width 43 height 48
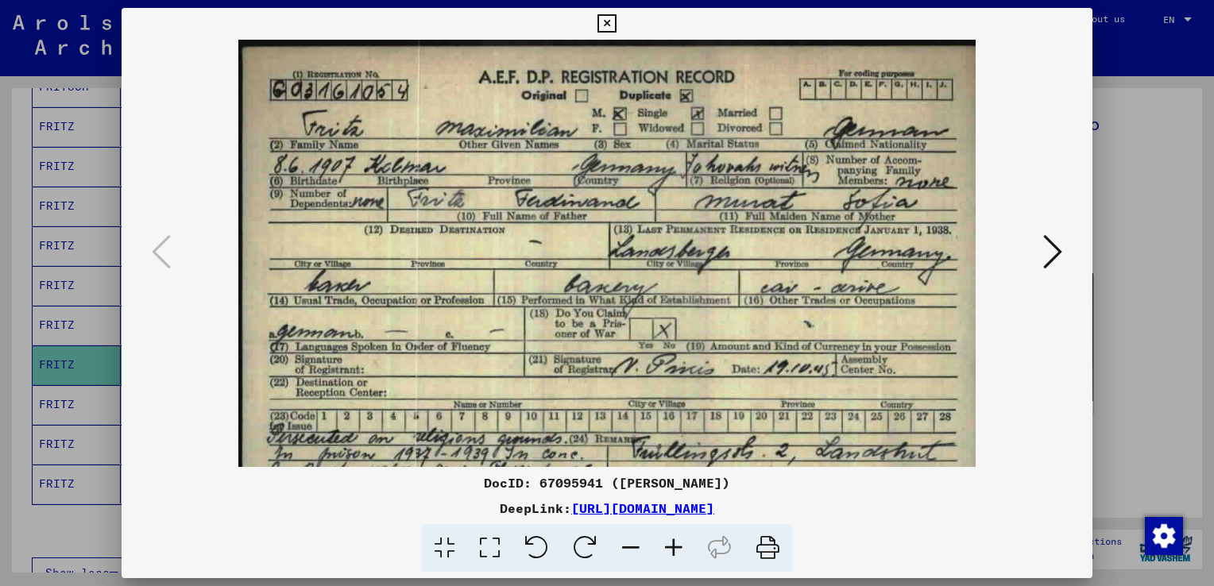
click at [672, 559] on icon at bounding box center [673, 548] width 43 height 48
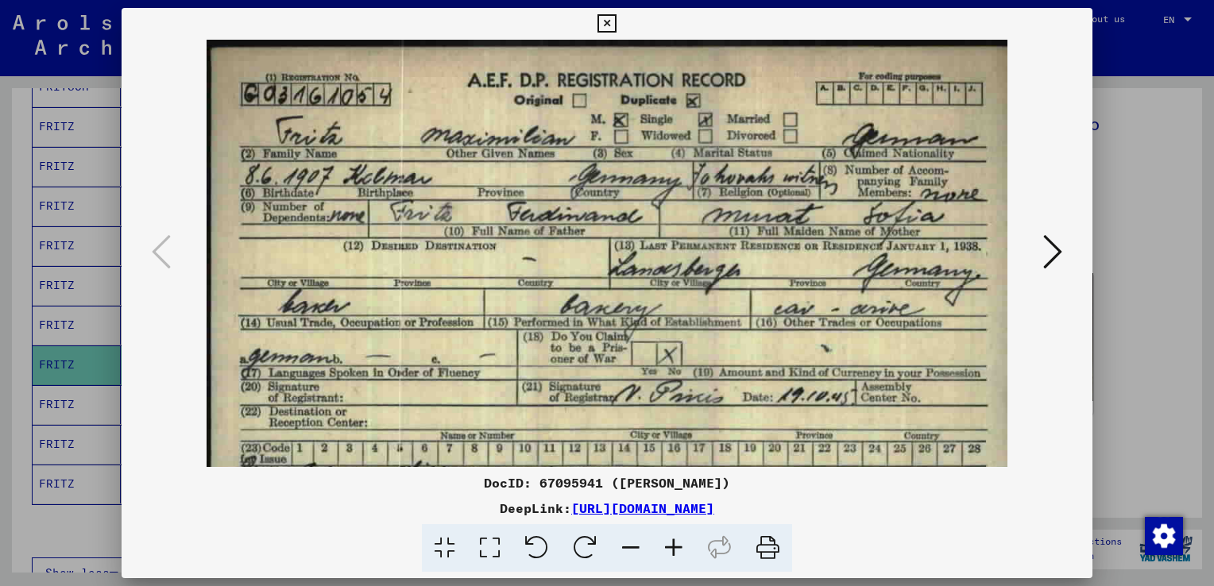
scroll to position [79, 0]
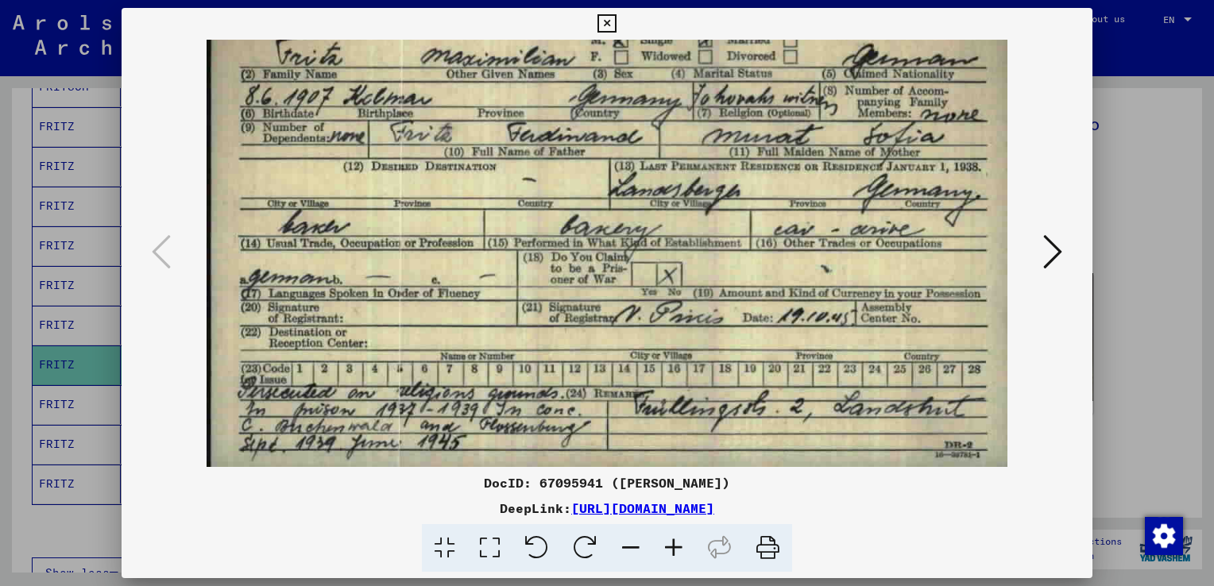
drag, startPoint x: 902, startPoint y: 319, endPoint x: 928, endPoint y: 199, distance: 123.4
click at [928, 199] on img at bounding box center [606, 213] width 800 height 507
click at [1055, 237] on icon at bounding box center [1052, 252] width 19 height 38
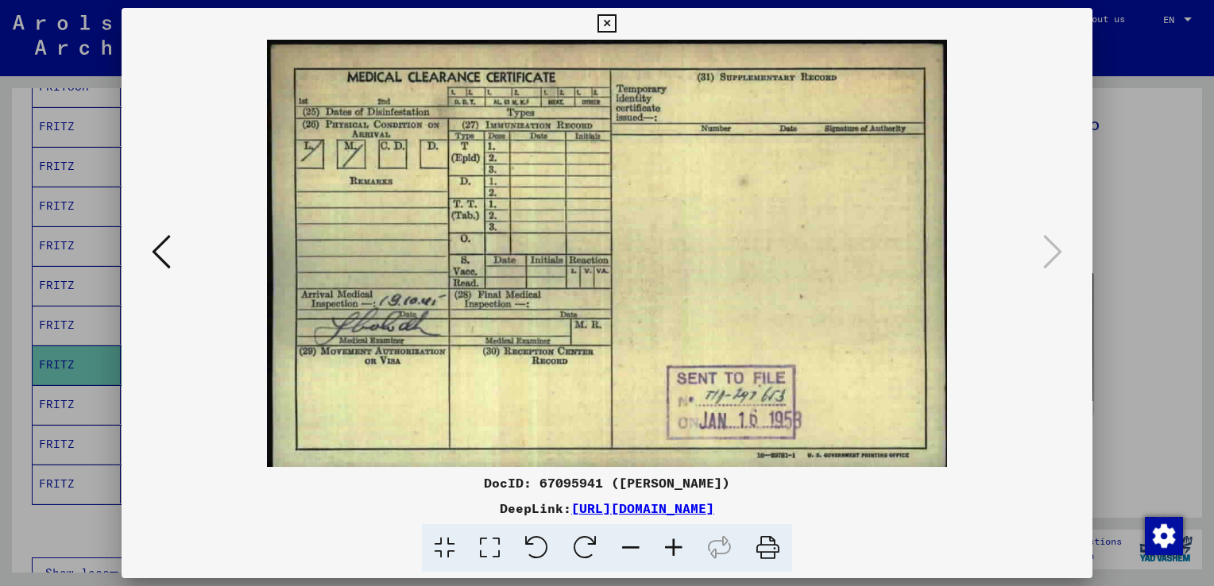
scroll to position [0, 0]
click at [1138, 261] on div at bounding box center [607, 293] width 1214 height 586
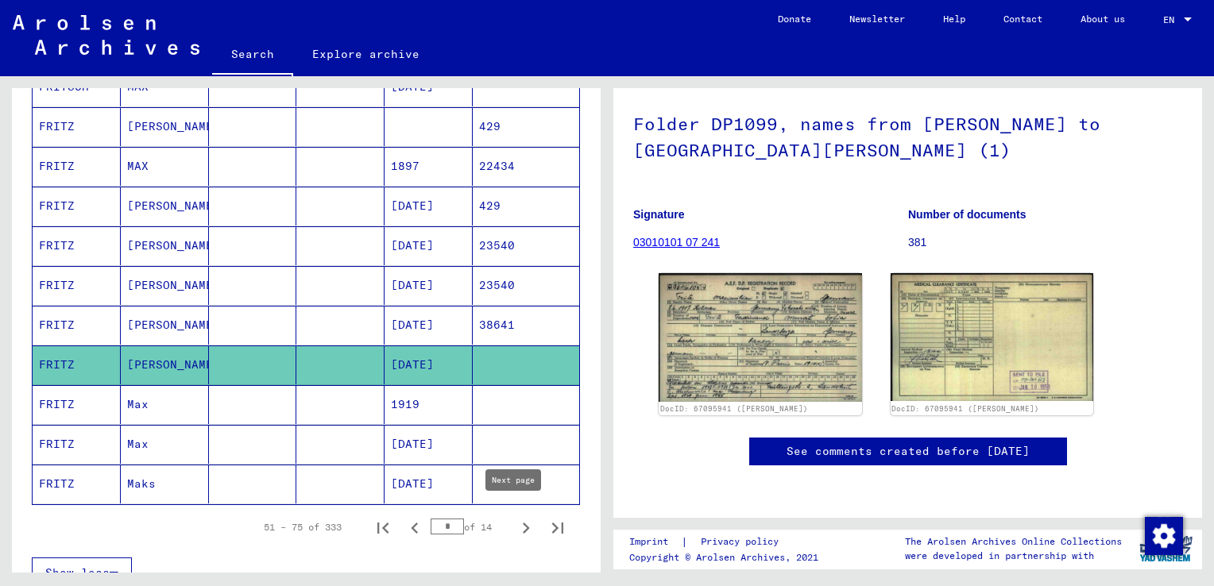
click at [515, 522] on icon "Next page" at bounding box center [526, 528] width 22 height 22
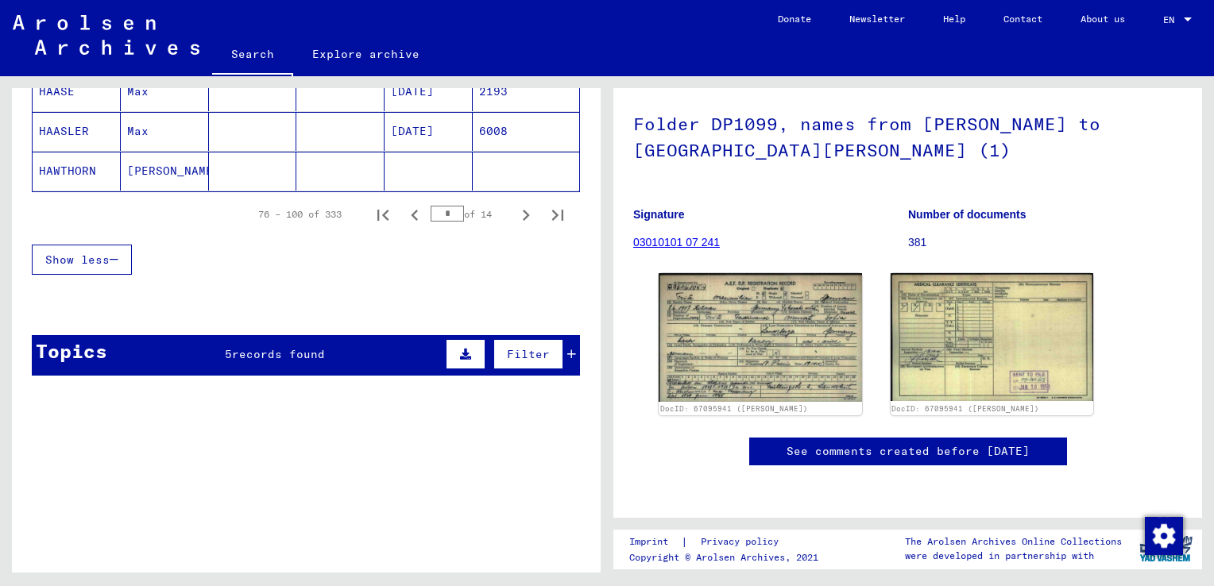
scroll to position [1134, 0]
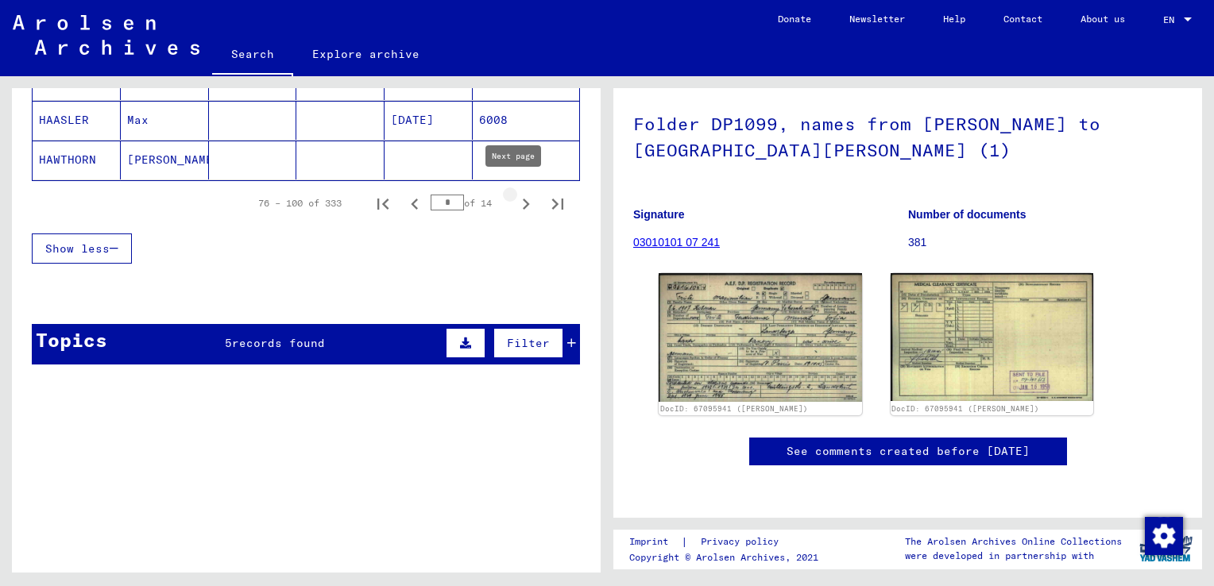
click at [515, 198] on icon "Next page" at bounding box center [526, 204] width 22 height 22
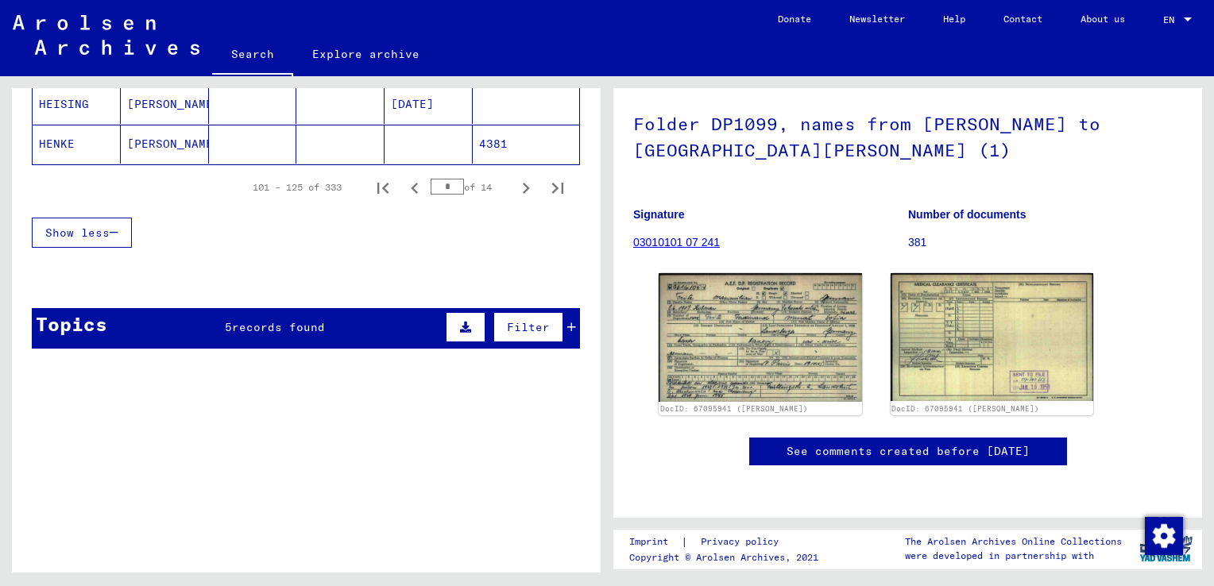
scroll to position [1121, 0]
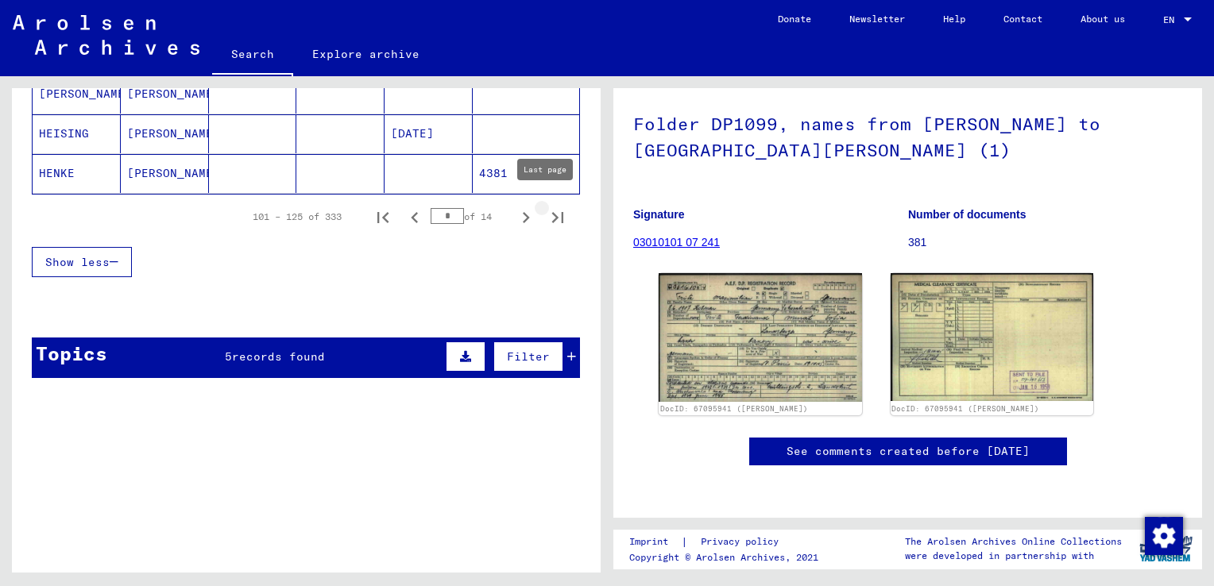
click at [552, 212] on icon "Last page" at bounding box center [557, 217] width 11 height 11
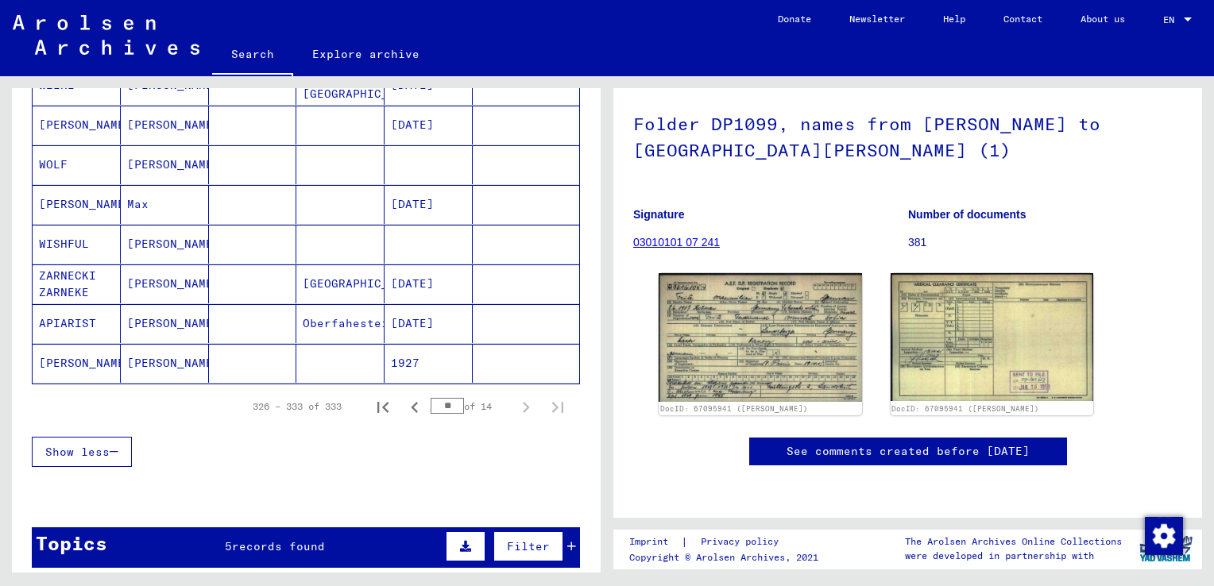
scroll to position [313, 0]
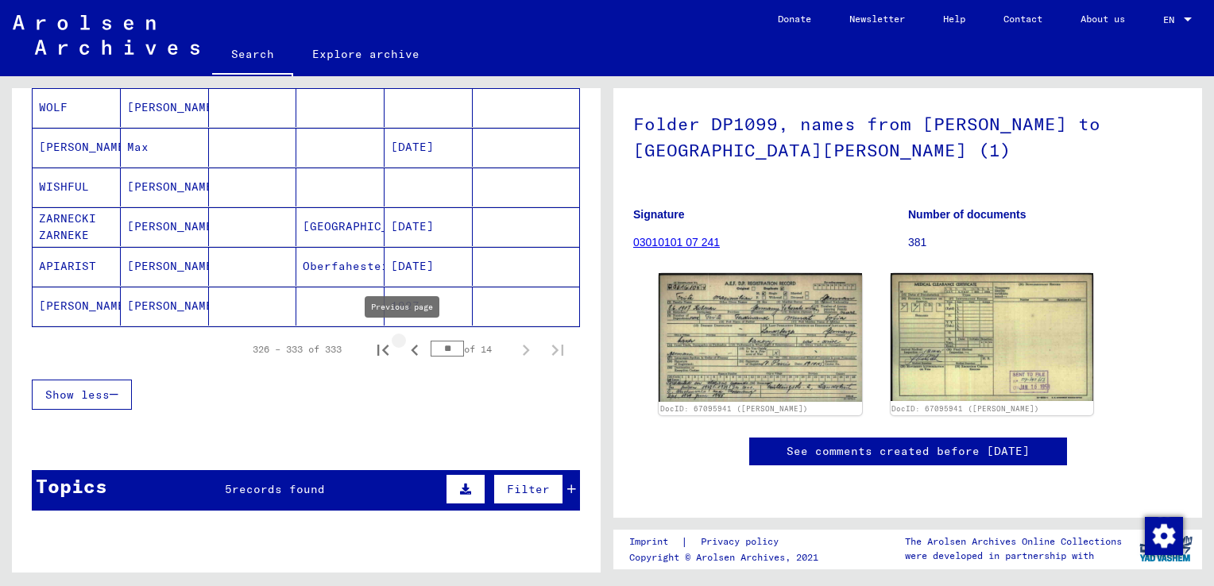
click at [411, 347] on icon "Previous page" at bounding box center [414, 350] width 7 height 11
type input "**"
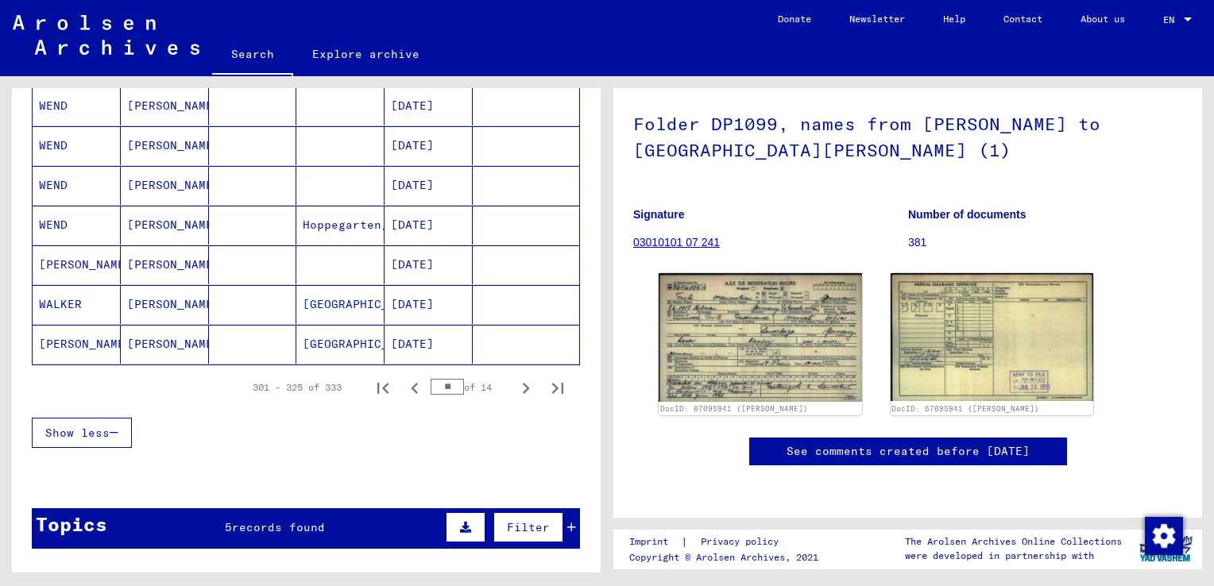
scroll to position [978, 0]
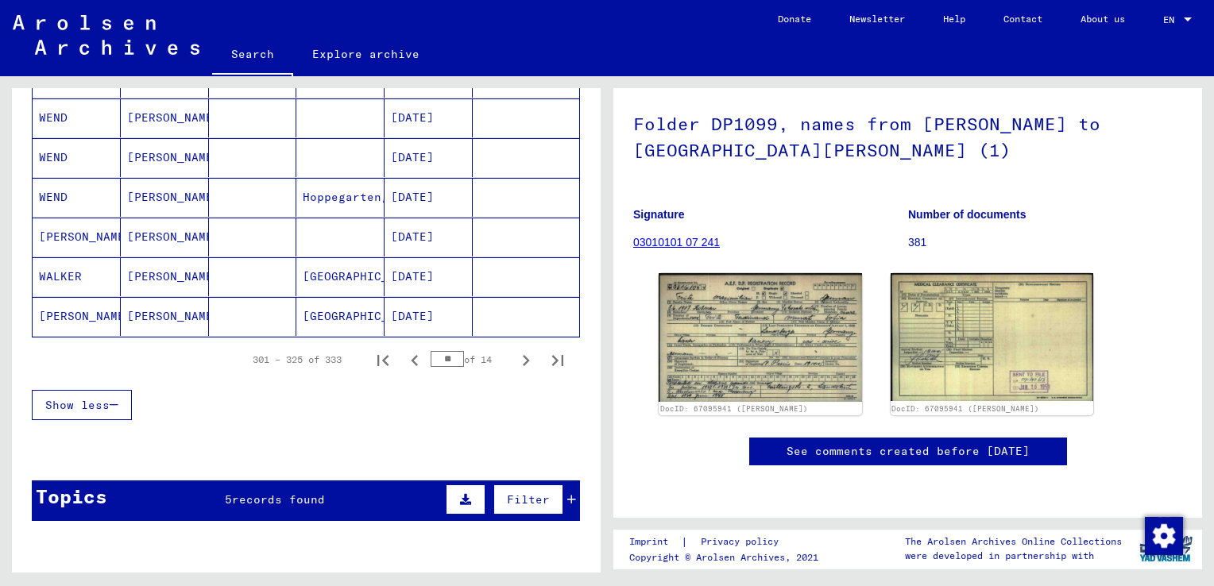
click at [291, 497] on div "5 records found" at bounding box center [275, 500] width 100 height 17
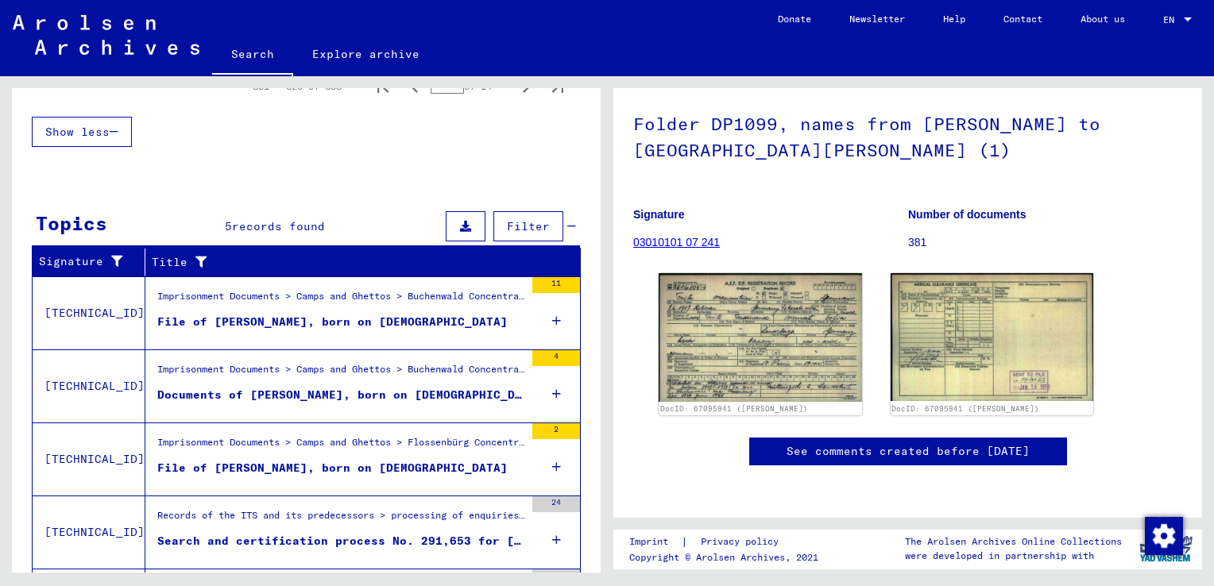
scroll to position [1354, 0]
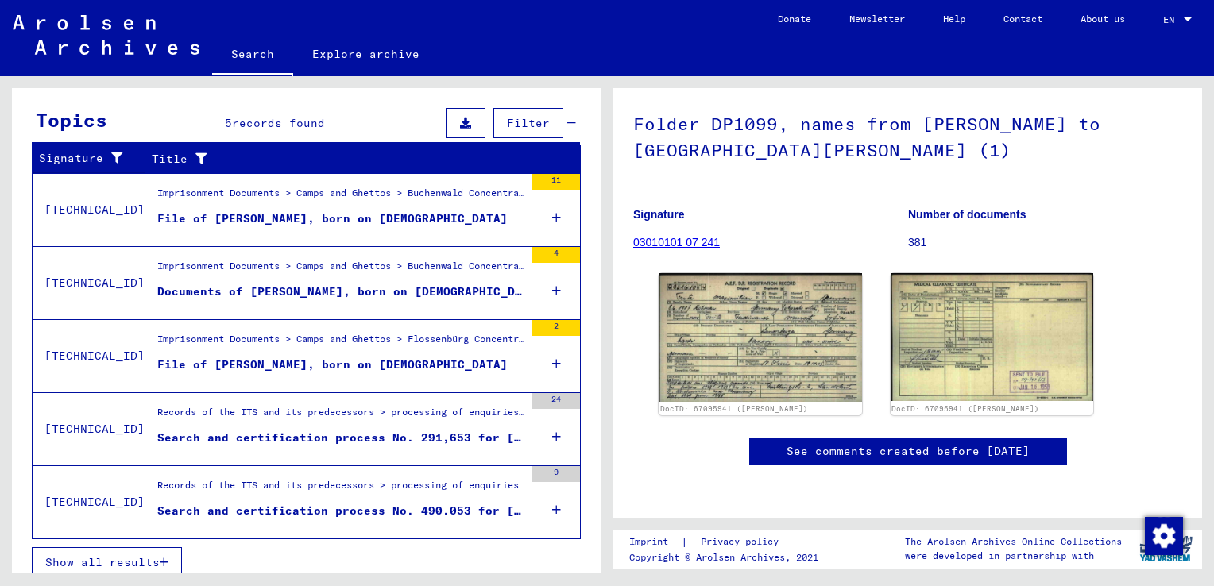
click at [273, 408] on div "Records of the ITS and its predecessors > processing of enquiries > case-relate…" at bounding box center [340, 416] width 367 height 22
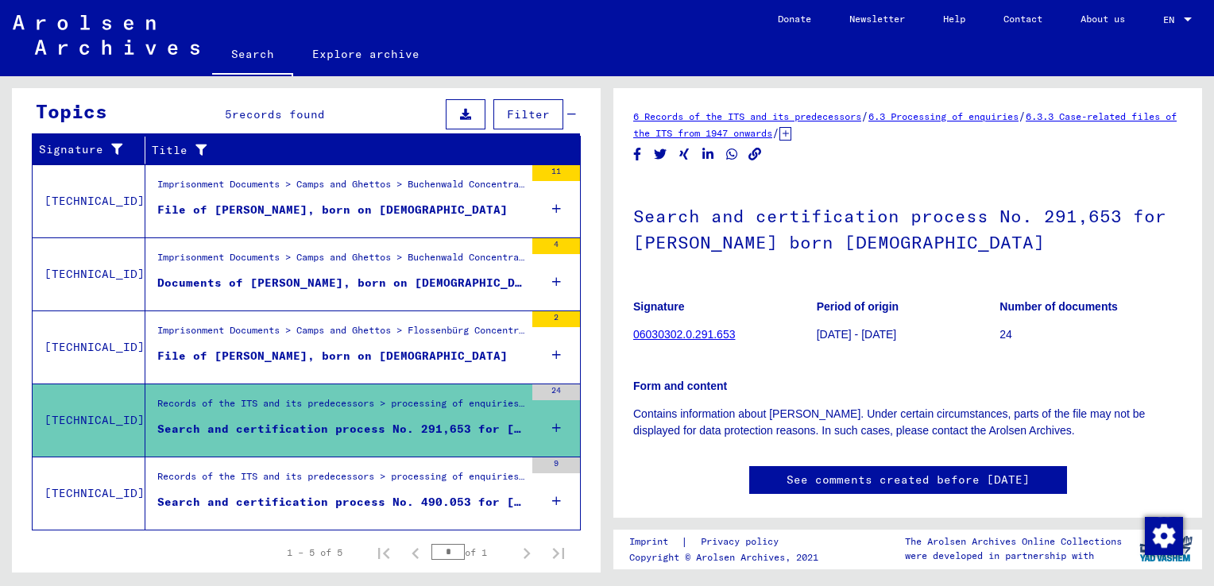
click at [299, 360] on div "File of [PERSON_NAME], born on [DEMOGRAPHIC_DATA]" at bounding box center [332, 356] width 350 height 17
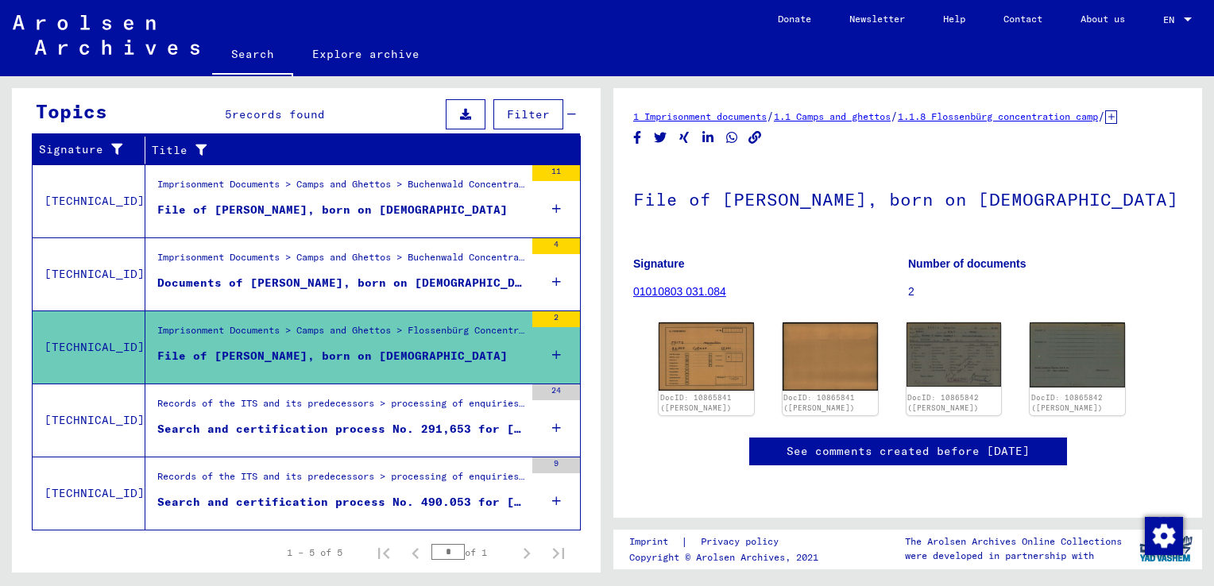
click at [321, 303] on mat-cell at bounding box center [340, 306] width 88 height 39
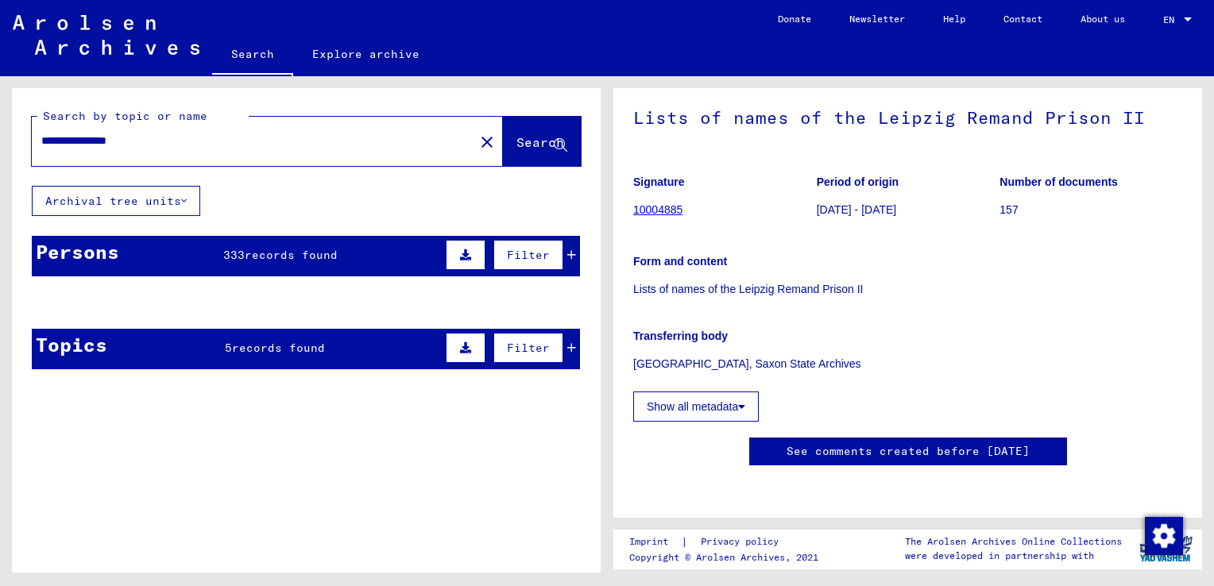
click at [265, 349] on mat-cell at bounding box center [253, 341] width 88 height 39
